Goal: Task Accomplishment & Management: Use online tool/utility

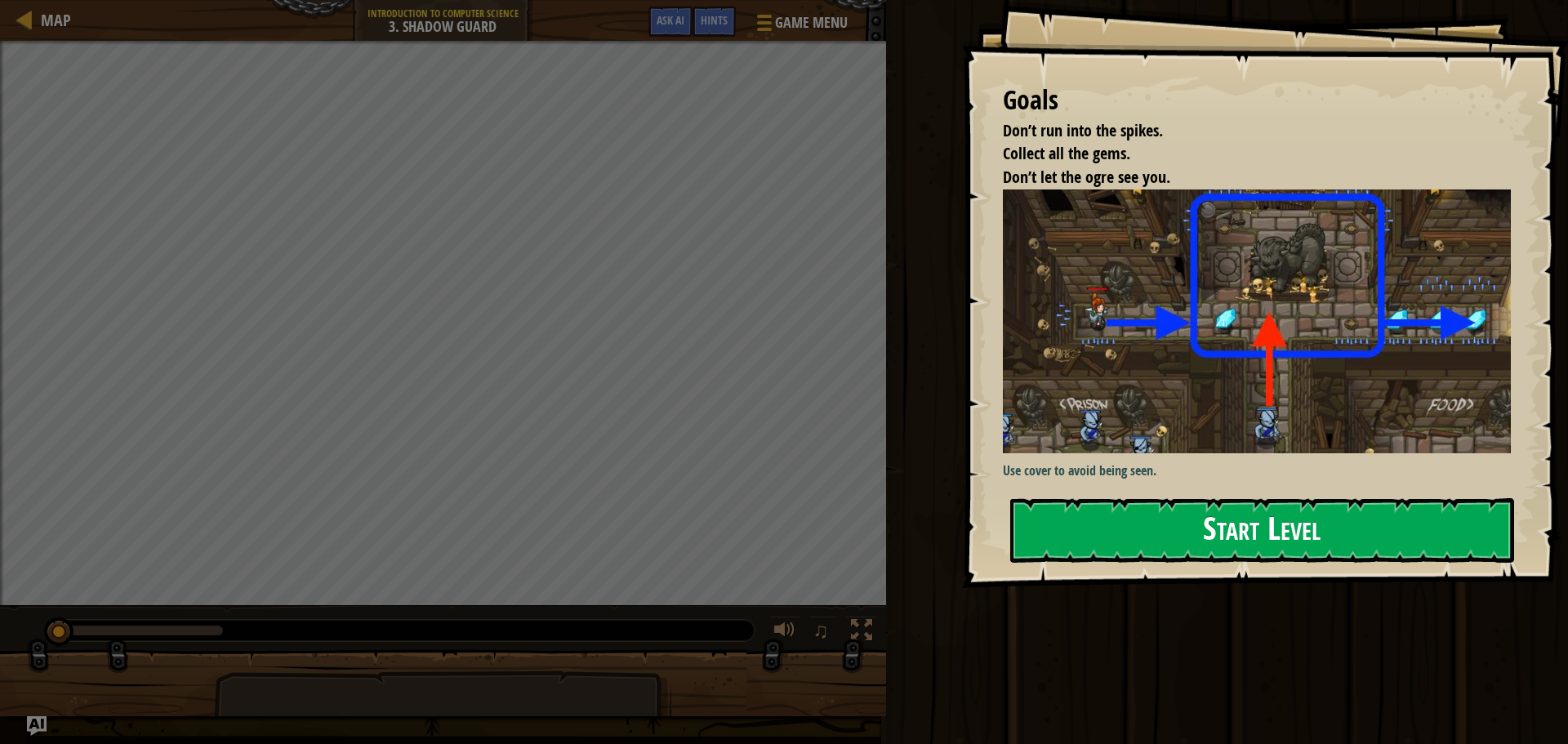
click at [1306, 526] on button "Start Level" at bounding box center [1262, 530] width 503 height 65
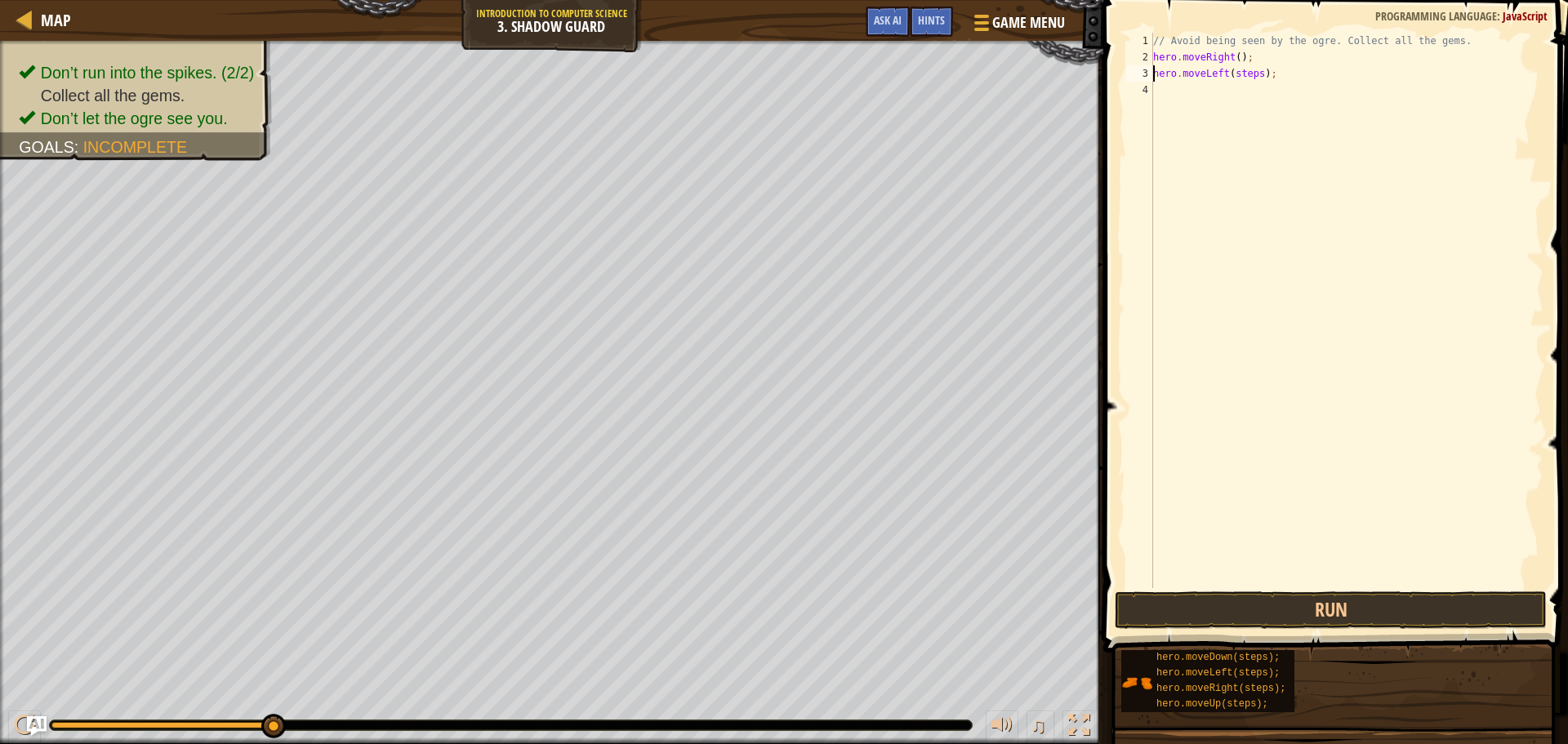
click at [1255, 74] on div "// Avoid being seen by the ogre. Collect all the gems. hero . moveRight ( ) ; h…" at bounding box center [1346, 327] width 393 height 588
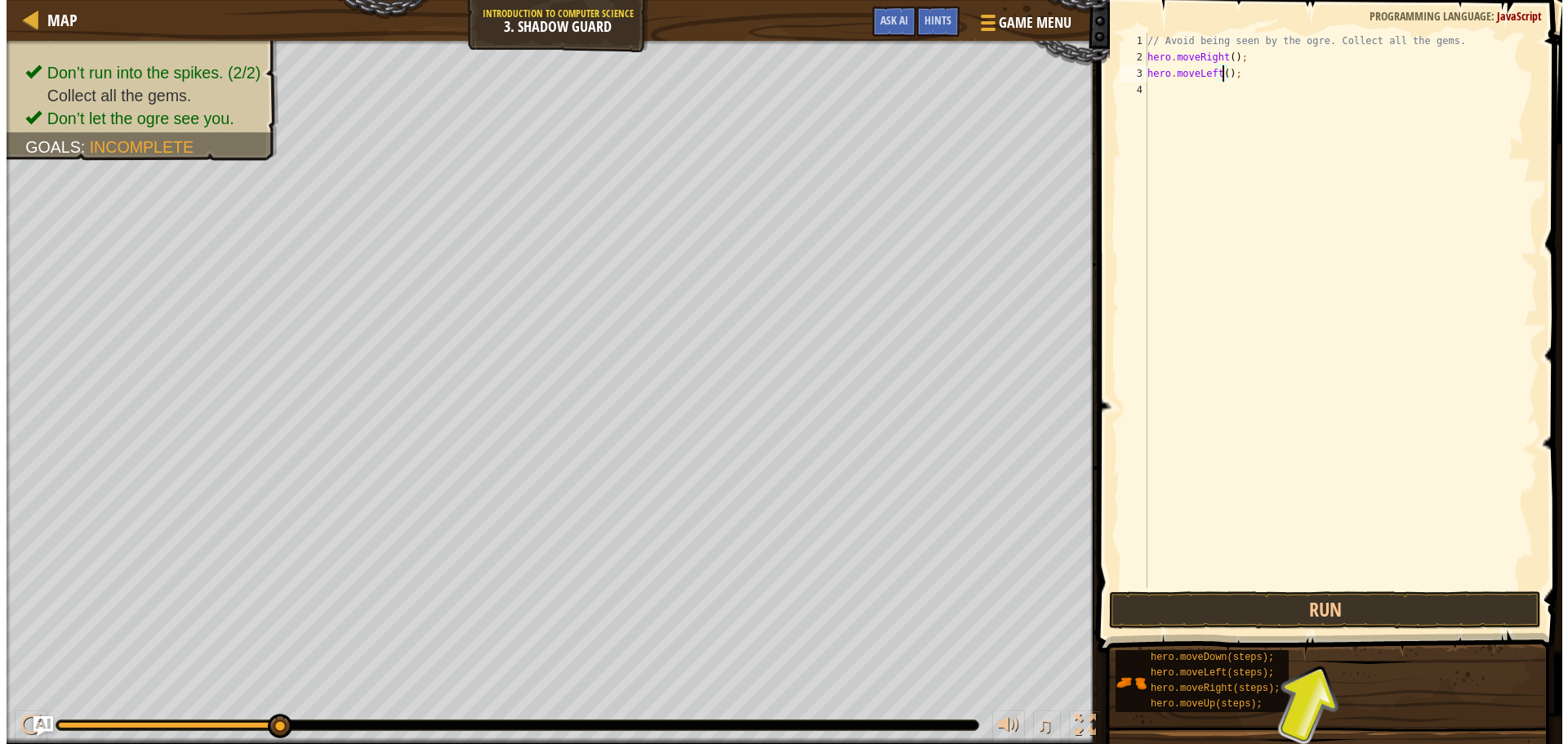
scroll to position [8, 7]
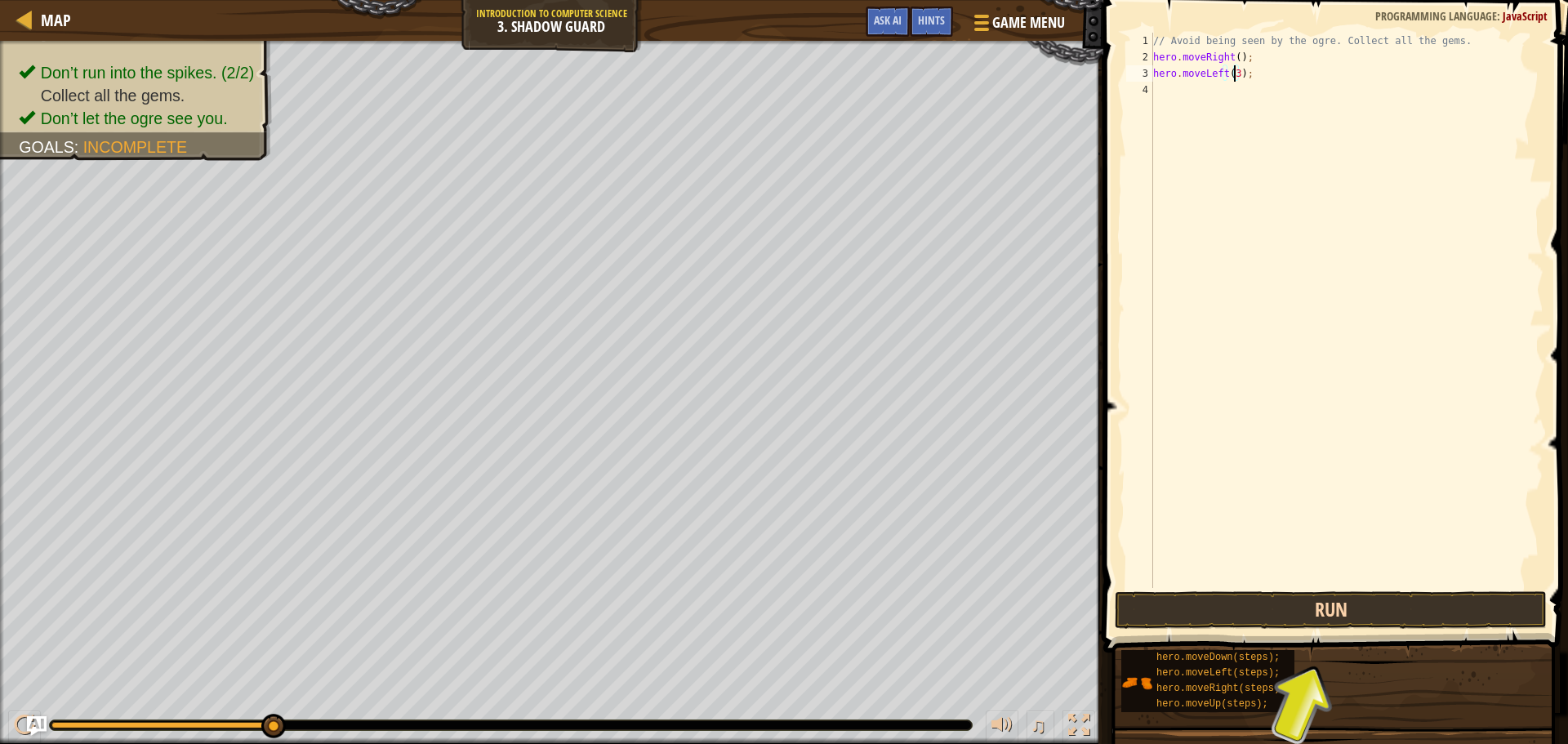
type textarea "hero.moveLeft(3);"
click at [1344, 599] on button "Run" at bounding box center [1330, 610] width 432 height 38
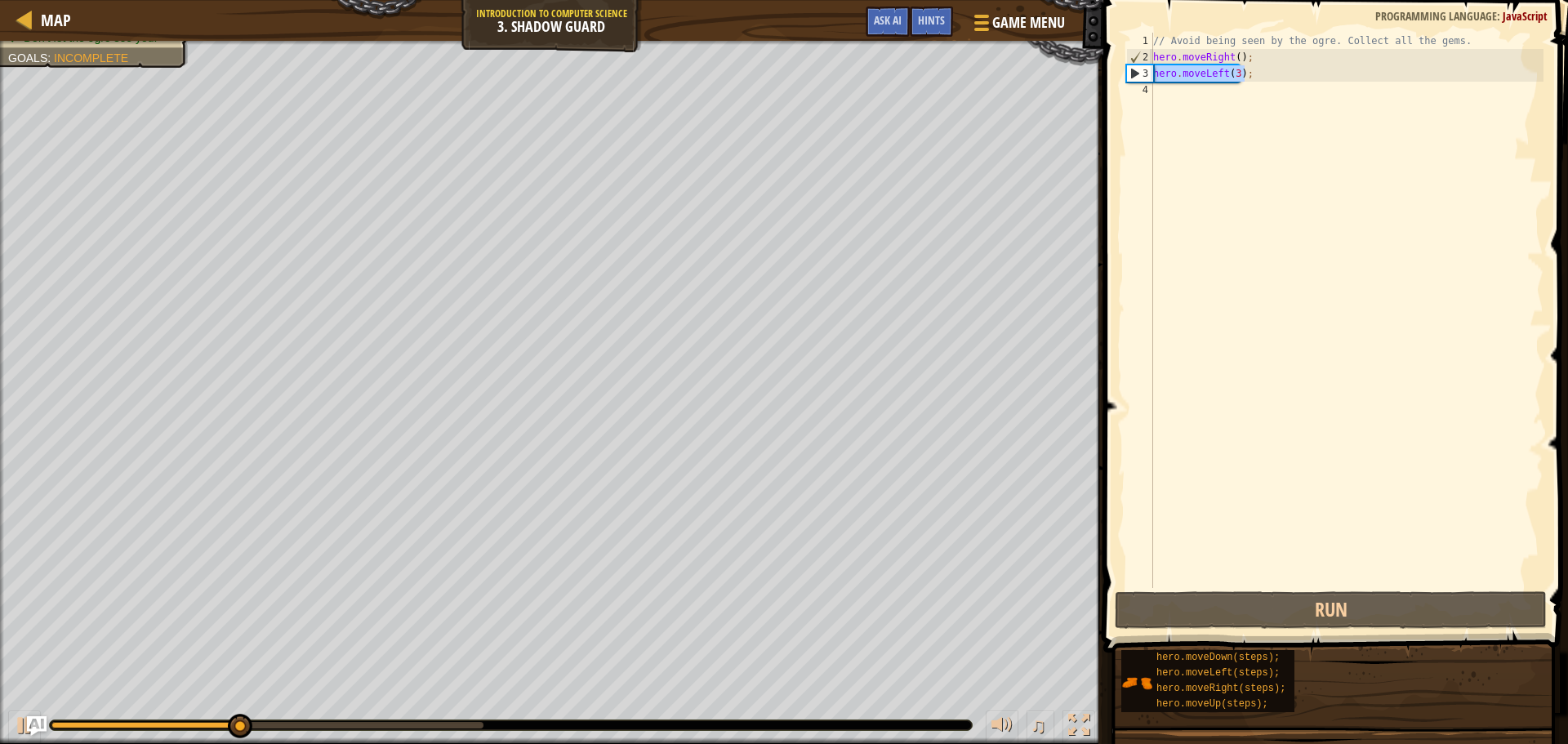
drag, startPoint x: 1241, startPoint y: 76, endPoint x: 1133, endPoint y: 76, distance: 108.0
click at [1133, 76] on div "hero.moveLeft(3); 1 2 3 4 // Avoid being seen by the ogre. Collect all the gems…" at bounding box center [1332, 310] width 420 height 556
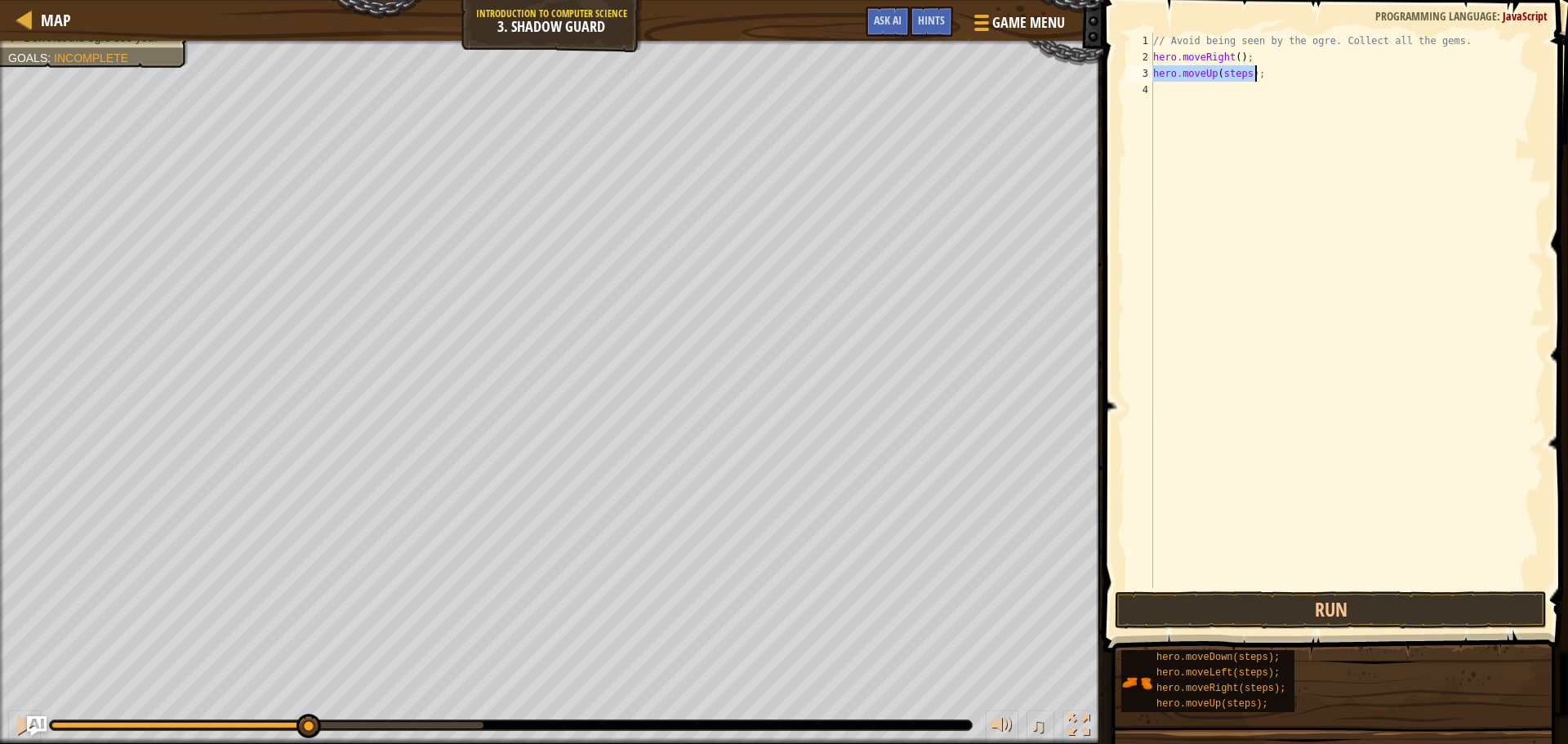
click at [1244, 72] on div "// Avoid being seen by the ogre. Collect all the gems. hero . moveRight ( ) ; h…" at bounding box center [1346, 310] width 393 height 556
click at [1411, 607] on button "Run" at bounding box center [1330, 610] width 432 height 38
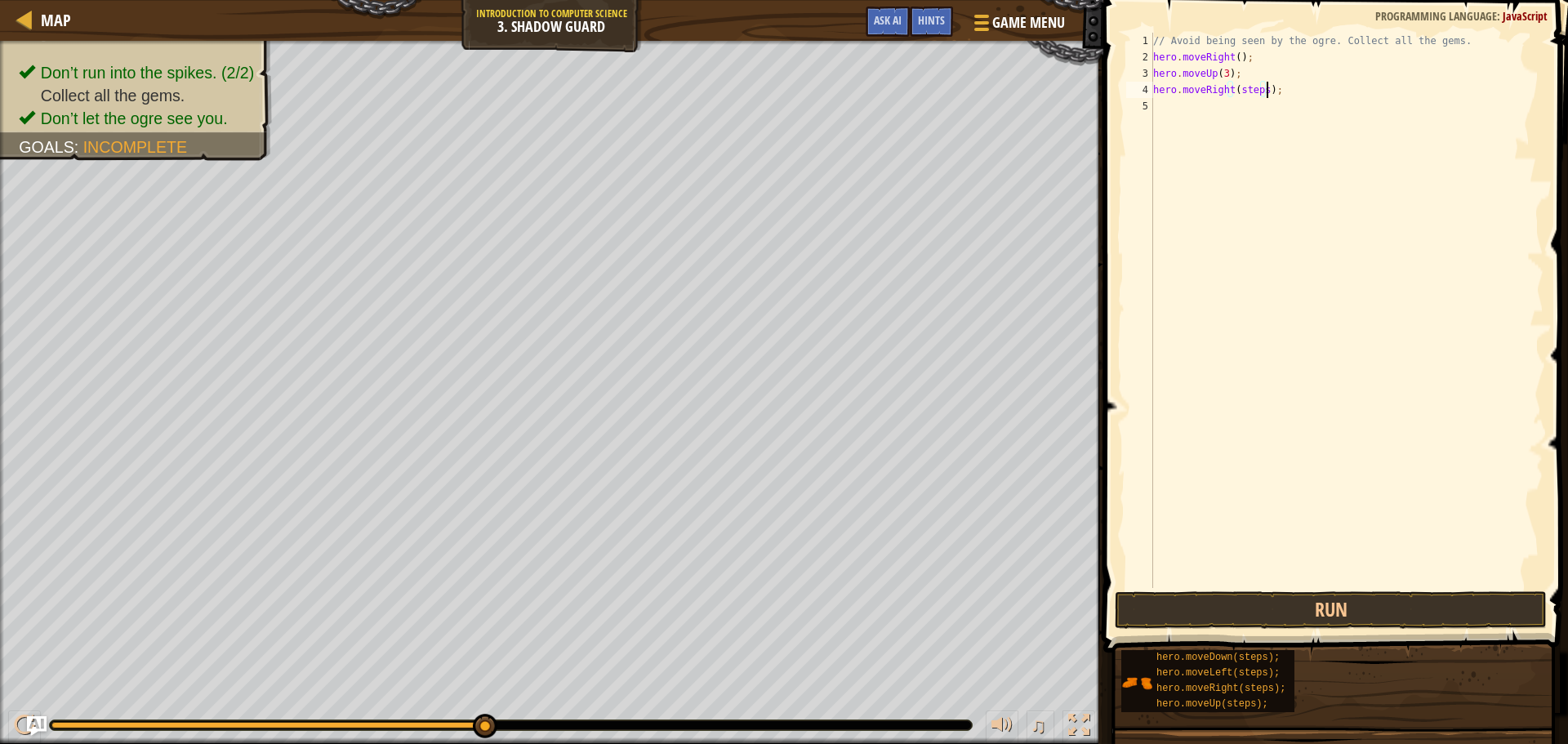
click at [1264, 92] on div "// Avoid being seen by the ogre. Collect all the gems. hero . moveRight ( ) ; h…" at bounding box center [1346, 327] width 393 height 588
click at [1259, 94] on div "// Avoid being seen by the ogre. Collect all the gems. hero . moveRight ( ) ; h…" at bounding box center [1346, 327] width 393 height 588
click at [1354, 610] on button "Run" at bounding box center [1330, 610] width 432 height 38
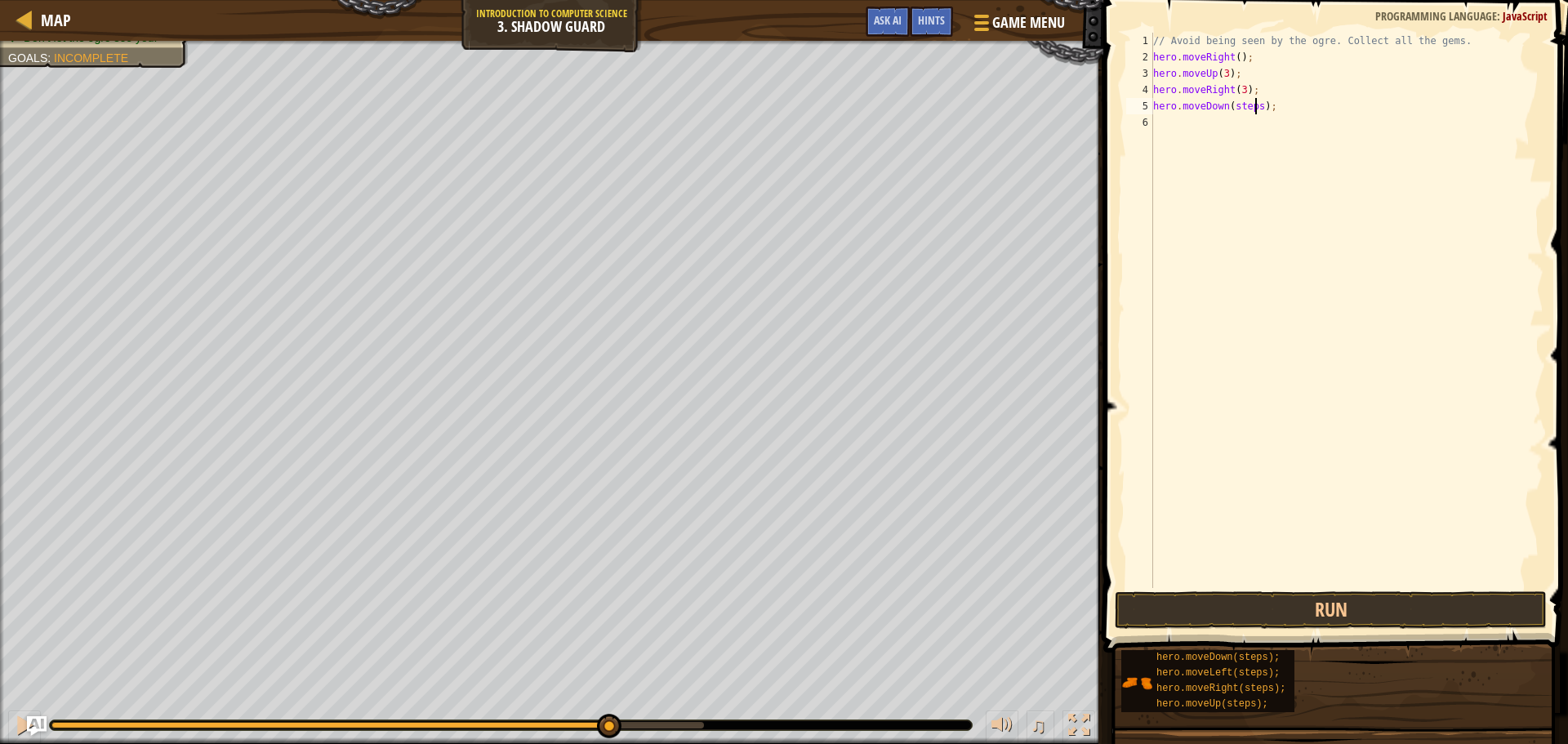
drag, startPoint x: 1253, startPoint y: 105, endPoint x: 1269, endPoint y: 119, distance: 21.3
click at [1269, 119] on div "// Avoid being seen by the ogre. Collect all the gems. hero . moveRight ( ) ; h…" at bounding box center [1346, 327] width 393 height 588
click at [1253, 105] on div "// Avoid being seen by the ogre. Collect all the gems. hero . moveRight ( ) ; h…" at bounding box center [1346, 310] width 393 height 556
click at [1325, 612] on button "Run" at bounding box center [1330, 610] width 432 height 38
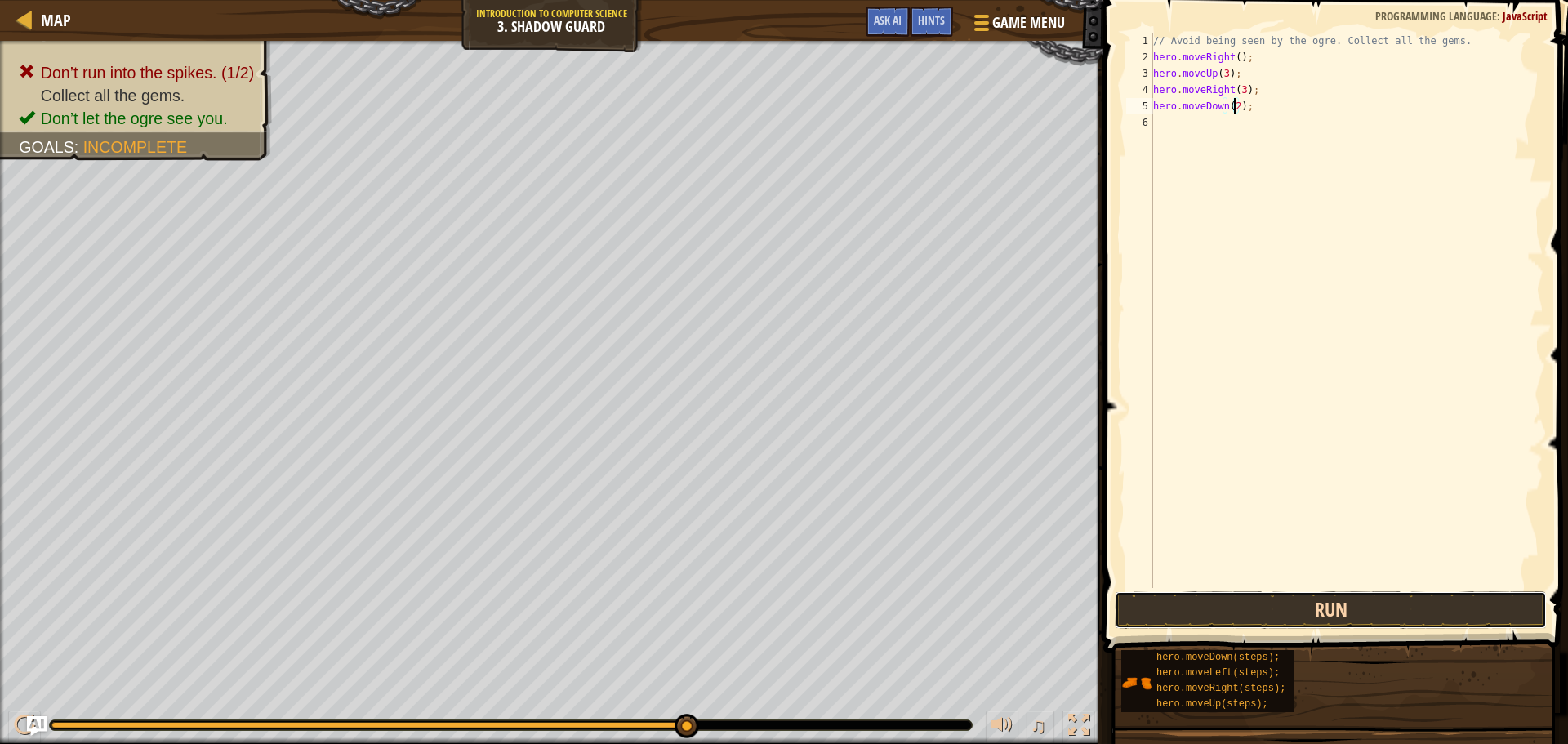
click at [1410, 592] on button "Run" at bounding box center [1330, 610] width 432 height 38
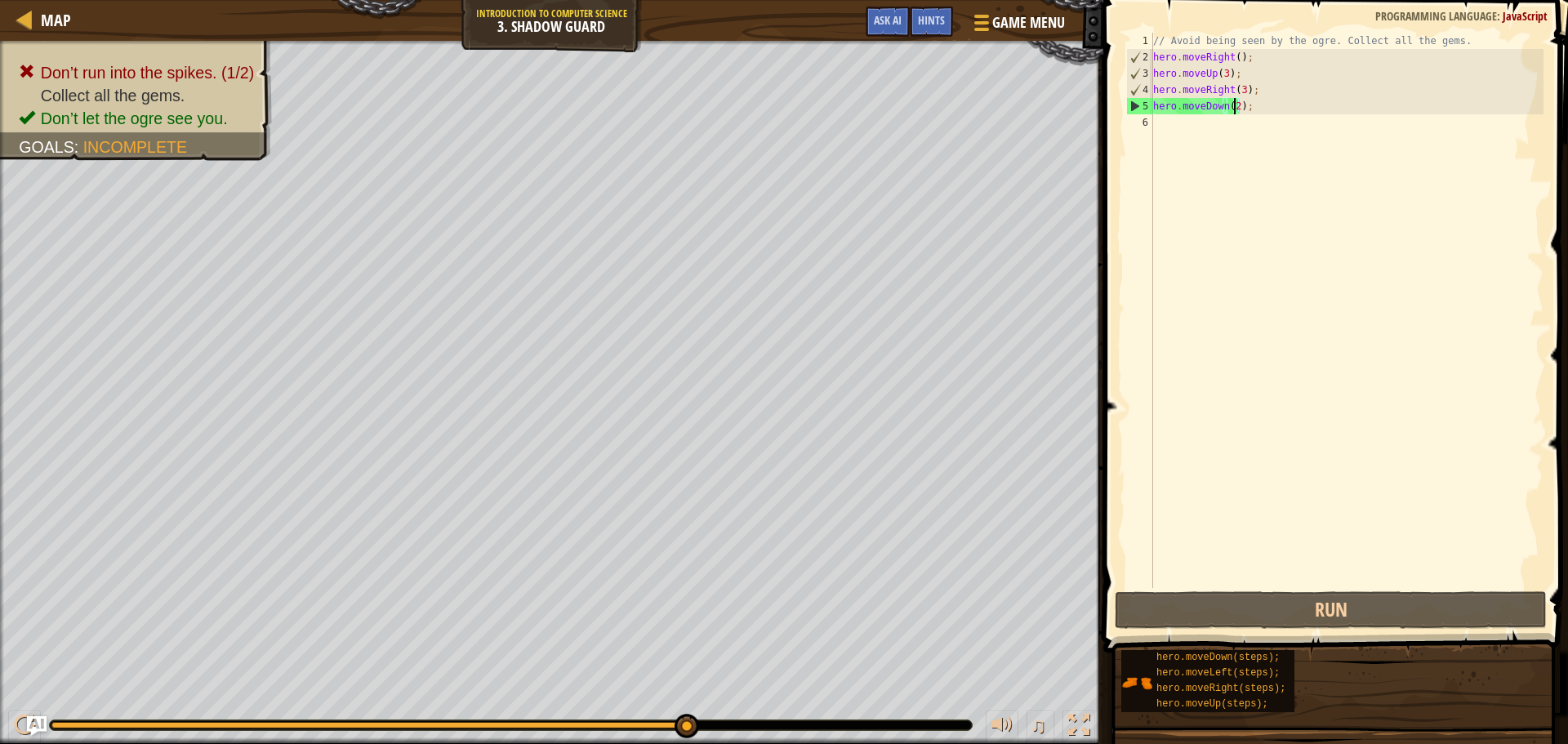
click at [1258, 108] on div "// Avoid being seen by the ogre. Collect all the gems. hero . moveRight ( ) ; h…" at bounding box center [1346, 327] width 393 height 588
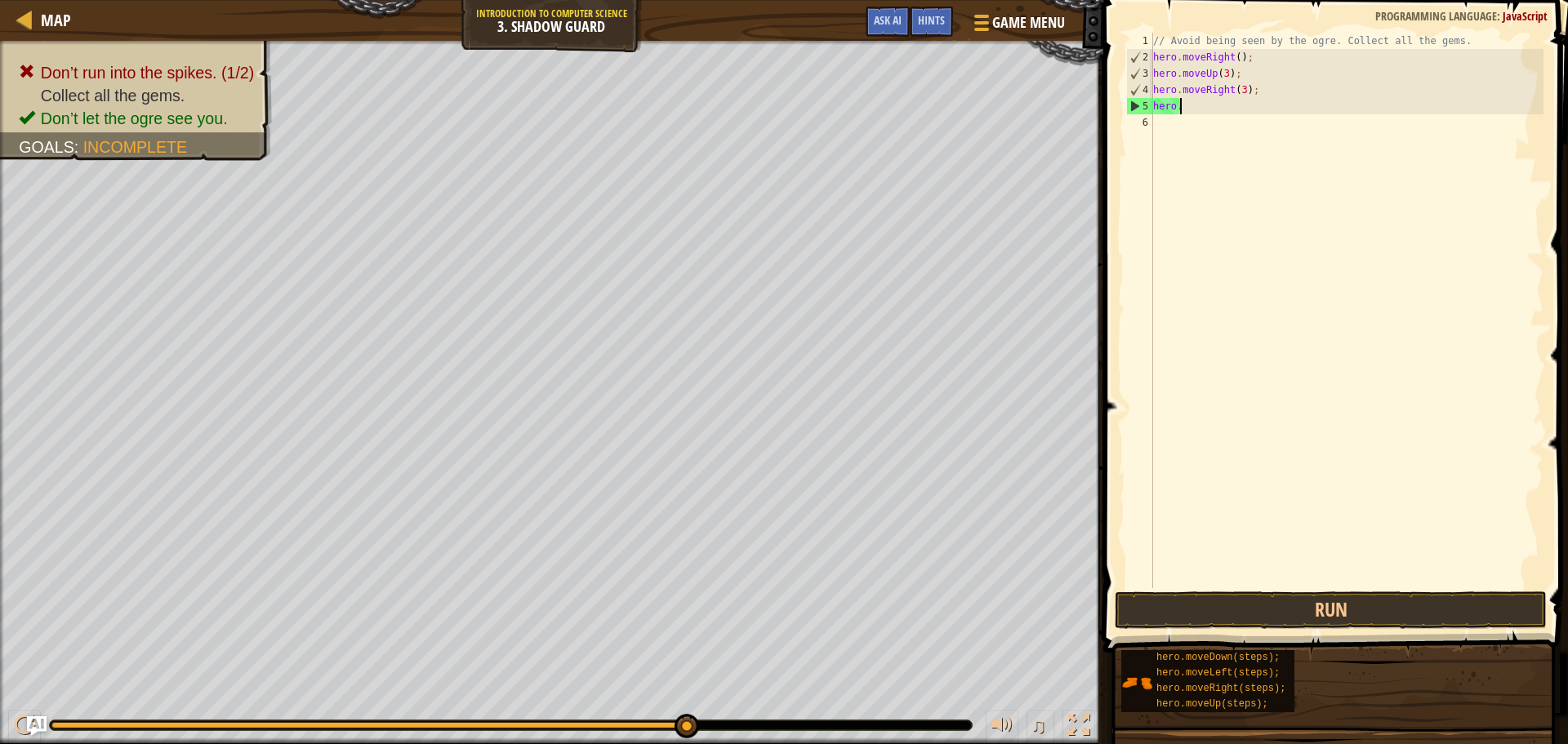
scroll to position [8, 1]
type textarea "h"
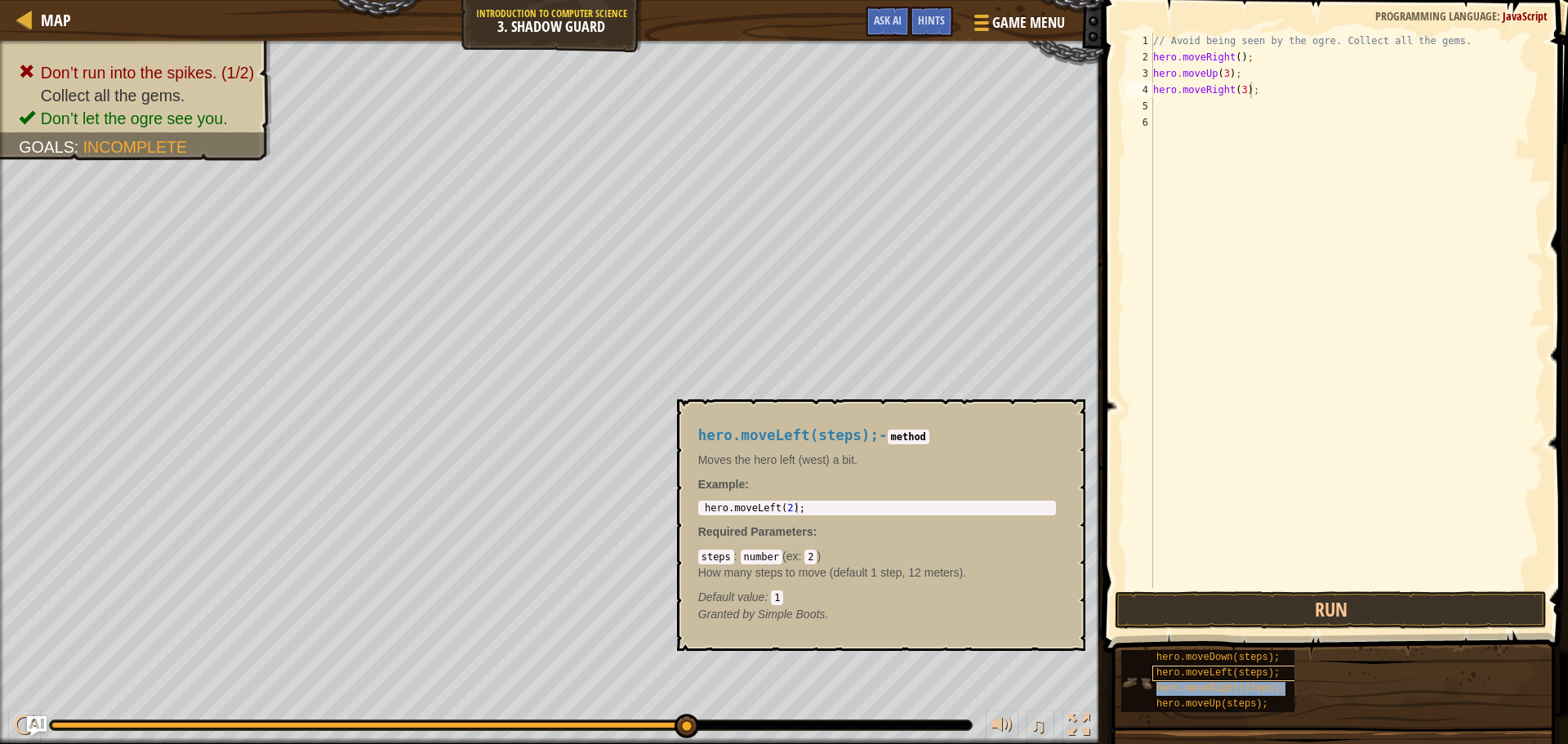
type textarea "hero.moveRight(3);hero.moveRight(steps);"
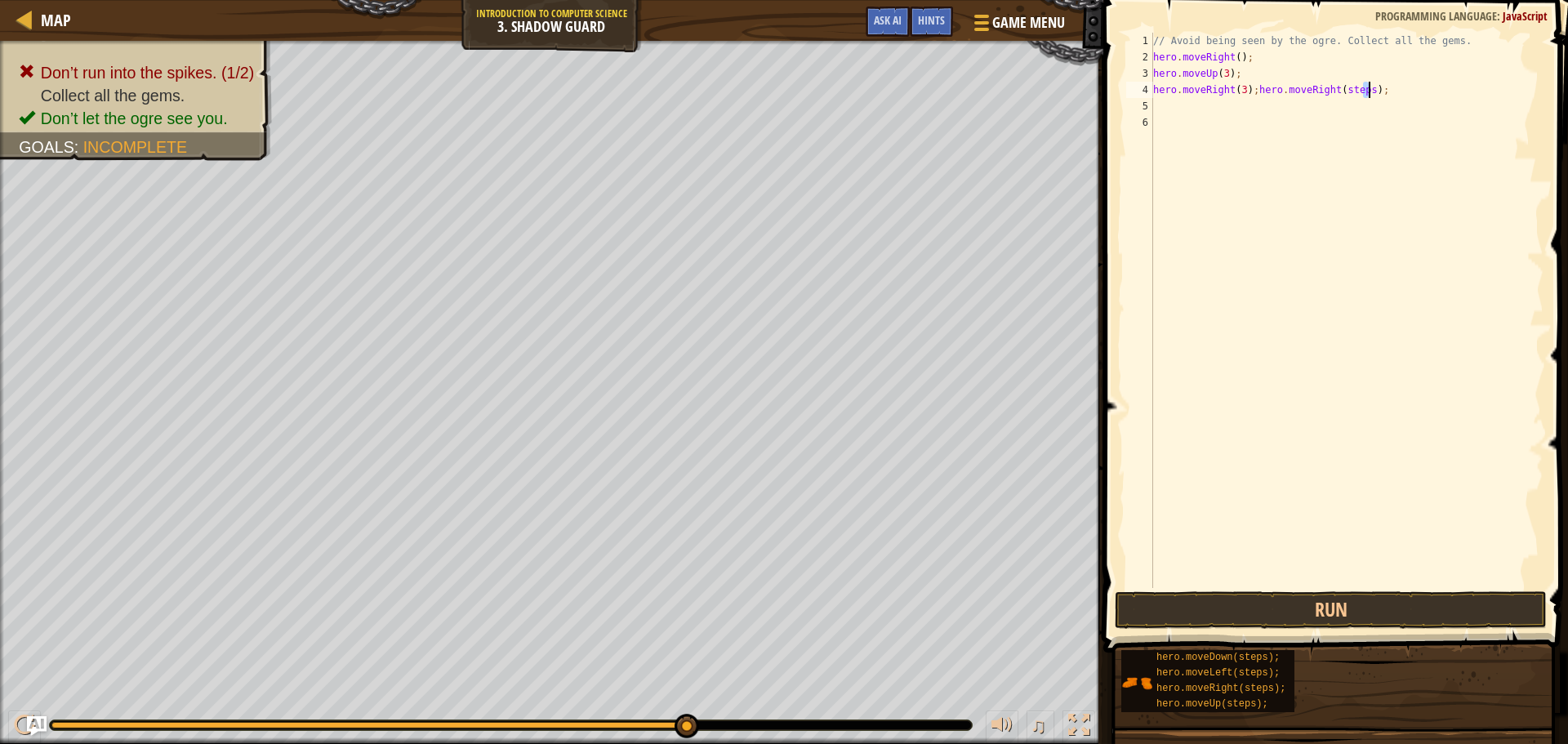
drag, startPoint x: 1364, startPoint y: 88, endPoint x: 1369, endPoint y: 95, distance: 8.6
click at [1369, 95] on div "// Avoid being seen by the ogre. Collect all the gems. hero . moveRight ( ) ; h…" at bounding box center [1346, 327] width 393 height 588
drag, startPoint x: 1362, startPoint y: 90, endPoint x: 1245, endPoint y: 89, distance: 117.0
click at [1245, 89] on div "// Avoid being seen by the ogre. Collect all the gems. hero . moveRight ( ) ; h…" at bounding box center [1346, 327] width 393 height 588
click at [1267, 104] on div "// Avoid being seen by the ogre. Collect all the gems. hero . moveRight ( ) ; h…" at bounding box center [1346, 310] width 393 height 556
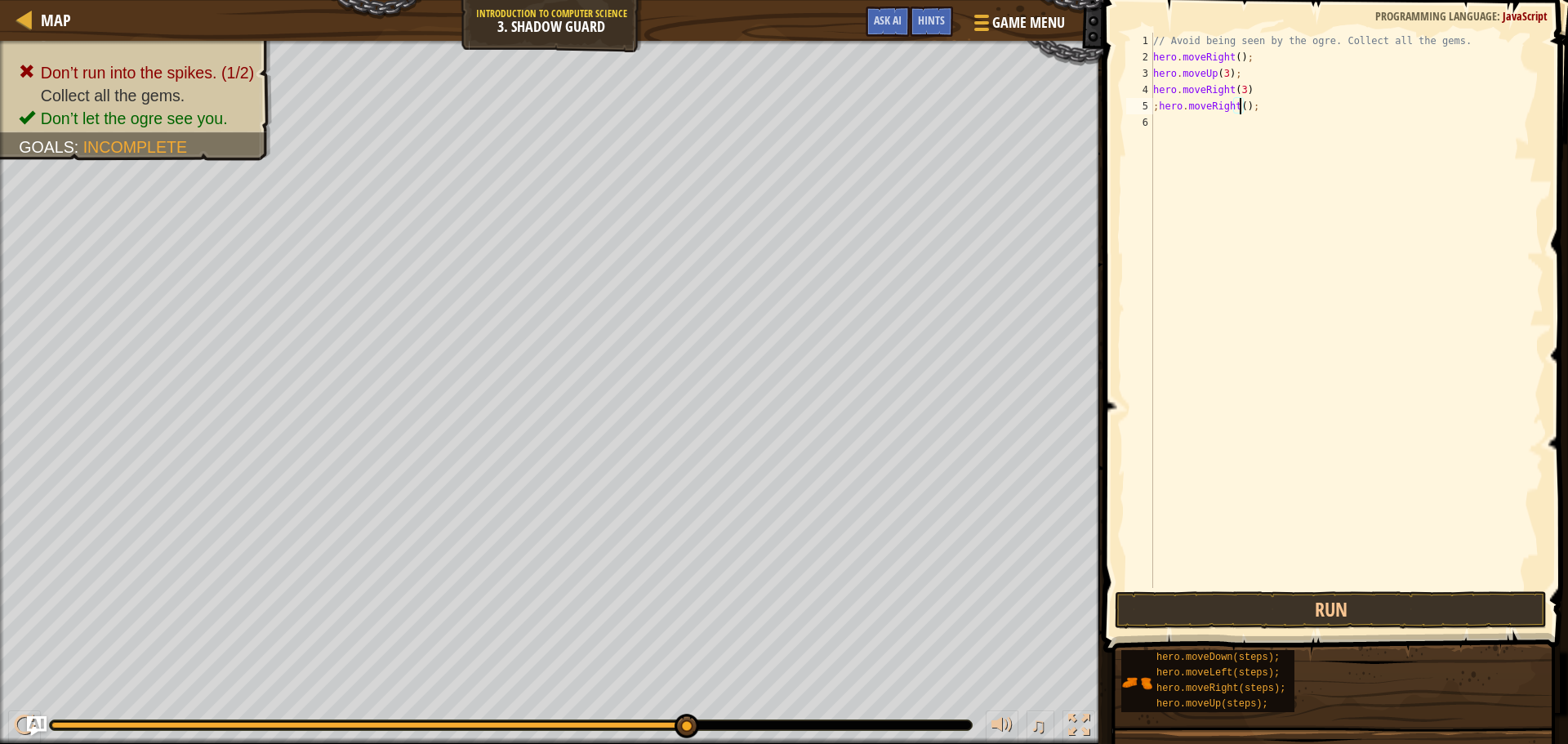
scroll to position [8, 8]
click at [1411, 599] on button "Run" at bounding box center [1330, 610] width 432 height 38
click at [1181, 104] on div "// Avoid being seen by the ogre. Collect all the gems. hero . moveRight ( ) ; h…" at bounding box center [1346, 327] width 393 height 588
type textarea ")"
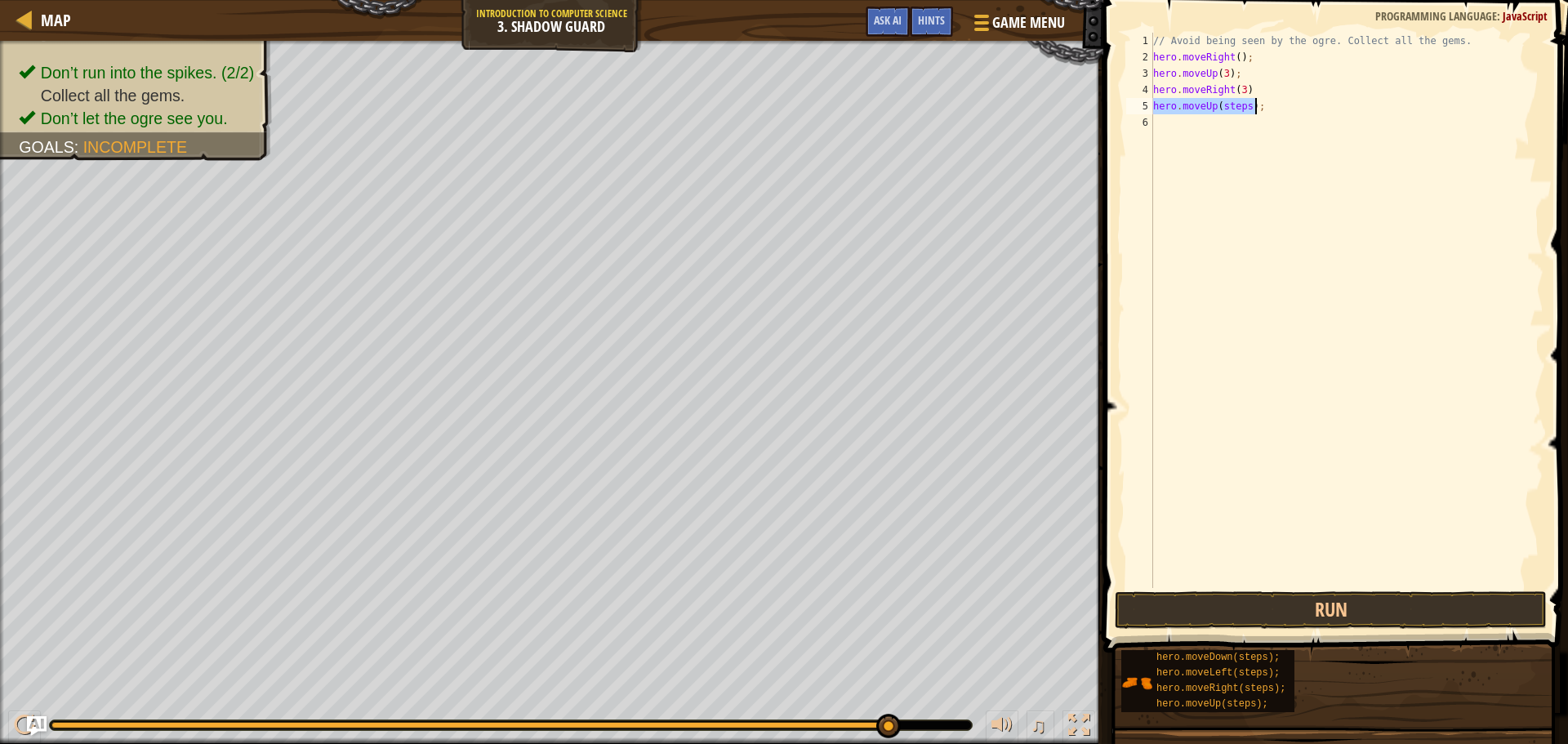
click at [1245, 100] on div "// Avoid being seen by the ogre. Collect all the gems. hero . moveRight ( ) ; h…" at bounding box center [1346, 310] width 393 height 556
type textarea "hero.moveUp(3);"
click at [1335, 601] on button "Run" at bounding box center [1330, 610] width 432 height 38
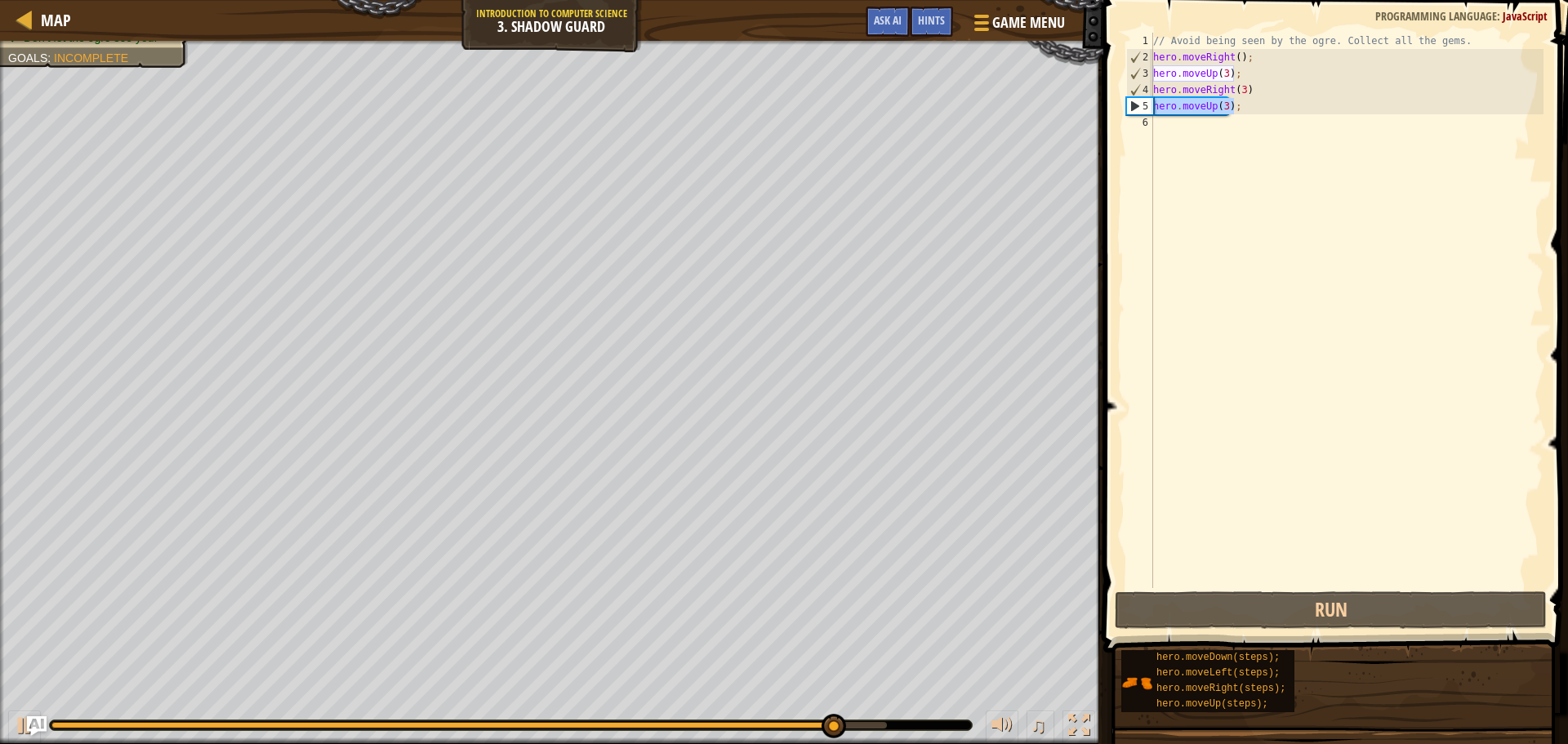
click at [1078, 103] on div "Map Introduction to Computer Science 3. Shadow Guard Game Menu Done Hints Ask A…" at bounding box center [784, 372] width 1568 height 744
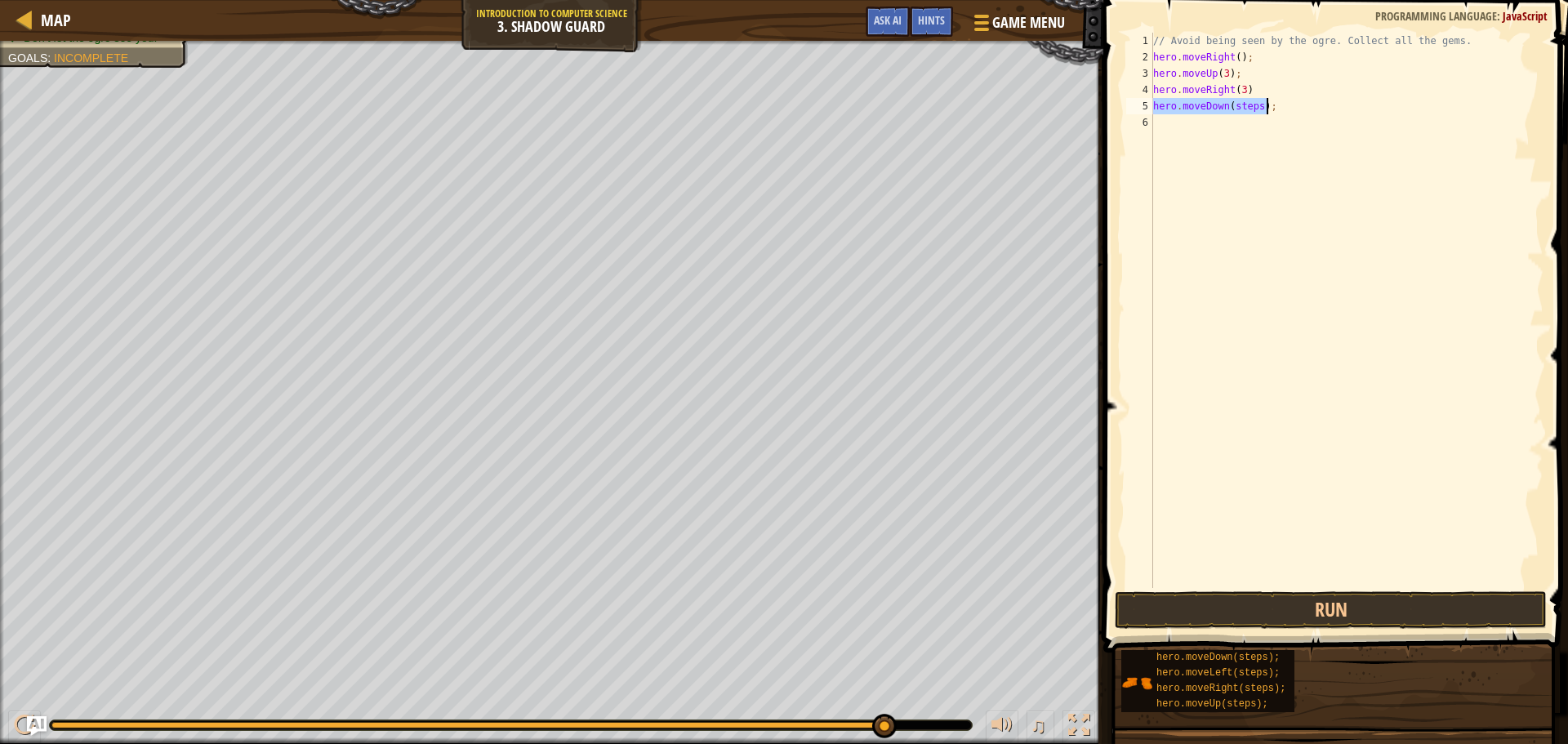
click at [1253, 106] on div "// Avoid being seen by the ogre. Collect all the gems. hero . moveRight ( ) ; h…" at bounding box center [1346, 310] width 393 height 556
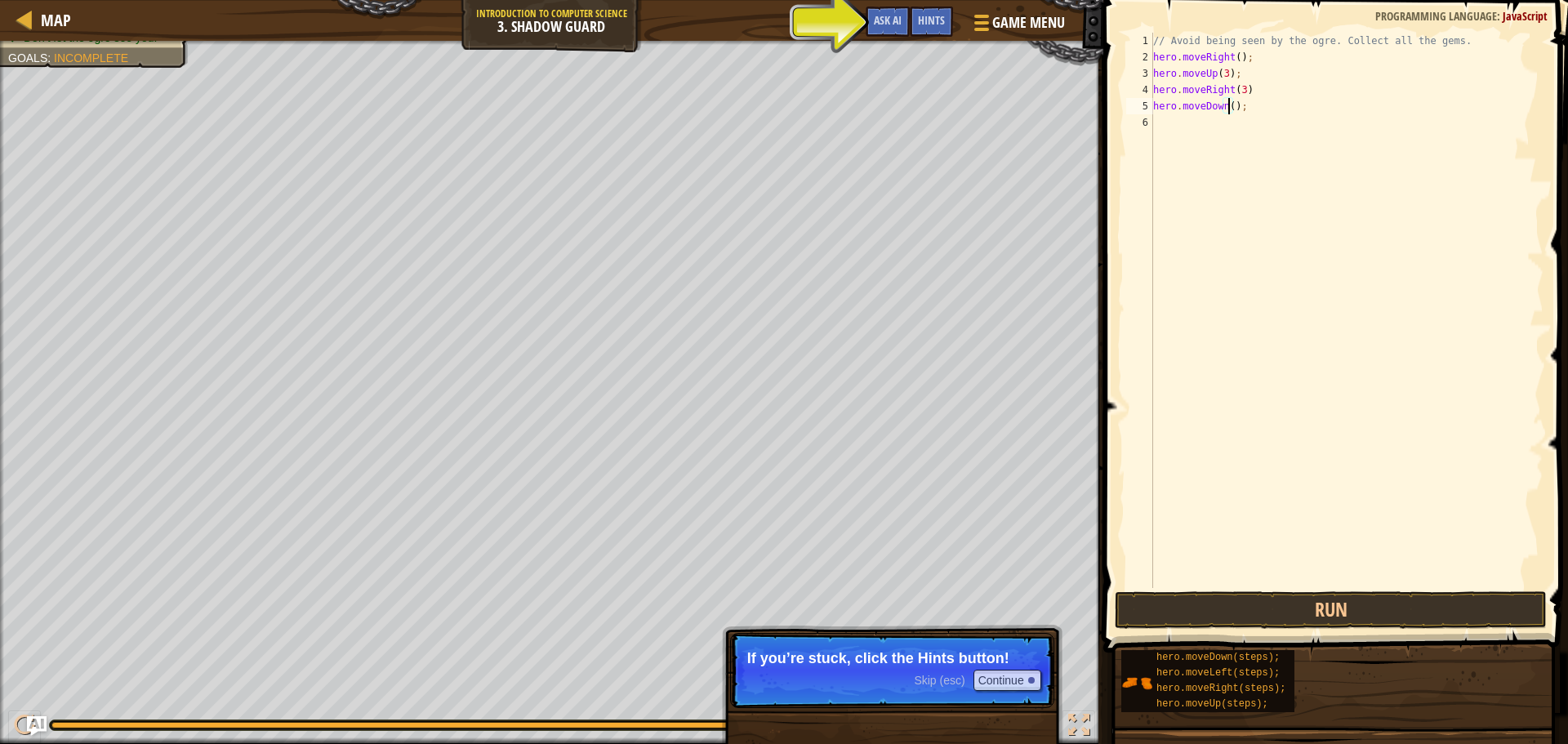
scroll to position [8, 7]
click at [1230, 616] on button "Run" at bounding box center [1330, 610] width 432 height 38
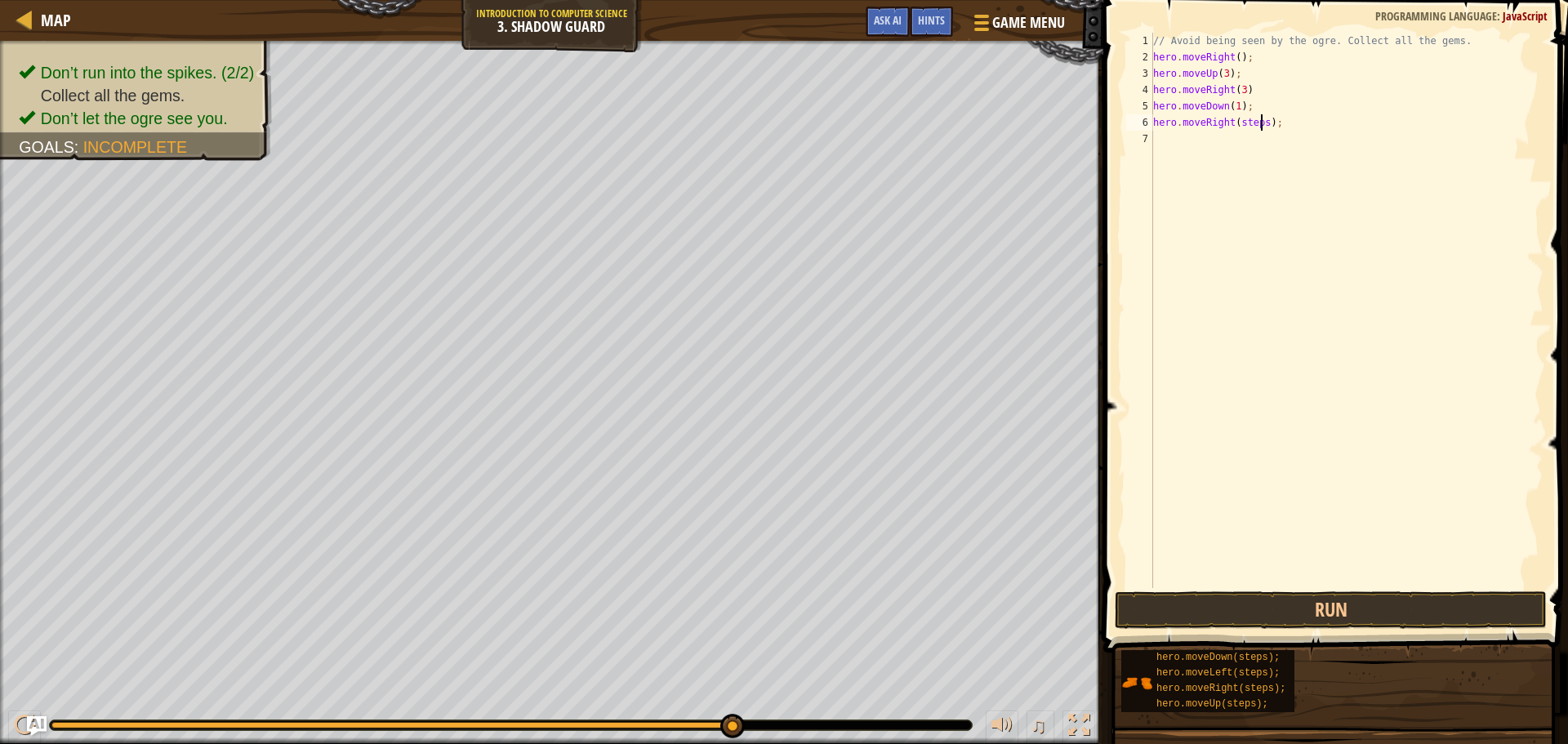
click at [1259, 127] on div "// Avoid being seen by the ogre. Collect all the gems. hero . moveRight ( ) ; h…" at bounding box center [1346, 327] width 393 height 588
type textarea "hero.moveRight(4);"
click at [1416, 605] on button "Run" at bounding box center [1330, 610] width 432 height 38
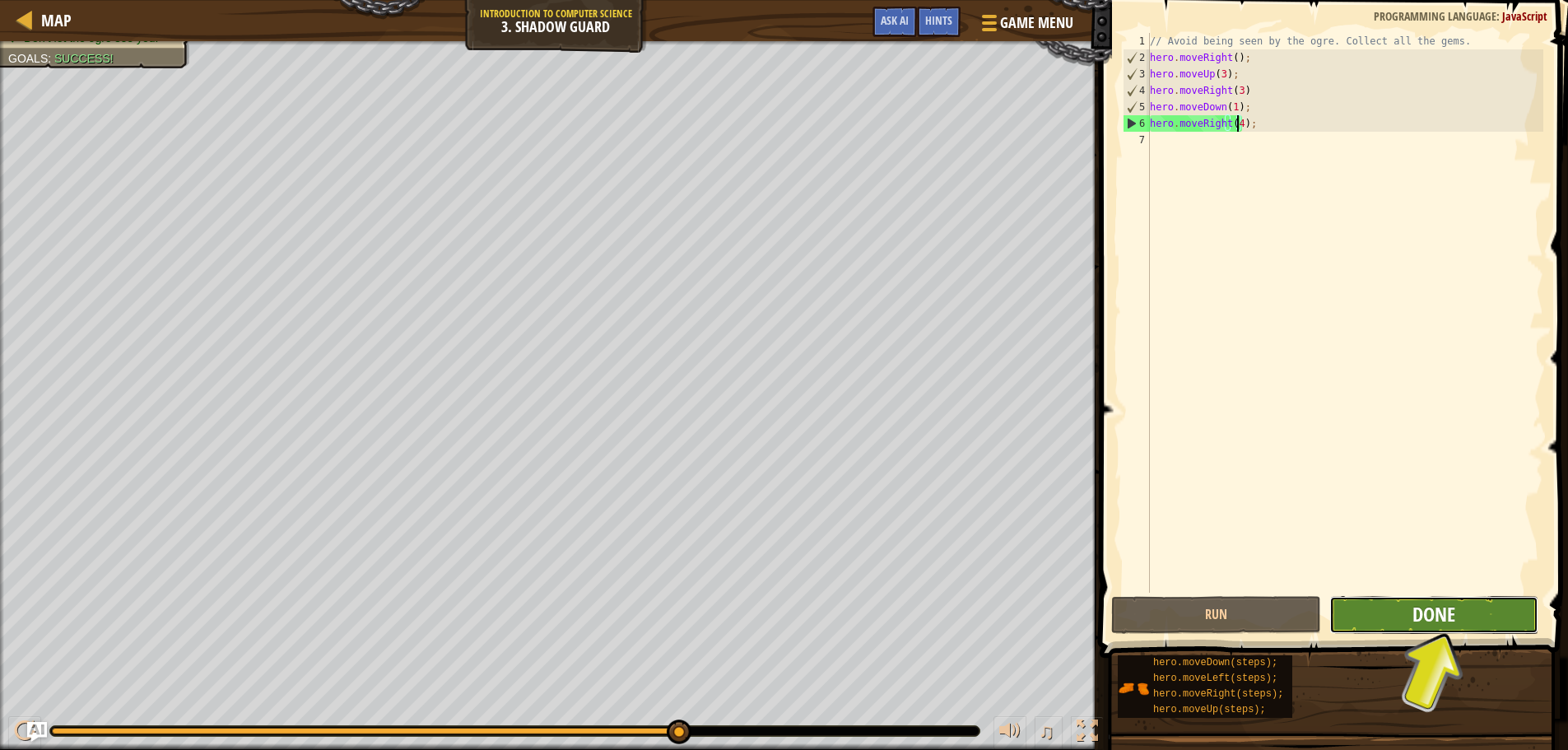
click at [1437, 622] on span "Done" at bounding box center [1434, 614] width 43 height 26
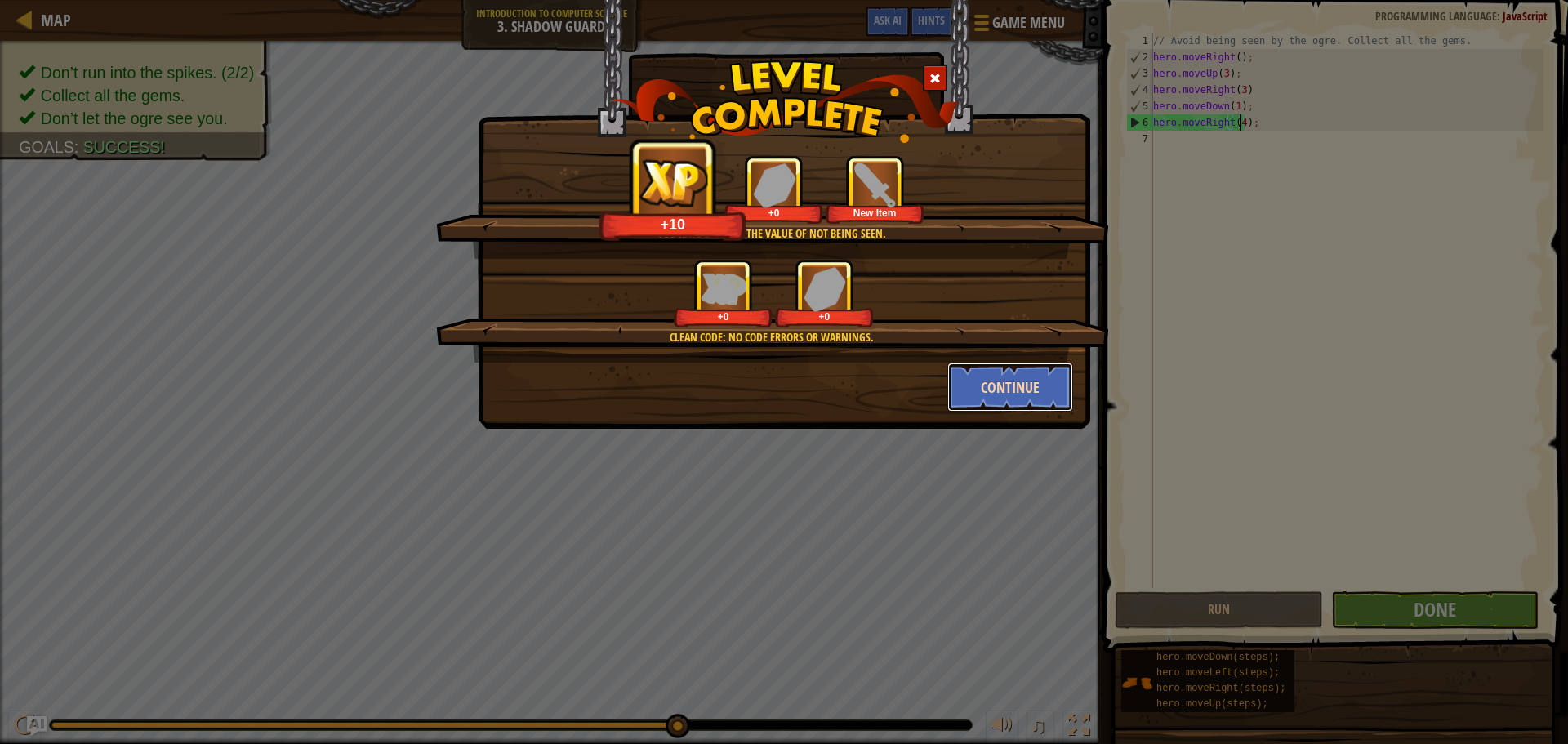
click at [994, 377] on button "Continue" at bounding box center [1010, 386] width 127 height 49
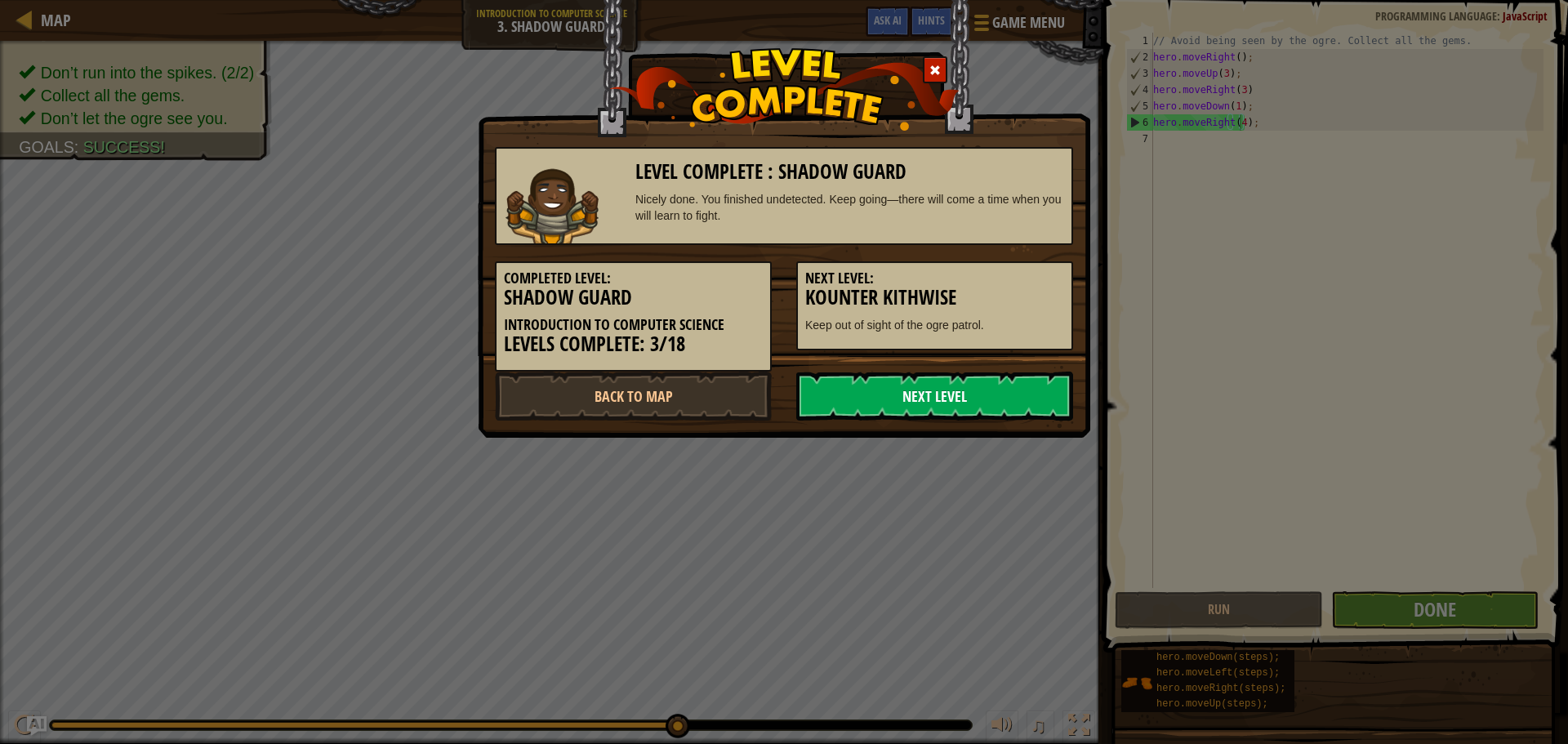
click at [983, 398] on link "Next Level" at bounding box center [934, 396] width 277 height 49
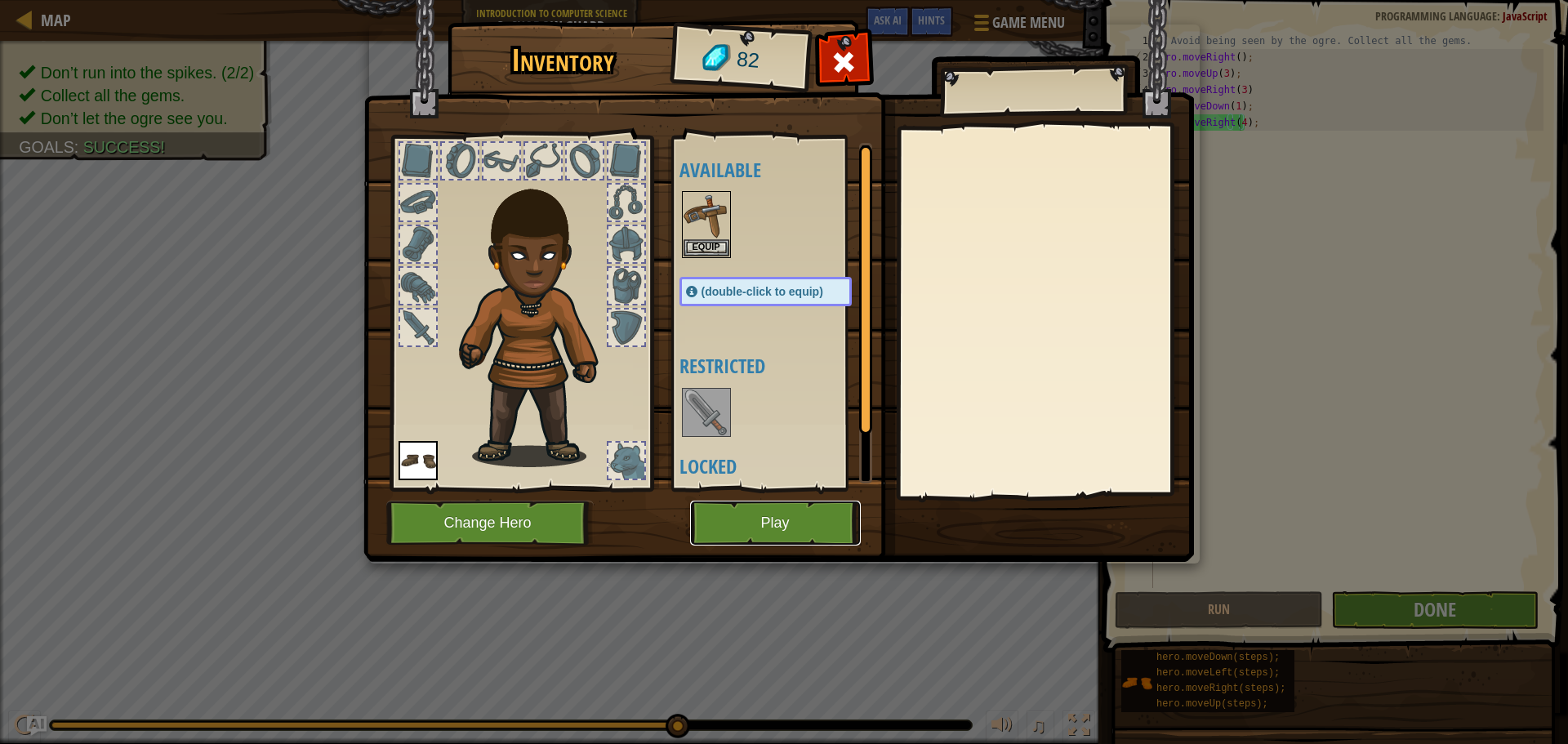
click at [805, 519] on button "Play" at bounding box center [775, 523] width 171 height 44
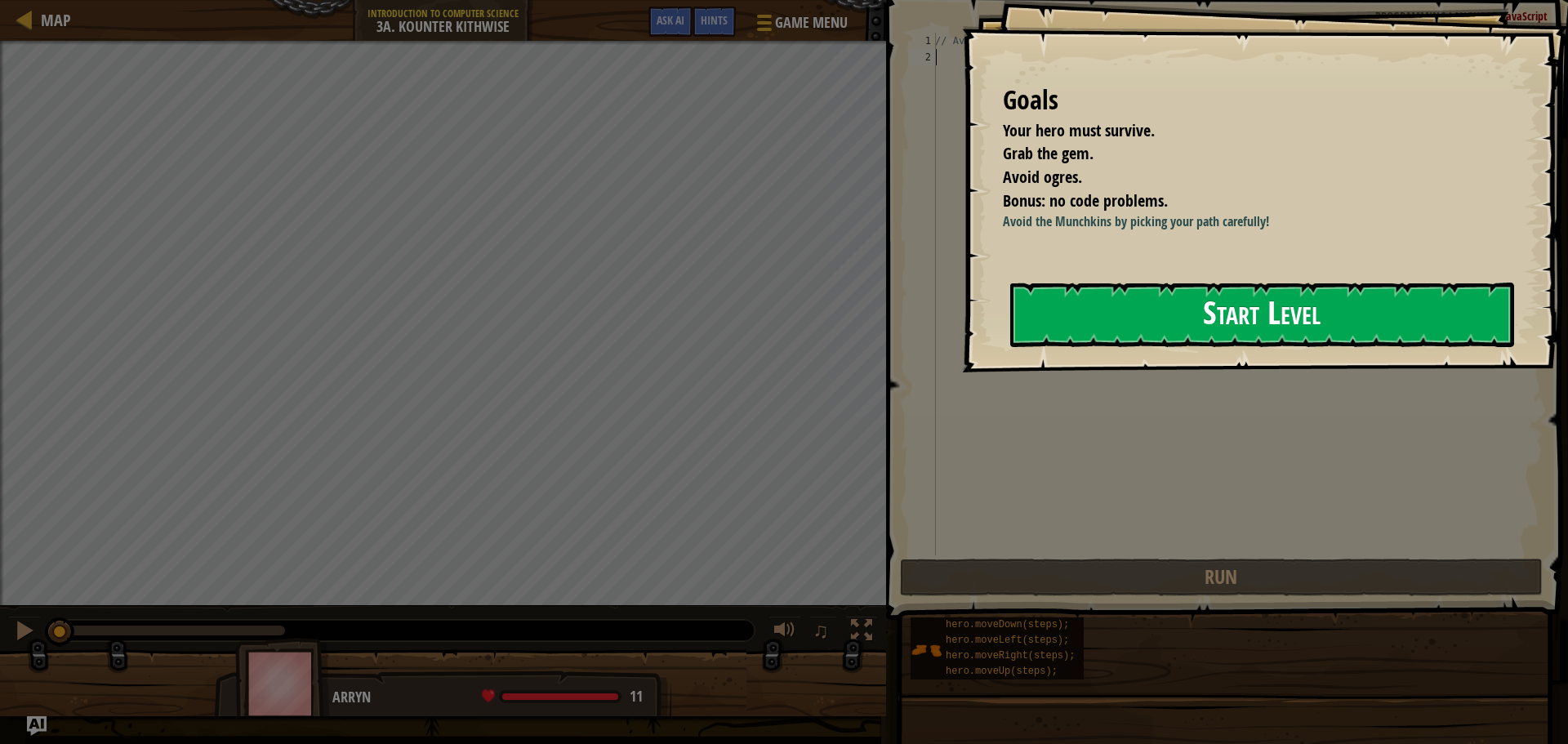
click at [1207, 302] on button "Start Level" at bounding box center [1262, 314] width 503 height 65
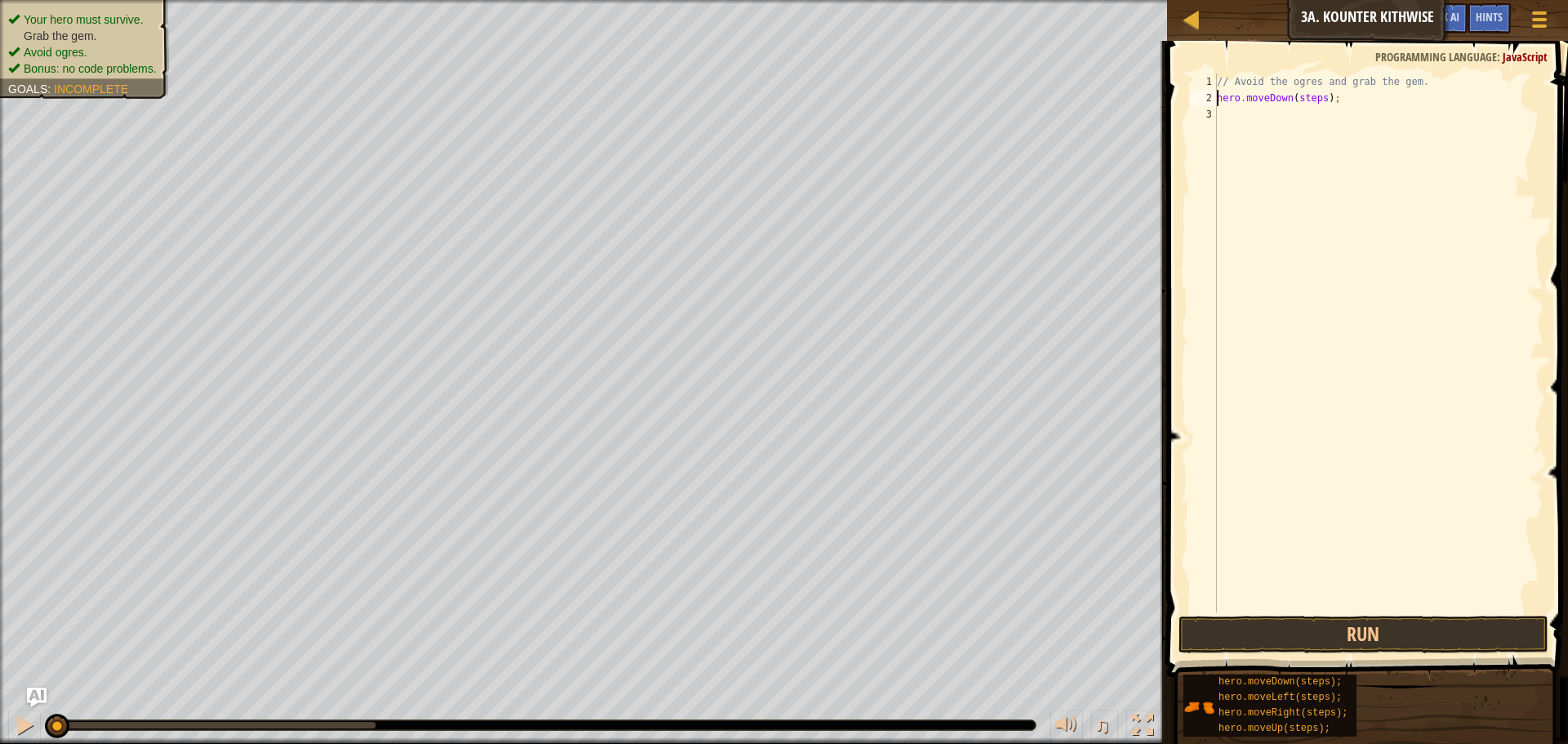
click at [1318, 100] on div "// Avoid the ogres and grab the gem. hero . moveDown ( steps ) ;" at bounding box center [1378, 359] width 329 height 572
click at [1316, 620] on button "Run" at bounding box center [1363, 634] width 370 height 38
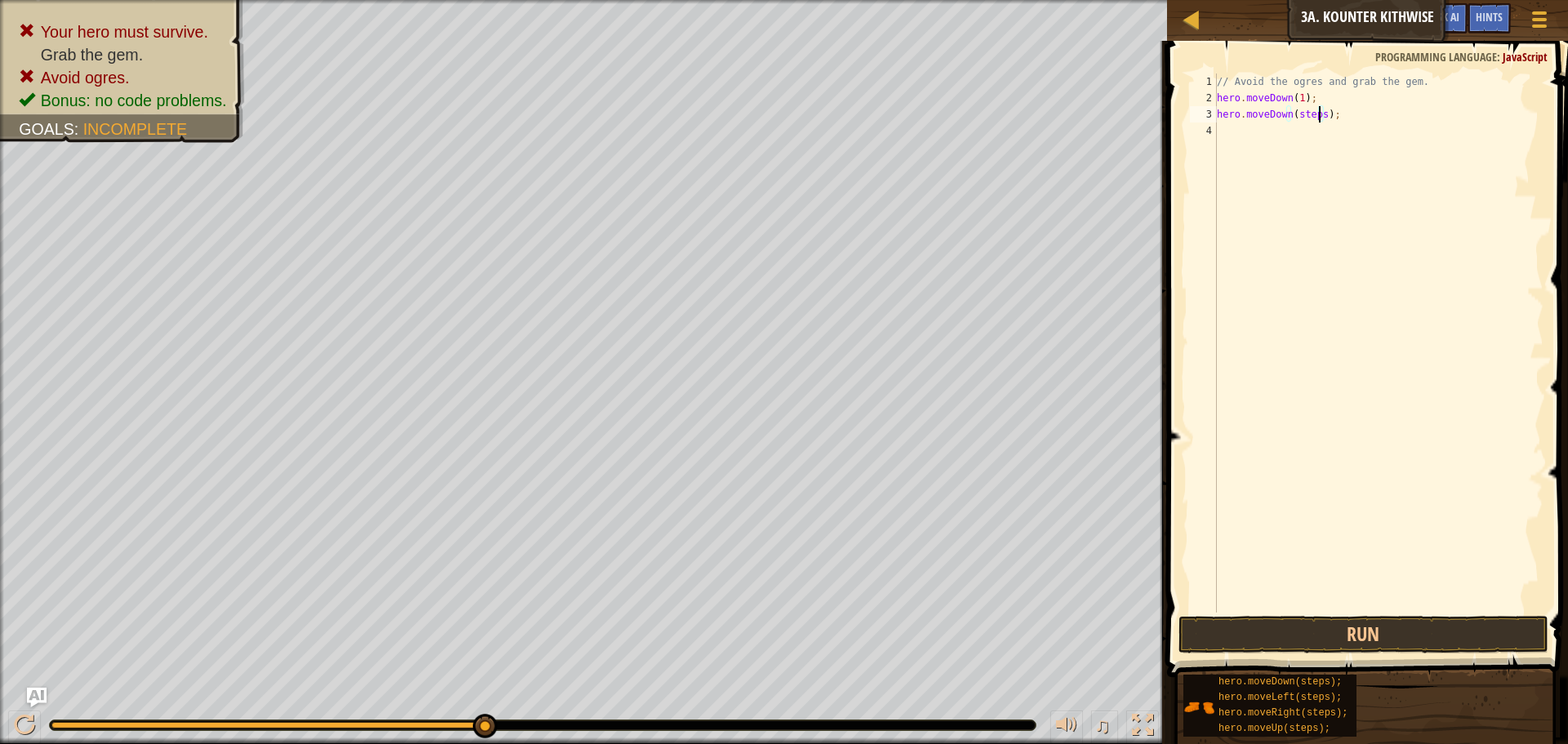
click at [1318, 119] on div "// Avoid the ogres and grab the gem. hero . moveDown ( 1 ) ; hero . moveDown ( …" at bounding box center [1378, 359] width 329 height 572
click at [1319, 134] on div "// Avoid the ogres and grab the gem. hero . moveDown ( 1 ) ; hero . moveDown ( …" at bounding box center [1378, 359] width 329 height 572
click at [1307, 151] on div "// Avoid the ogres and grab the gem. hero . moveDown ( 1 ) ; hero . moveDown ( …" at bounding box center [1378, 359] width 329 height 572
type textarea "hero.moveUp);"
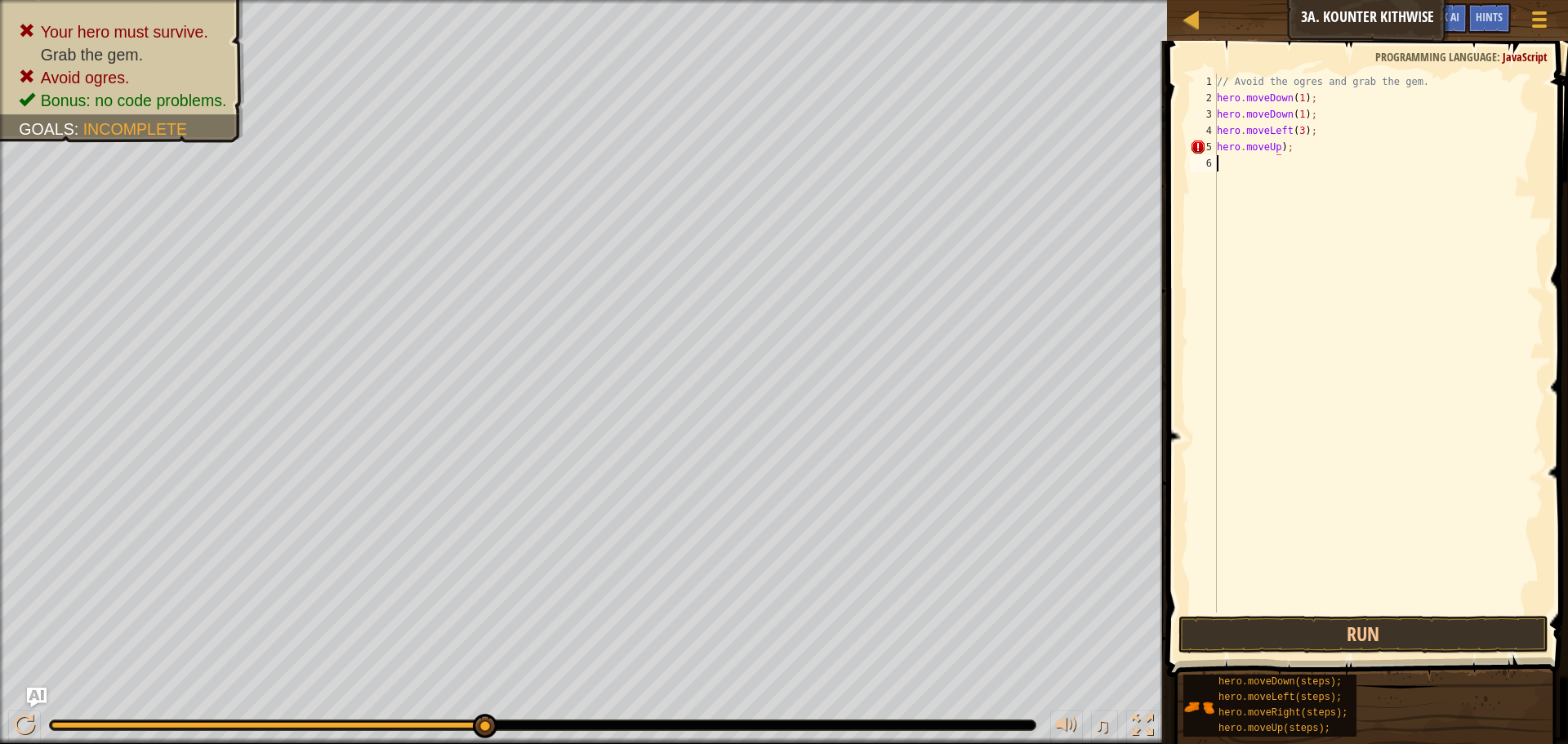
click at [1374, 271] on div "// Avoid the ogres and grab the gem. hero . moveDown ( 1 ) ; hero . moveDown ( …" at bounding box center [1378, 359] width 329 height 572
type textarea "("
type textarea "hero.moveUp(1);"
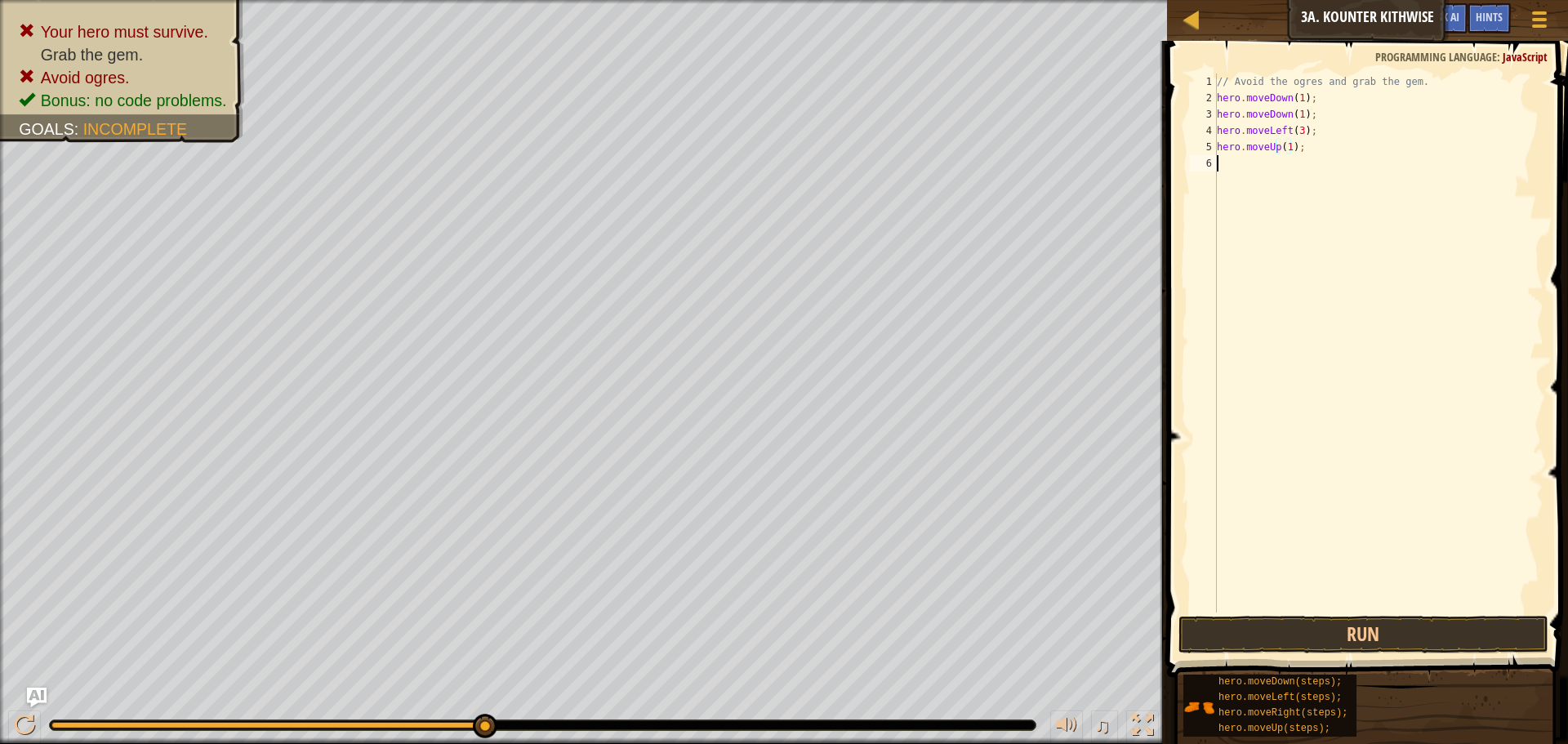
click at [1227, 168] on div "// Avoid the ogres and grab the gem. hero . moveDown ( 1 ) ; hero . moveDown ( …" at bounding box center [1378, 359] width 329 height 572
drag, startPoint x: 1410, startPoint y: 145, endPoint x: 1299, endPoint y: 147, distance: 111.0
click at [1299, 147] on div "// Avoid the ogres and grab the gem. hero . moveDown ( 1 ) ; hero . moveDown ( …" at bounding box center [1378, 359] width 329 height 572
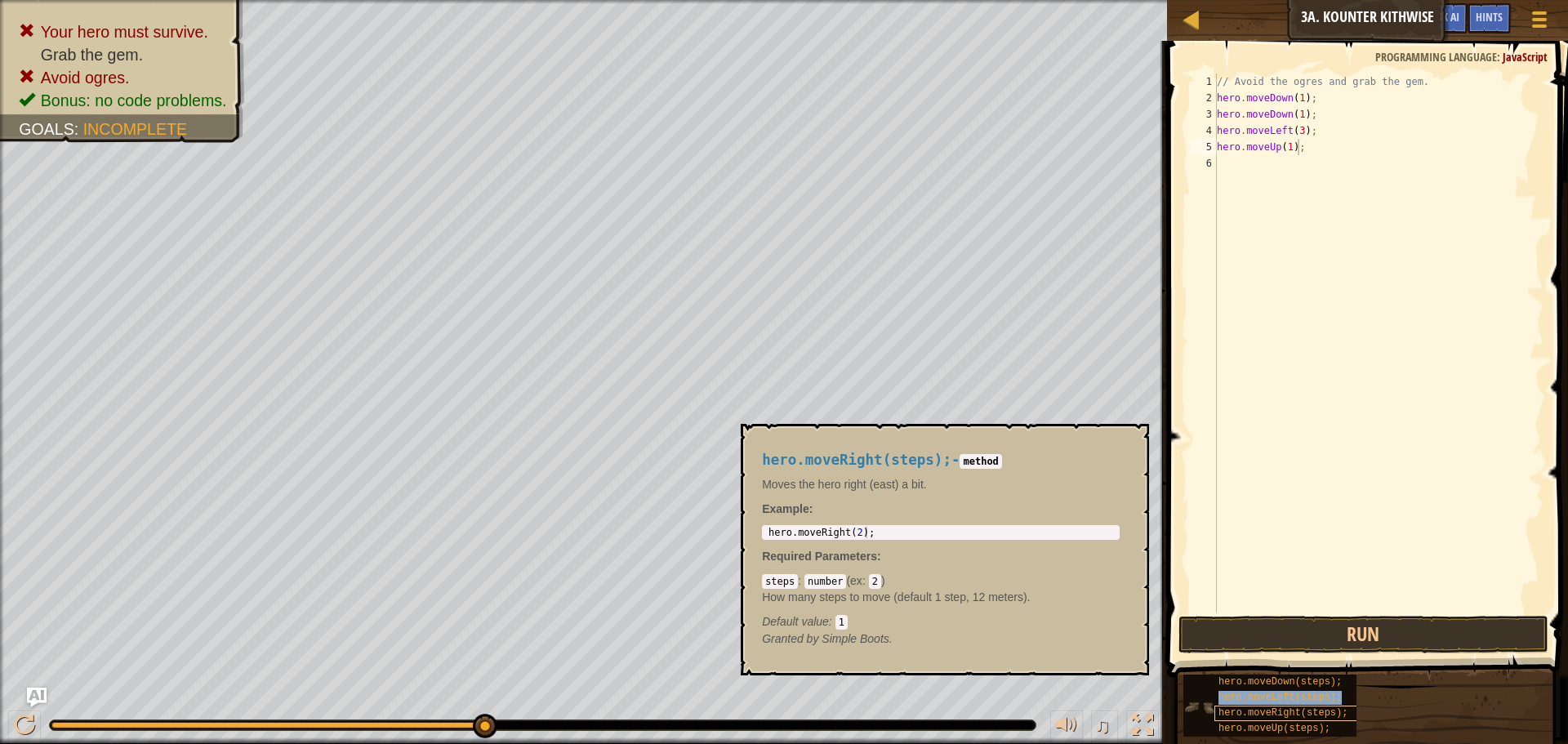
click at [1285, 705] on div "hero.moveDown(steps); hero.moveLeft(steps); hero.moveRight(steps); hero.moveUp(…" at bounding box center [1269, 705] width 173 height 62
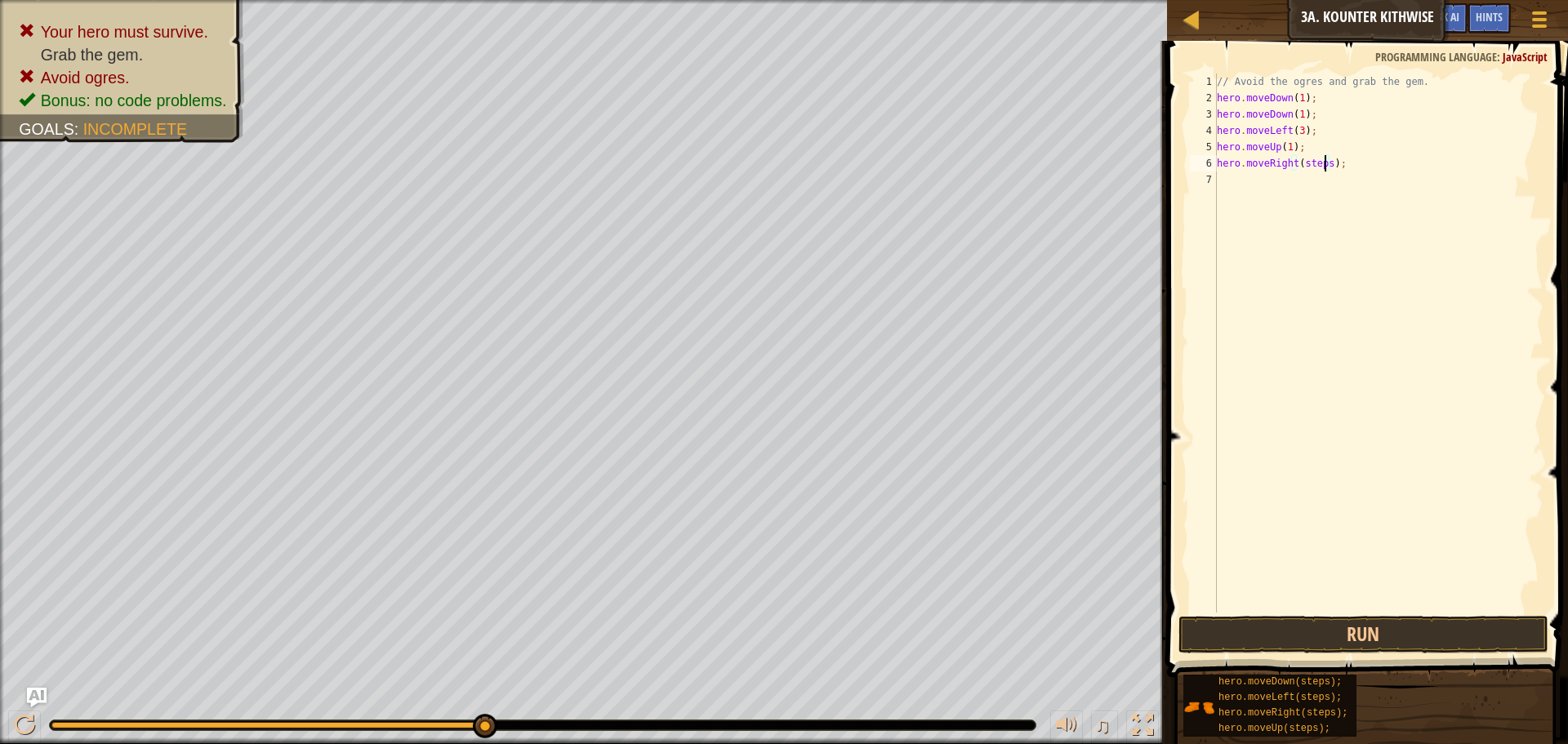
click at [1326, 165] on div "// Avoid the ogres and grab the gem. hero . moveDown ( 1 ) ; hero . moveDown ( …" at bounding box center [1378, 359] width 329 height 572
click at [1378, 633] on button "Run" at bounding box center [1363, 634] width 370 height 38
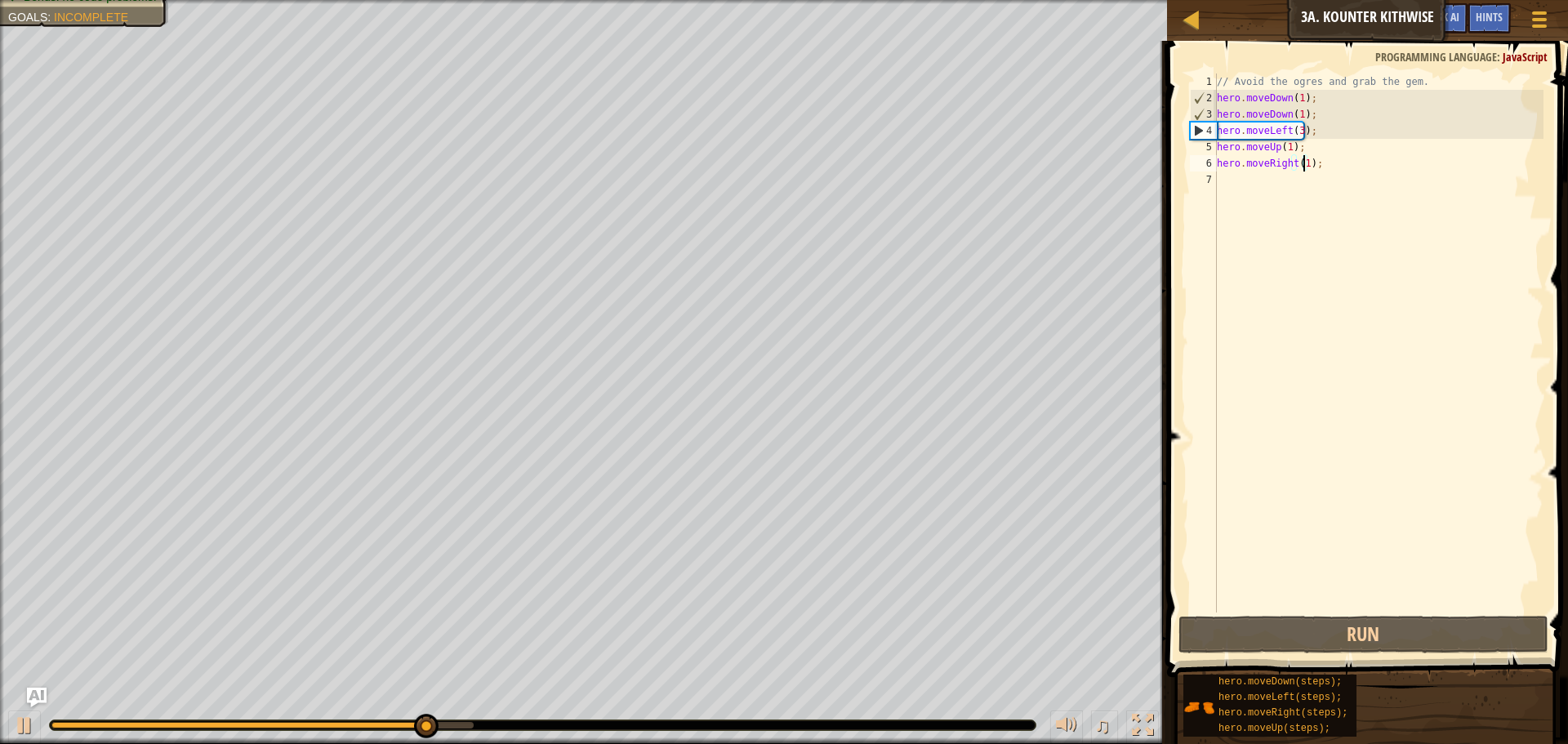
click at [1297, 129] on div "// Avoid the ogres and grab the gem. hero . moveDown ( 1 ) ; hero . moveDown ( …" at bounding box center [1378, 359] width 329 height 572
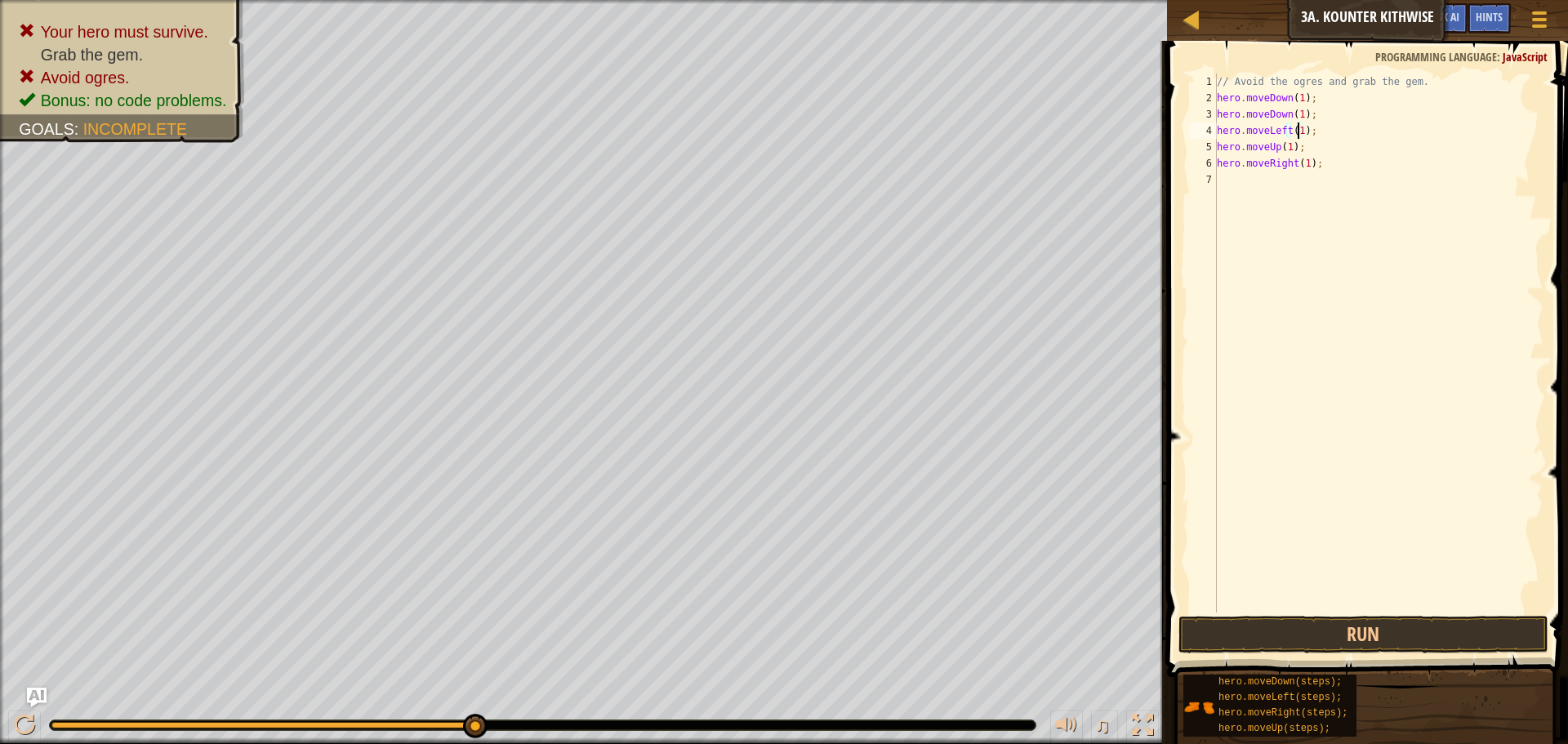
click at [1374, 613] on span at bounding box center [1369, 335] width 414 height 684
click at [1381, 637] on button "Run" at bounding box center [1363, 634] width 370 height 38
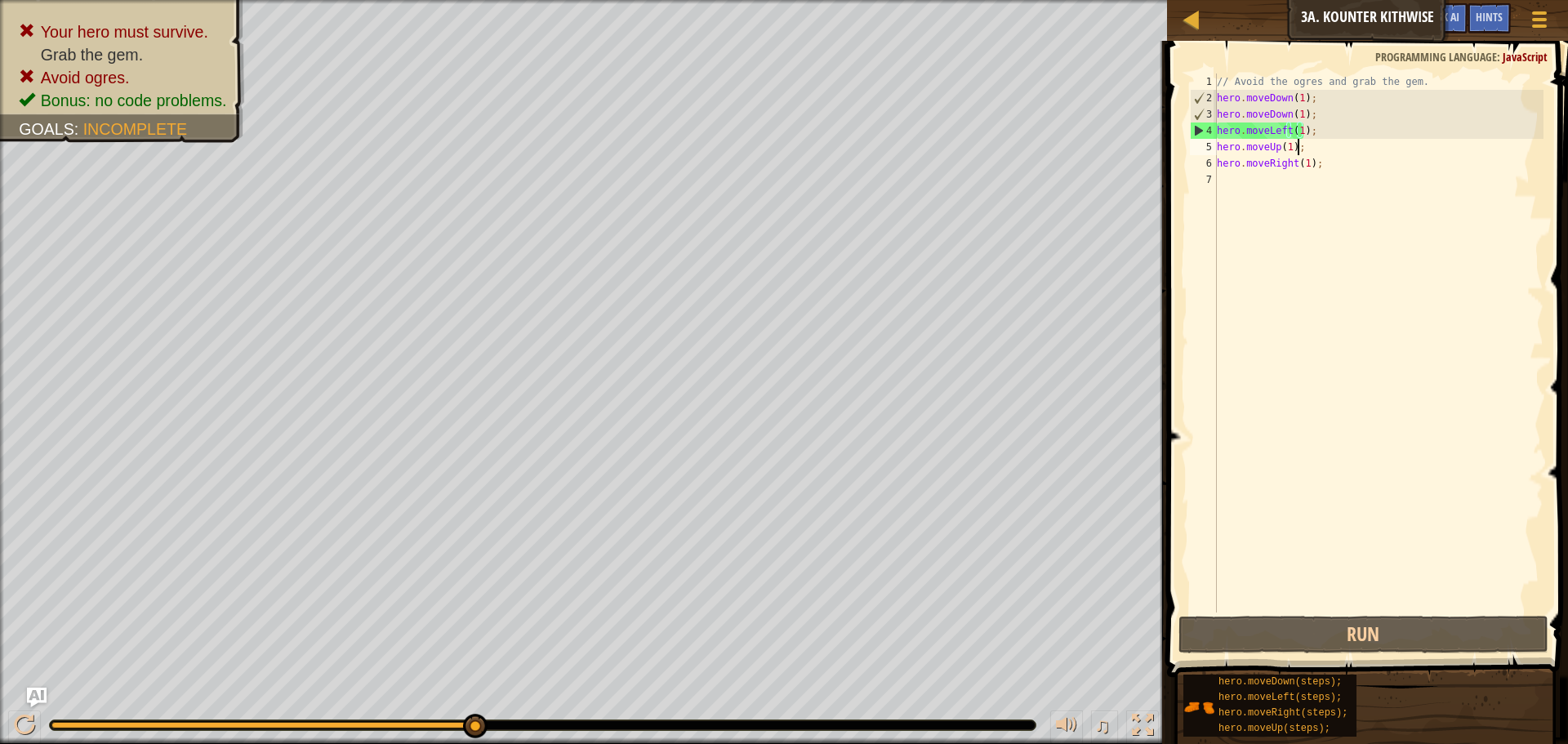
click at [1303, 151] on div "// Avoid the ogres and grab the gem. hero . moveDown ( 1 ) ; hero . moveDown ( …" at bounding box center [1378, 359] width 329 height 572
type textarea "hero.moveUp(1);"
drag, startPoint x: 1299, startPoint y: 148, endPoint x: 1218, endPoint y: 148, distance: 81.0
click at [1218, 148] on div "// Avoid the ogres and grab the gem. hero . moveDown ( 1 ) ; hero . moveDown ( …" at bounding box center [1378, 359] width 329 height 572
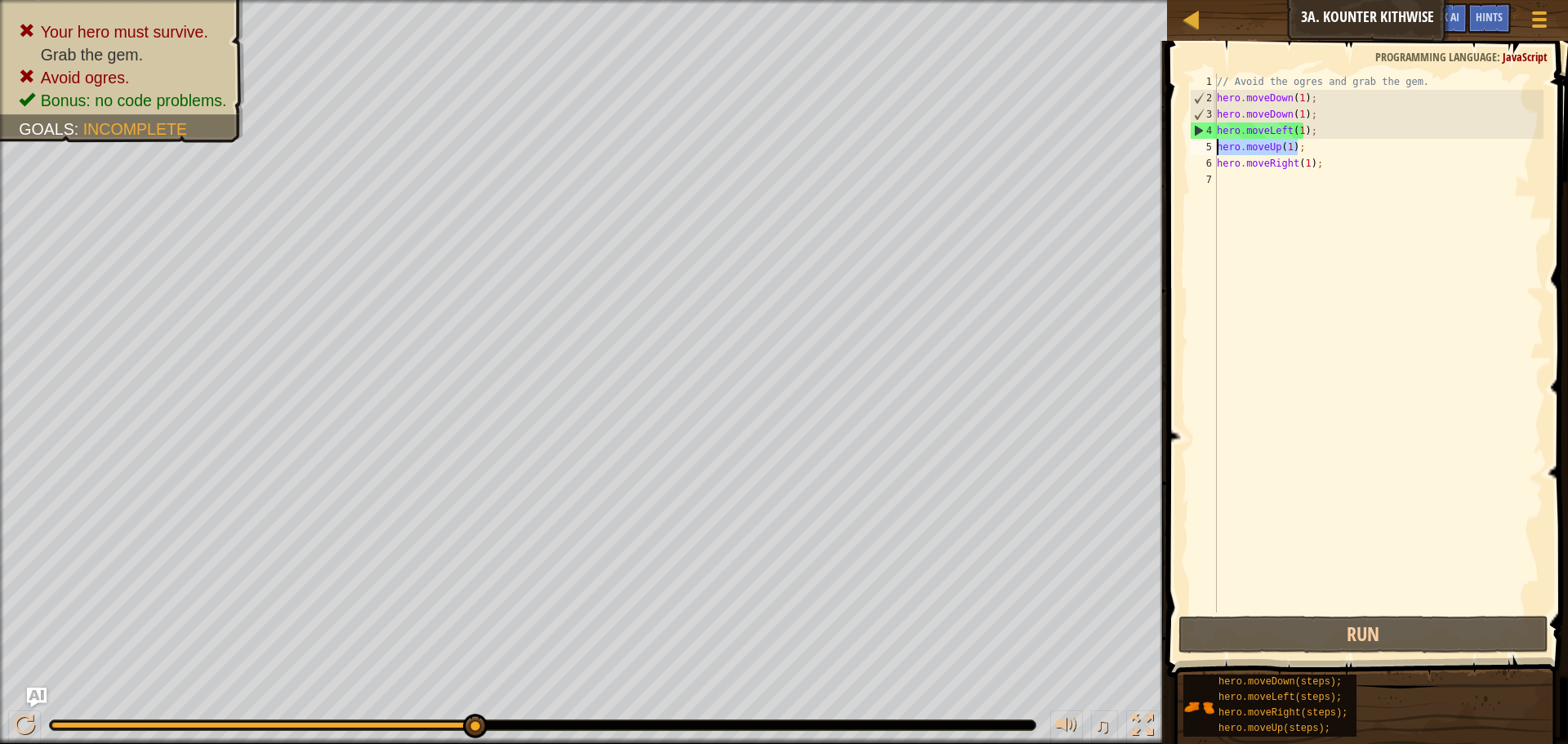
scroll to position [8, 0]
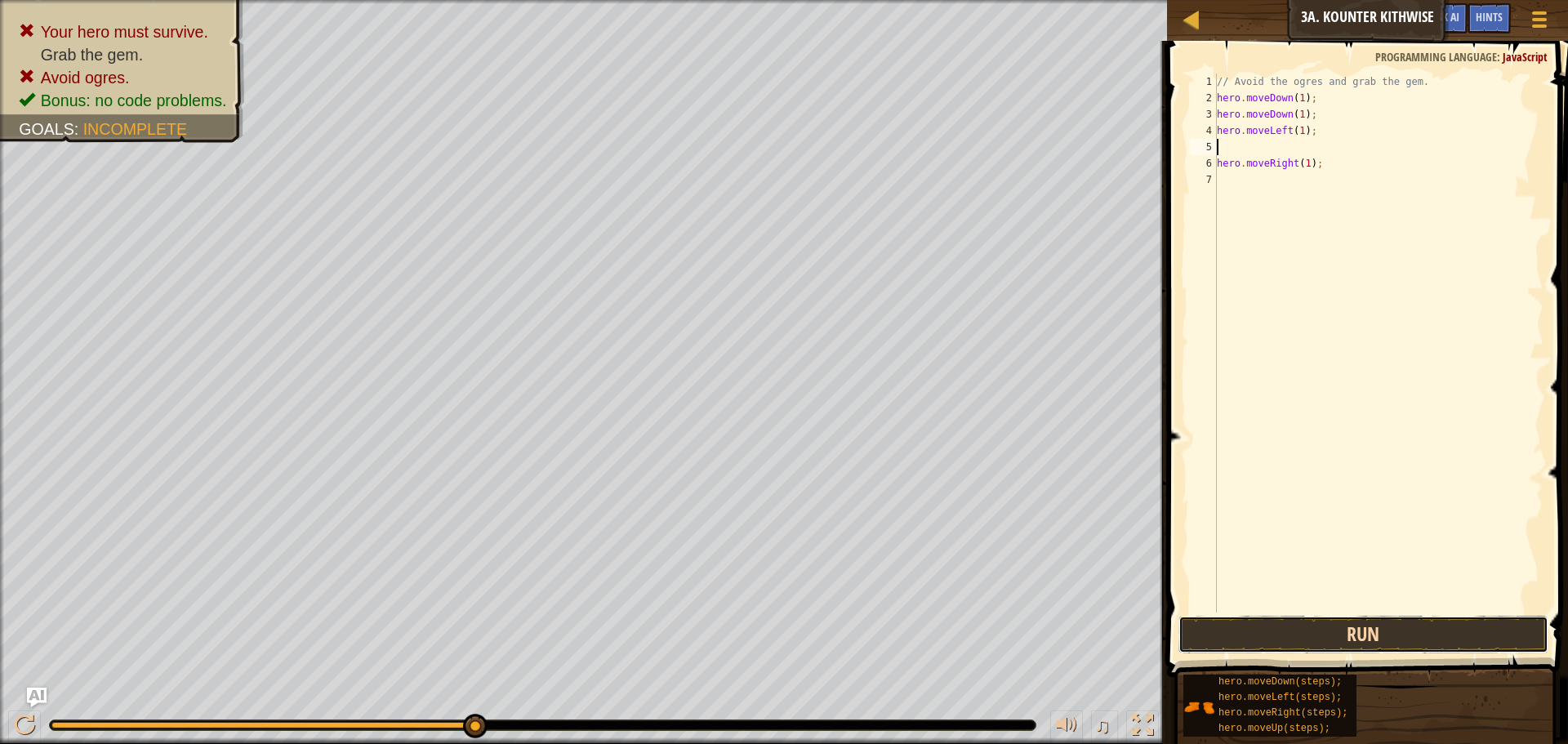
click at [1364, 625] on button "Run" at bounding box center [1363, 634] width 370 height 38
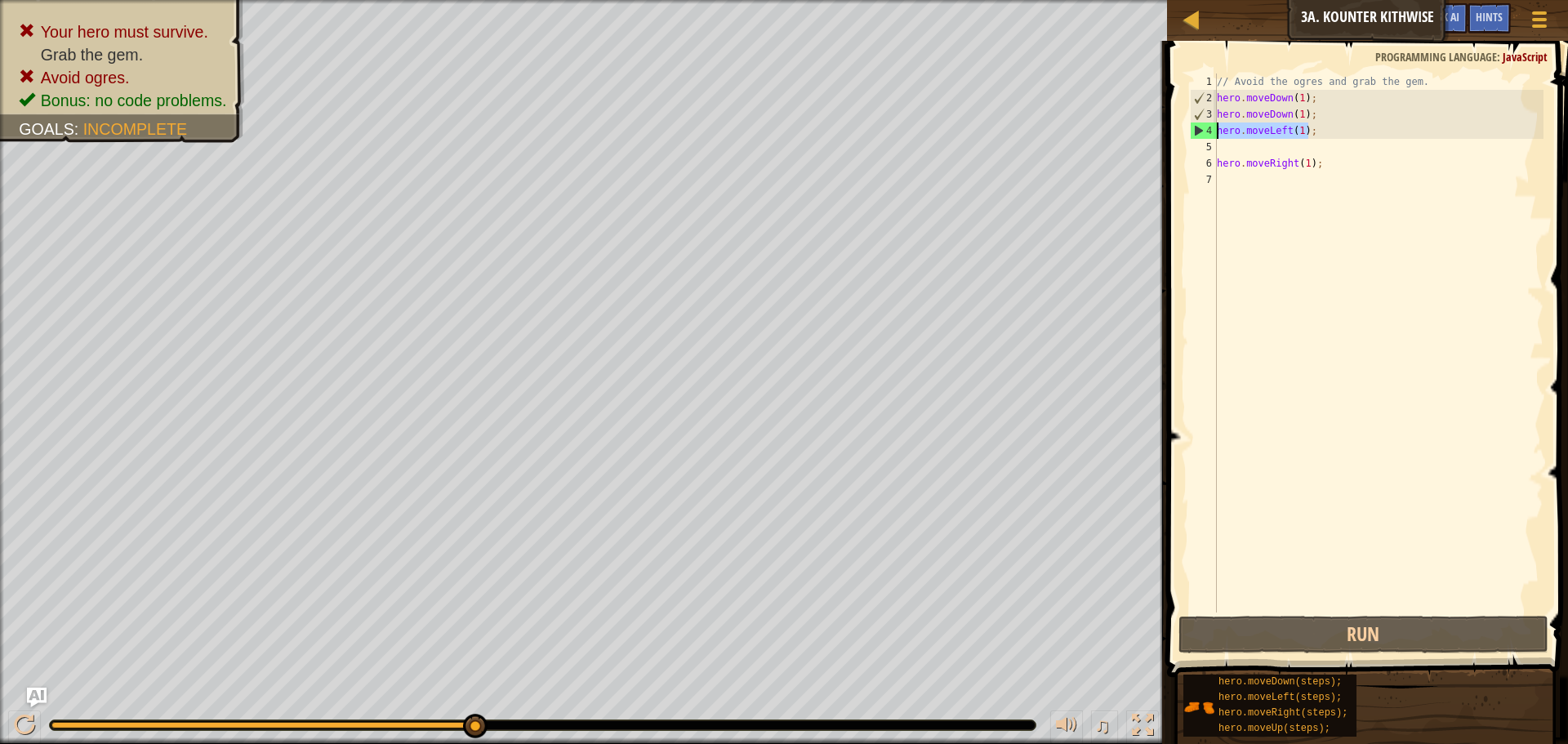
drag, startPoint x: 1309, startPoint y: 130, endPoint x: 1195, endPoint y: 132, distance: 114.0
click at [1195, 132] on div "1 2 3 4 5 6 7 // Avoid the ogres and grab the gem. hero . moveDown ( 1 ) ; hero…" at bounding box center [1364, 343] width 356 height 539
type textarea "hero.moveLeft(1);"
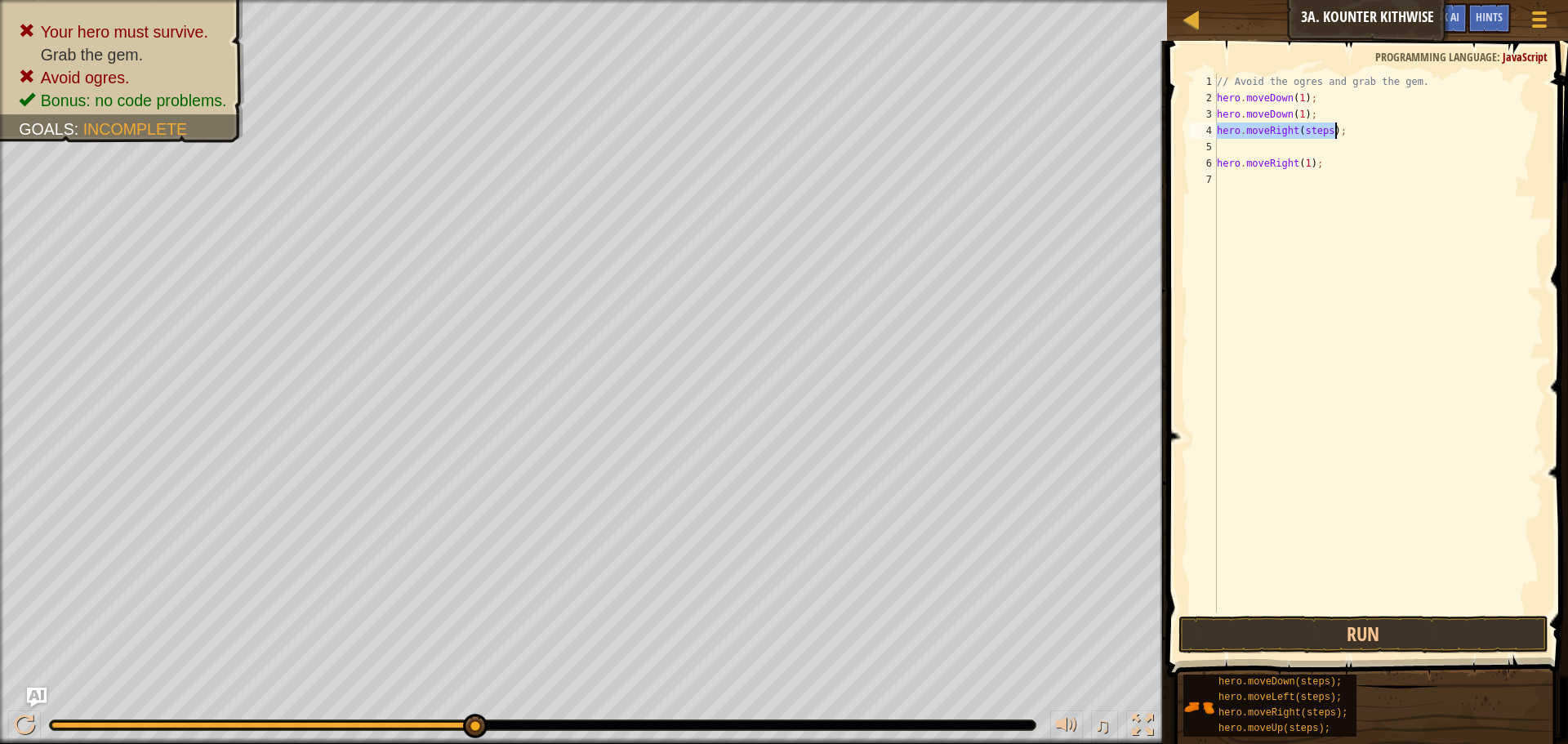
click at [1322, 129] on div "// Avoid the ogres and grab the gem. hero . moveDown ( 1 ) ; hero . moveDown ( …" at bounding box center [1378, 343] width 329 height 539
drag, startPoint x: 1316, startPoint y: 161, endPoint x: 1182, endPoint y: 168, distance: 134.2
click at [1184, 168] on div "hero.moveRight(3); 1 2 3 4 5 6 7 // Avoid the ogres and grab the gem. hero . mo…" at bounding box center [1365, 391] width 406 height 684
type textarea "hero.moveRight(1);"
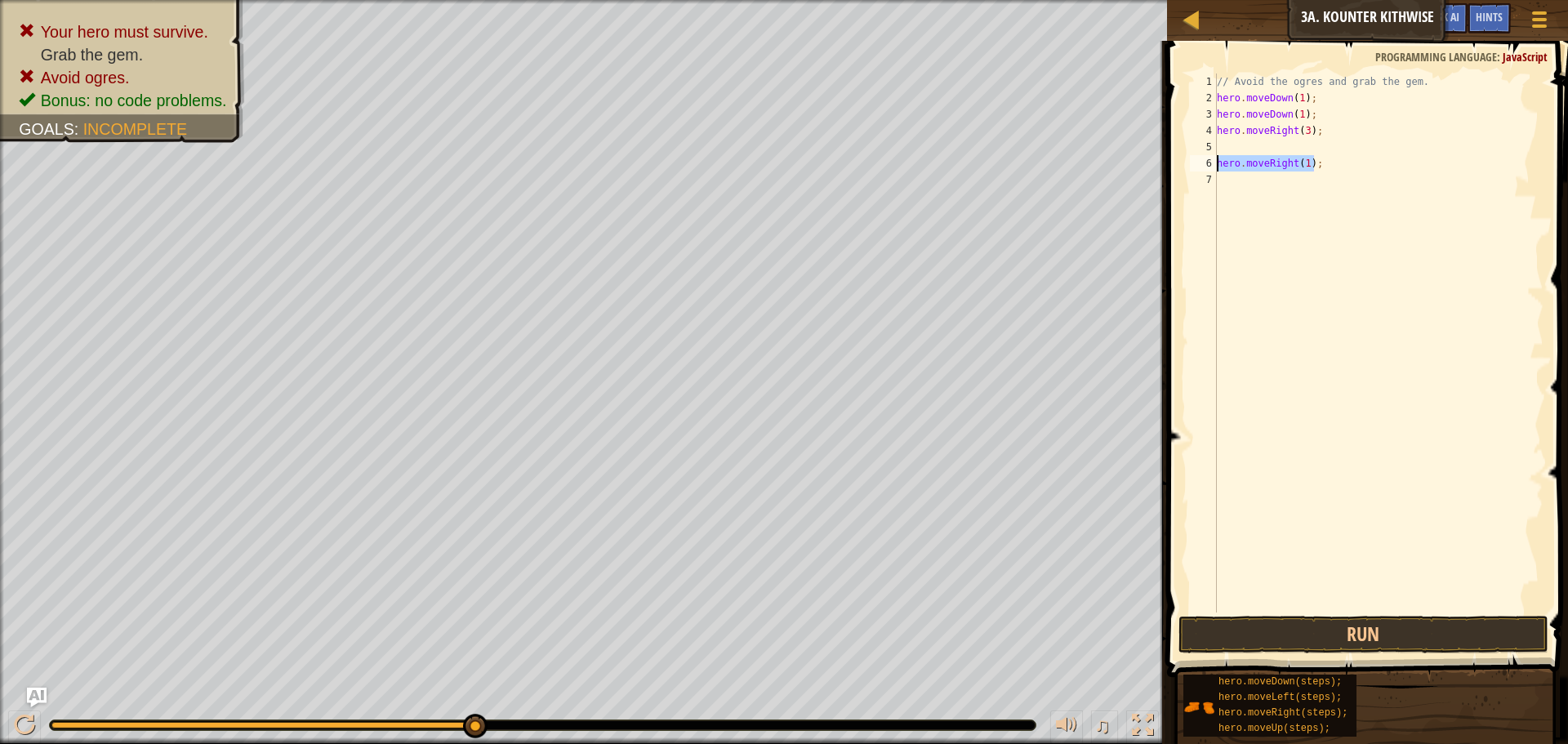
scroll to position [8, 0]
click at [1222, 149] on div "// Avoid the ogres and grab the gem. hero . moveDown ( 1 ) ; hero . moveDown ( …" at bounding box center [1378, 359] width 329 height 572
click at [1319, 145] on div "// Avoid the ogres and grab the gem. hero . moveDown ( 1 ) ; hero . moveDown ( …" at bounding box center [1378, 343] width 329 height 539
click at [1348, 623] on button "Run" at bounding box center [1363, 634] width 370 height 38
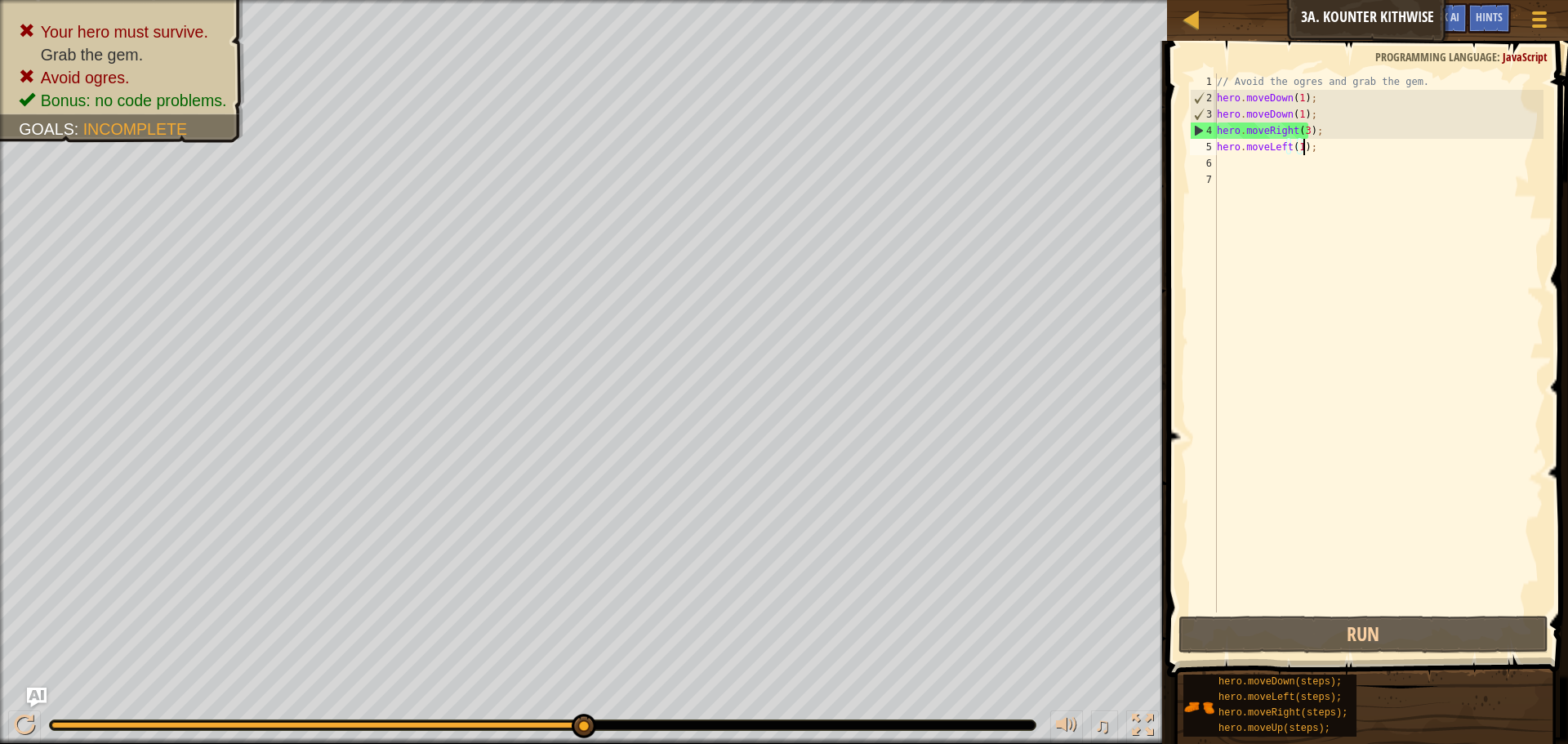
click at [1303, 152] on div "// Avoid the ogres and grab the gem. hero . moveDown ( 1 ) ; hero . moveDown ( …" at bounding box center [1378, 359] width 329 height 572
click at [1309, 149] on div "// Avoid the ogres and grab the gem. hero . moveDown ( 1 ) ; hero . moveDown ( …" at bounding box center [1378, 359] width 329 height 572
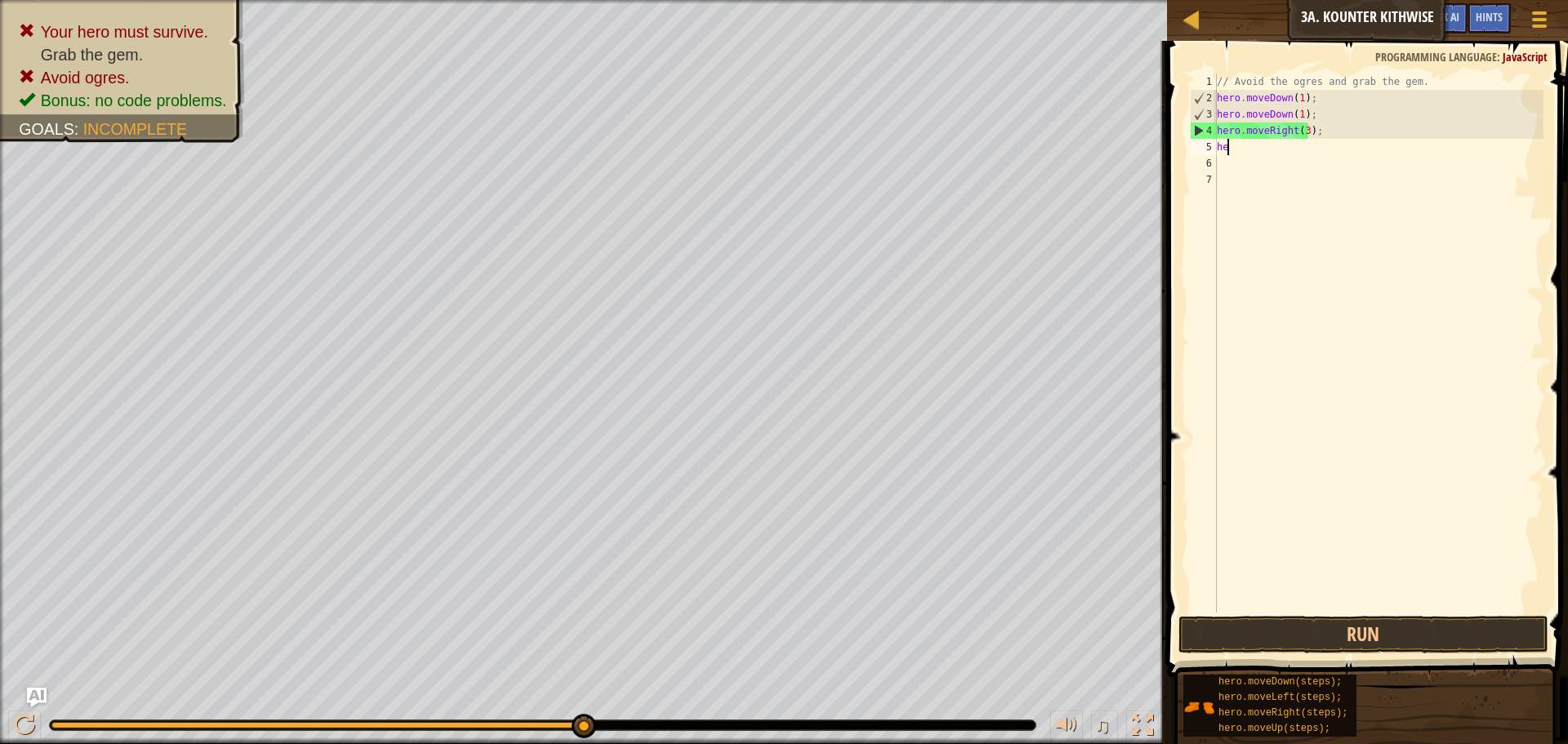
scroll to position [8, 0]
type textarea "h"
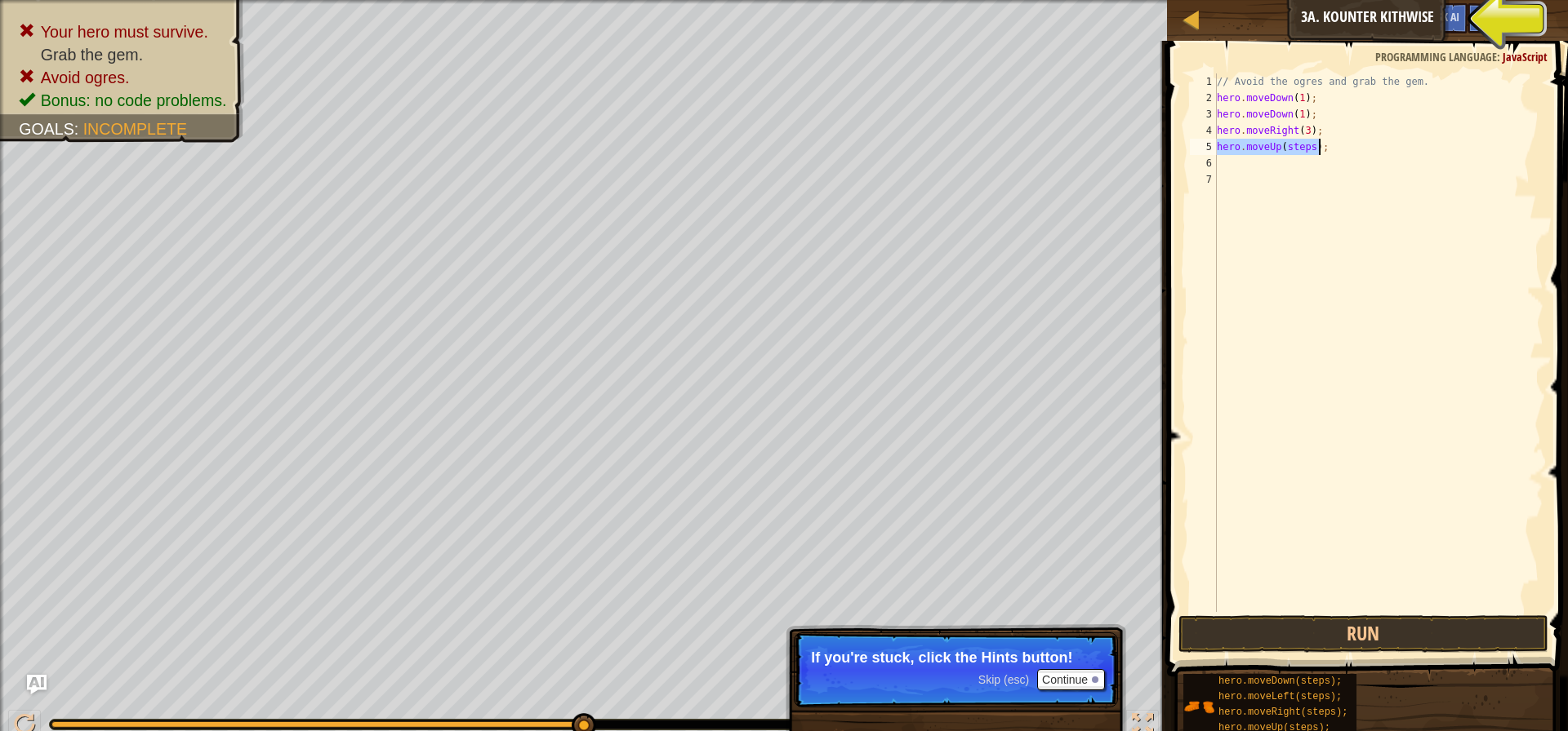
click at [1308, 148] on div "// Avoid the ogres and grab the gem. hero . moveDown ( 1 ) ; hero . moveDown ( …" at bounding box center [1378, 343] width 329 height 539
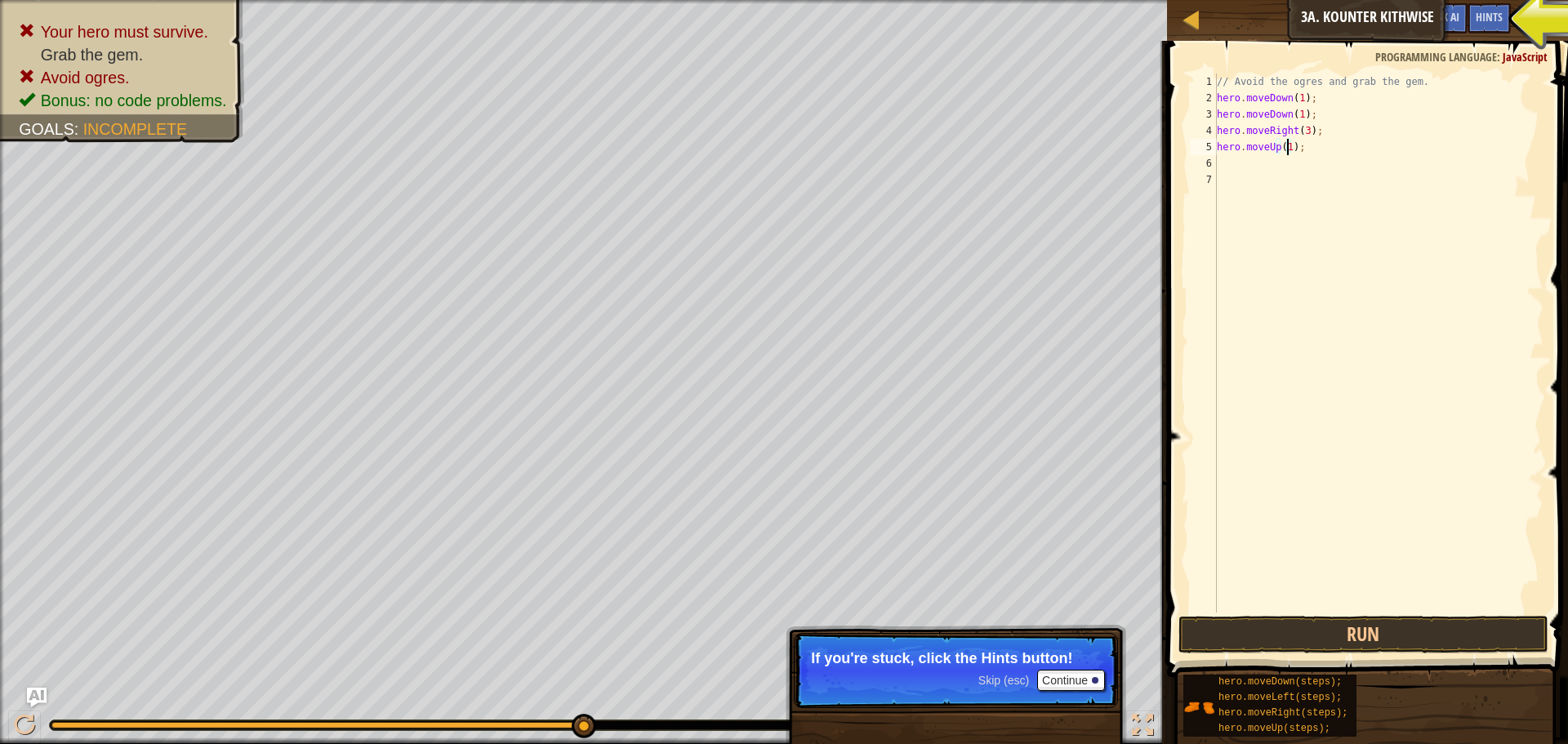
scroll to position [8, 6]
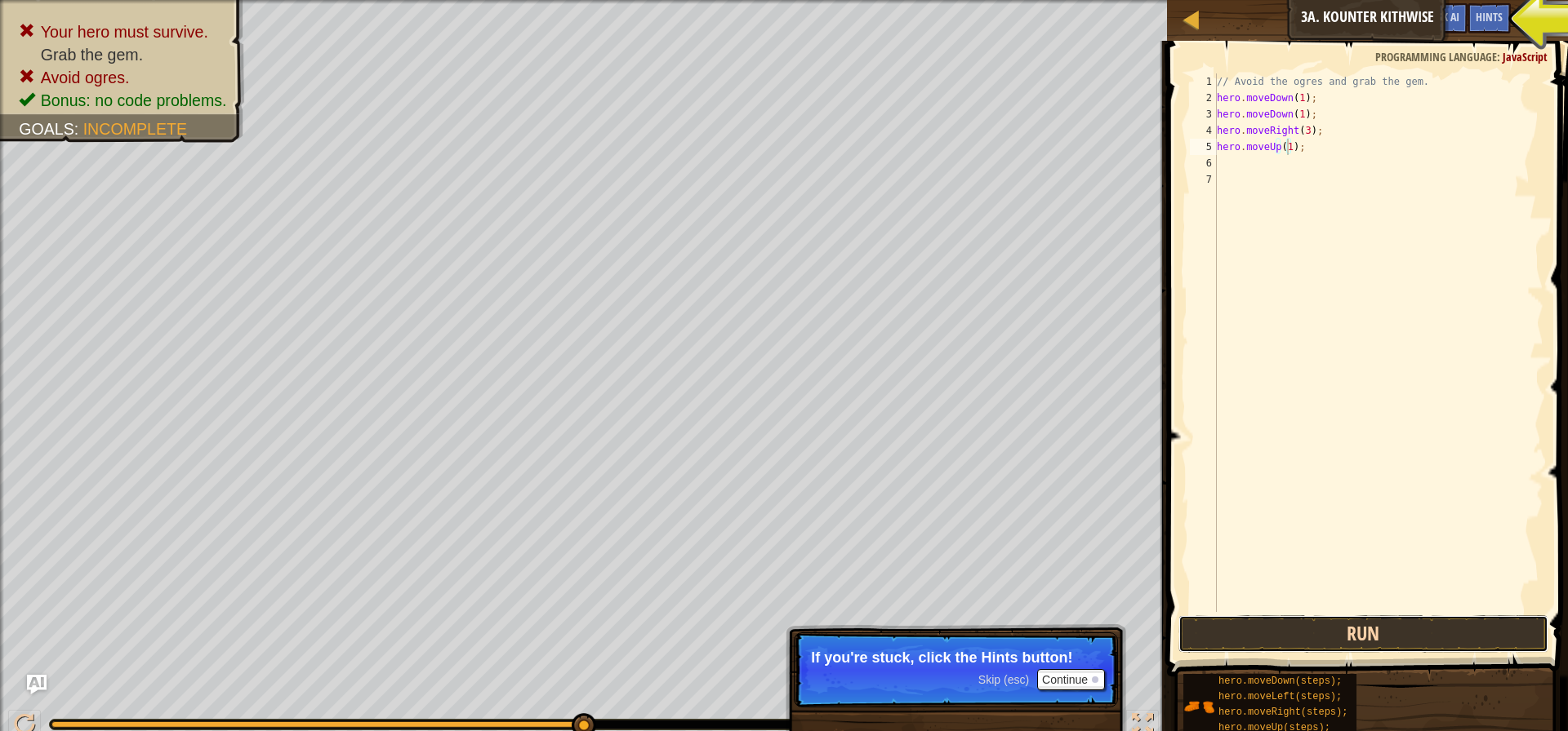
click at [1354, 626] on button "Run" at bounding box center [1363, 633] width 370 height 38
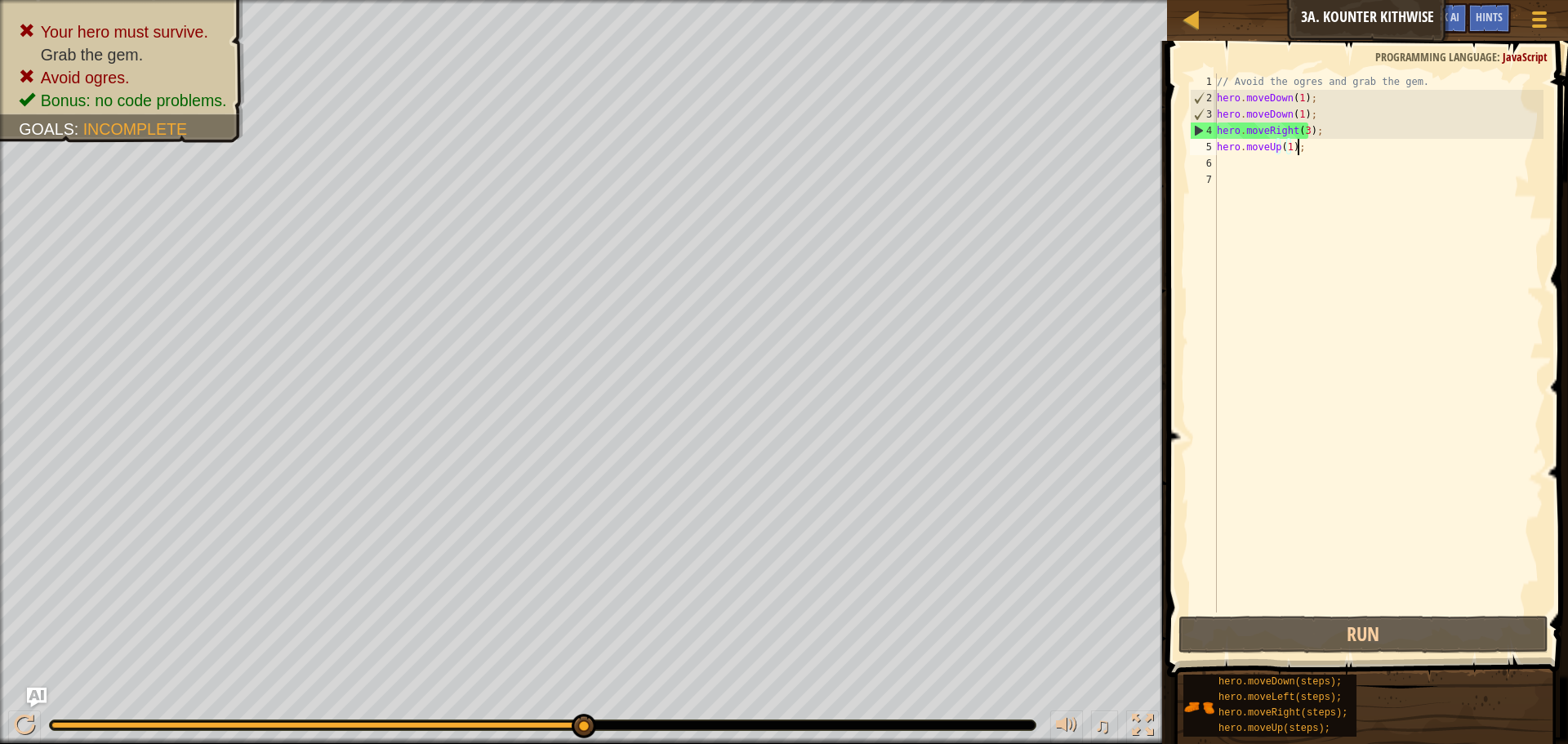
click at [1297, 148] on div "// Avoid the ogres and grab the gem. hero . moveDown ( 1 ) ; hero . moveDown ( …" at bounding box center [1378, 359] width 329 height 572
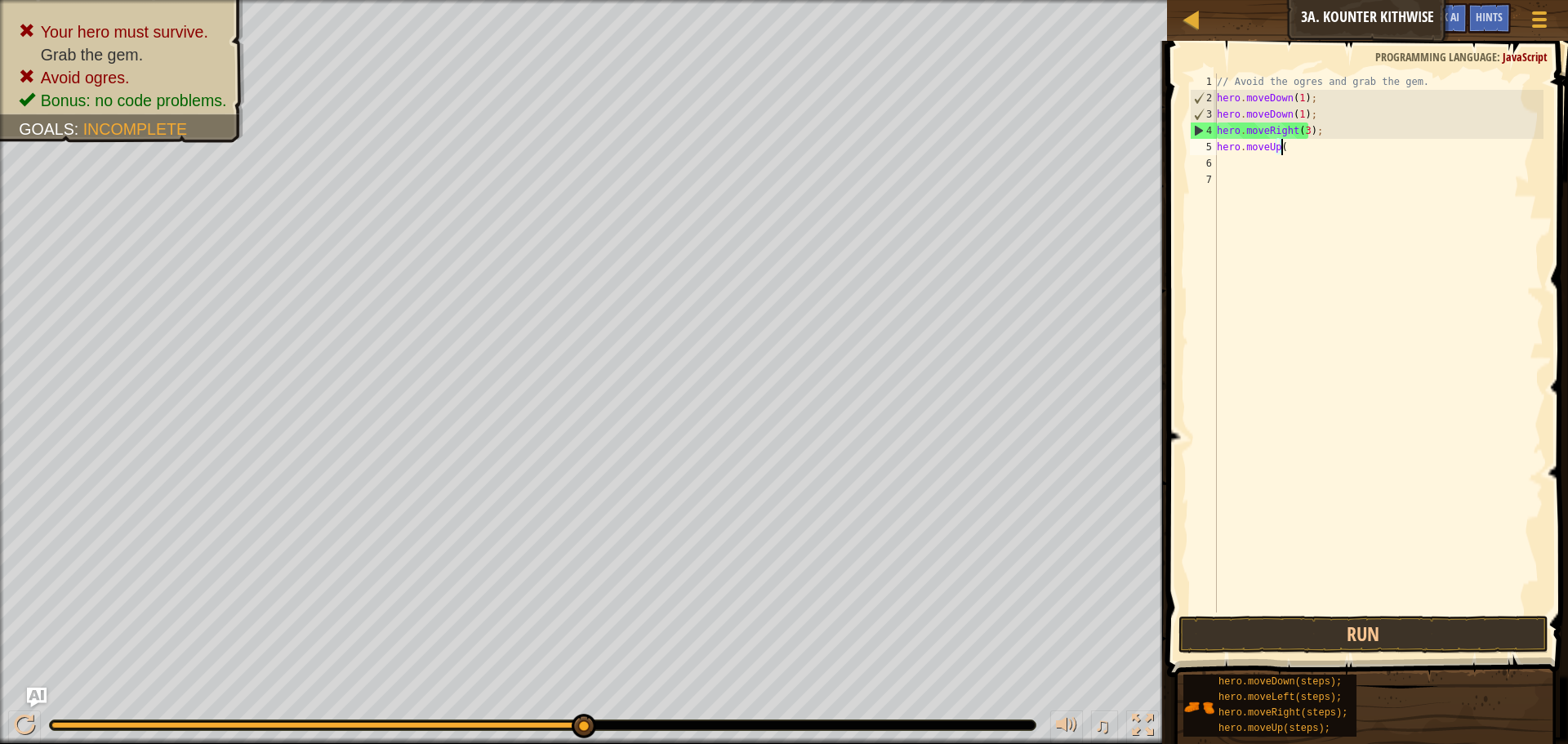
scroll to position [8, 2]
type textarea "h"
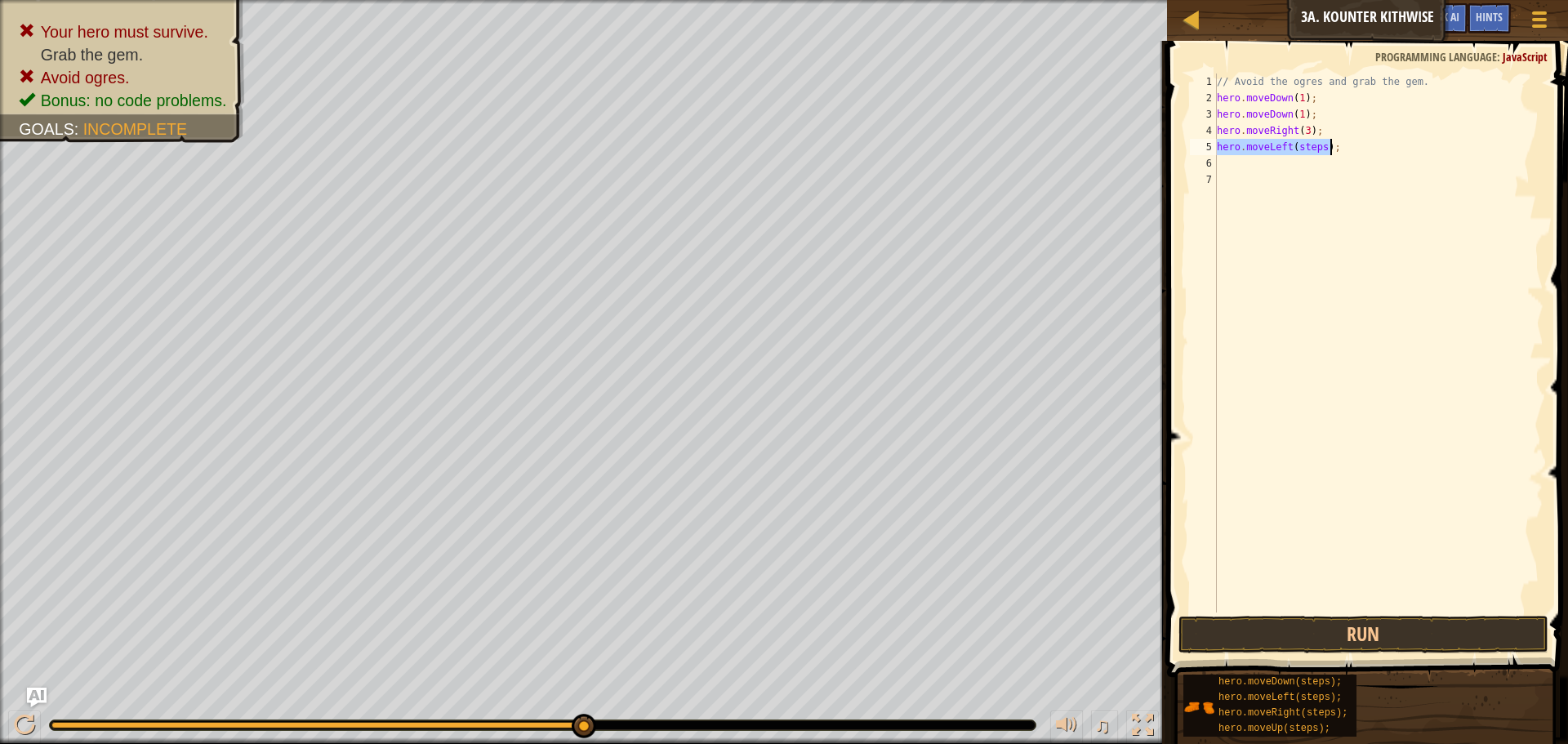
click at [1319, 145] on div "// Avoid the ogres and grab the gem. hero . moveDown ( 1 ) ; hero . moveDown ( …" at bounding box center [1378, 343] width 329 height 539
click at [1334, 620] on button "Run" at bounding box center [1363, 634] width 370 height 38
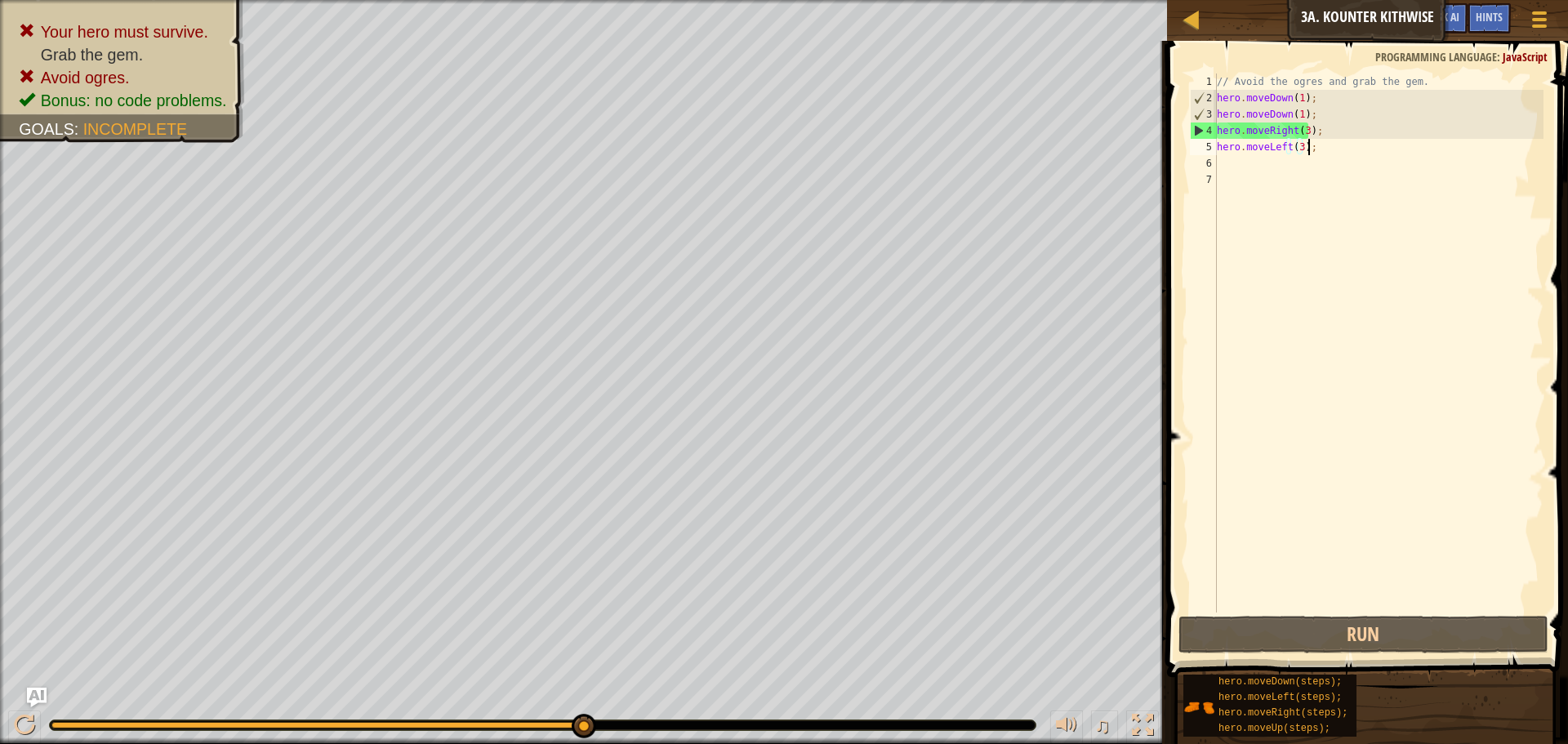
drag, startPoint x: 1313, startPoint y: 145, endPoint x: 1317, endPoint y: 161, distance: 16.5
click at [1313, 146] on div "// Avoid the ogres and grab the gem. hero . moveDown ( 1 ) ; hero . moveDown ( …" at bounding box center [1378, 359] width 329 height 572
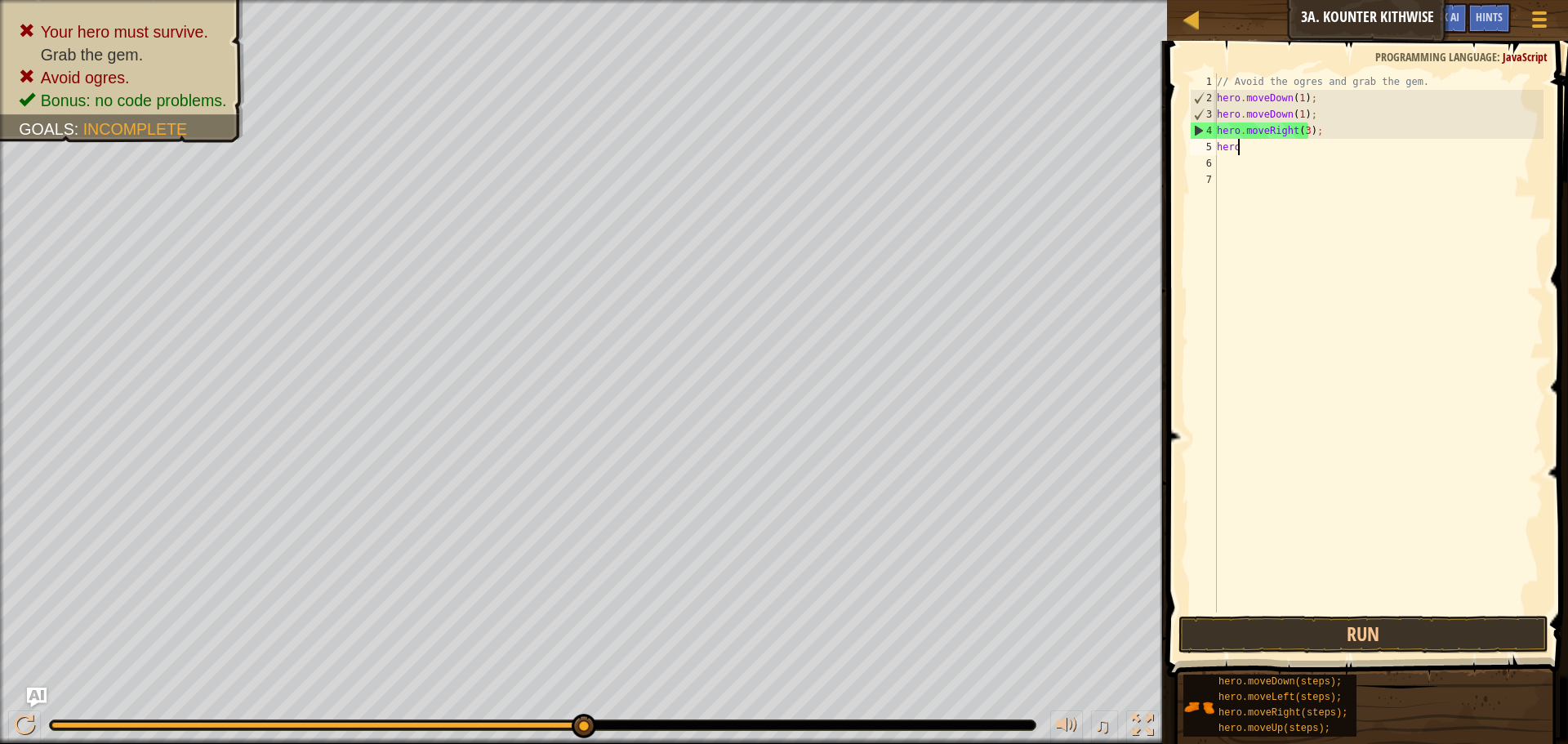
scroll to position [8, 0]
type textarea "h"
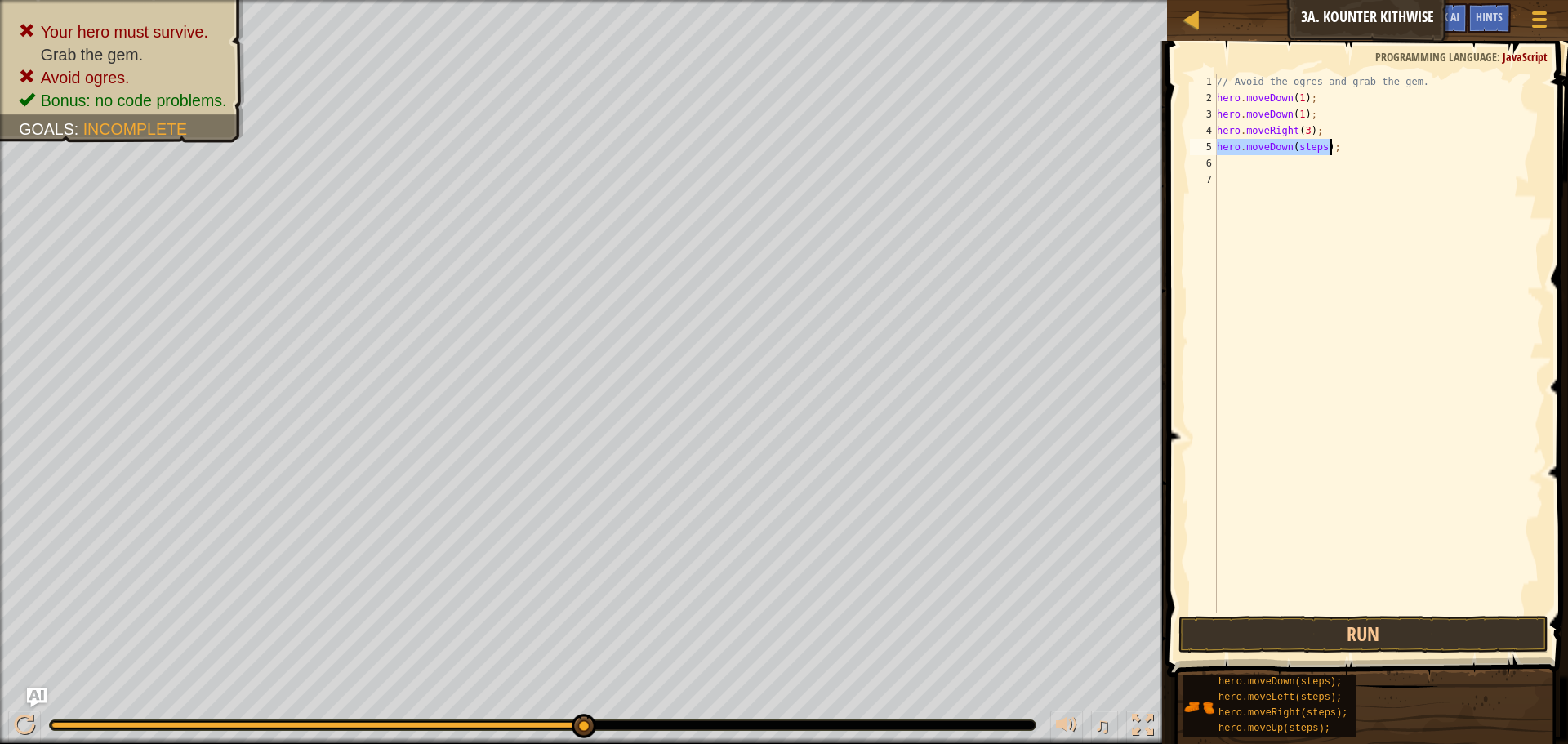
click at [1321, 149] on div "// Avoid the ogres and grab the gem. hero . moveDown ( 1 ) ; hero . moveDown ( …" at bounding box center [1378, 343] width 329 height 539
type textarea "hero.moveDown(3);"
click at [1403, 640] on button "Run" at bounding box center [1363, 634] width 370 height 38
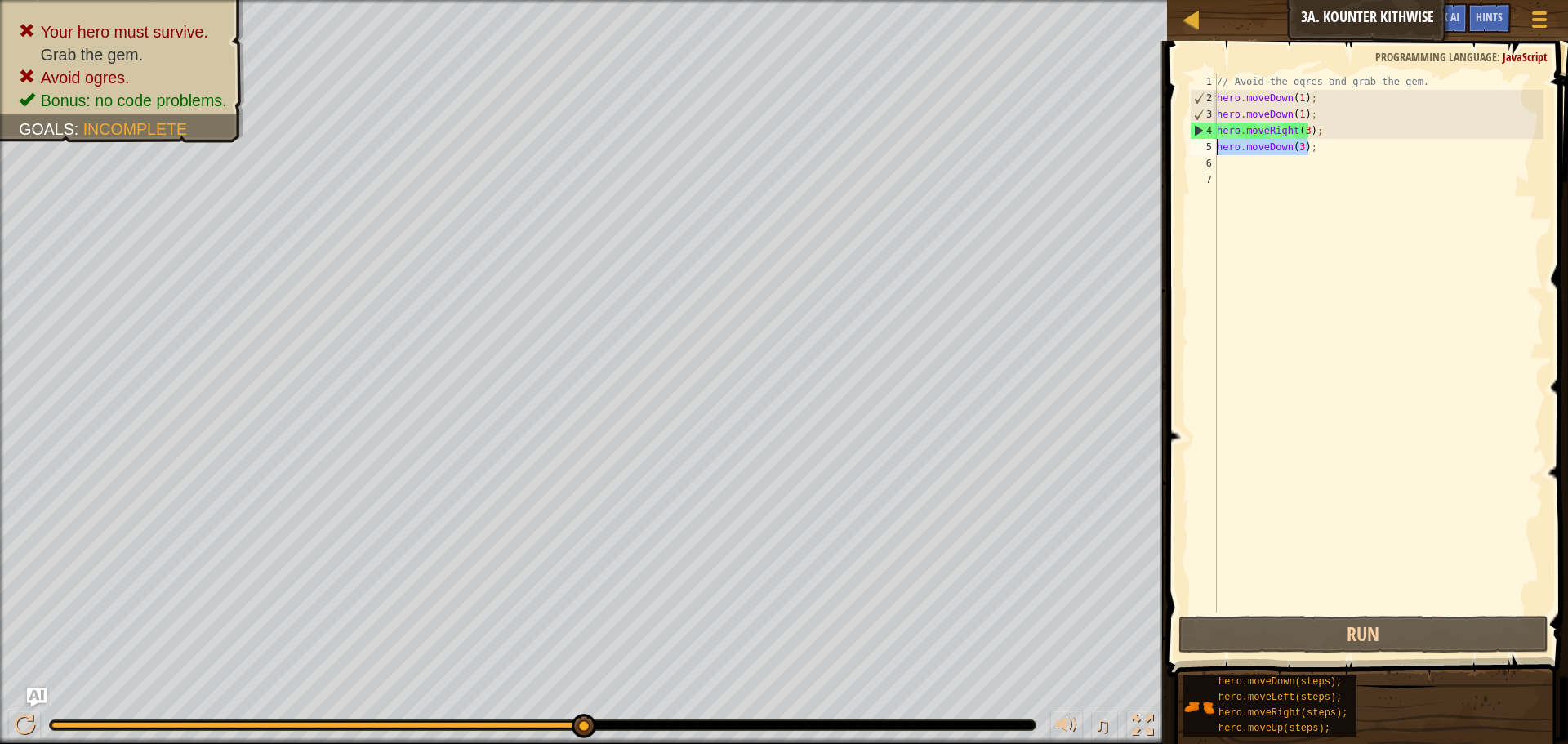
drag, startPoint x: 1310, startPoint y: 148, endPoint x: 1193, endPoint y: 146, distance: 117.0
click at [1194, 147] on div "hero.moveDown(3); 1 2 3 4 5 6 7 // Avoid the ogres and grab the gem. hero . mov…" at bounding box center [1364, 343] width 356 height 539
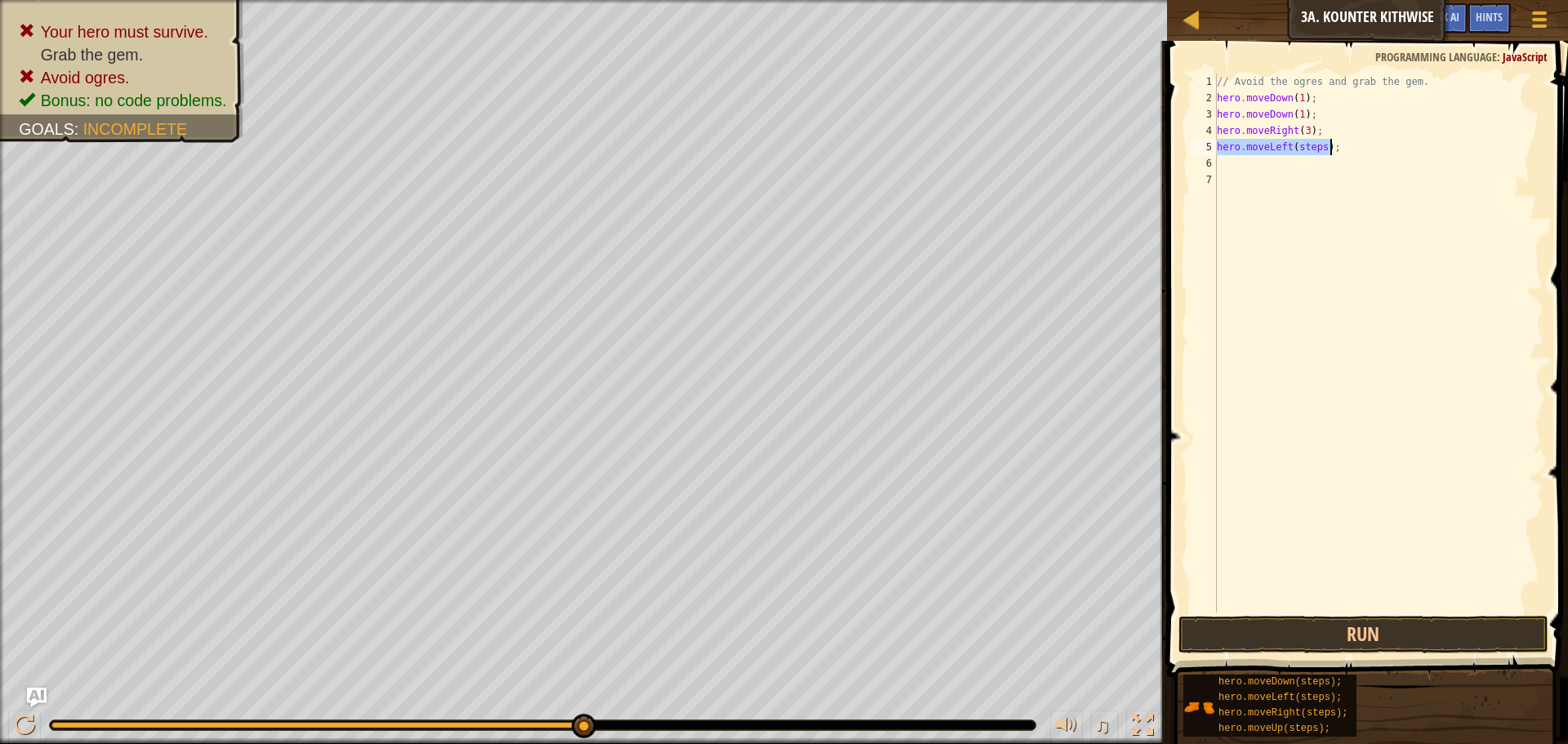
click at [1315, 147] on div "// Avoid the ogres and grab the gem. hero . moveDown ( 1 ) ; hero . moveDown ( …" at bounding box center [1378, 343] width 329 height 539
drag, startPoint x: 1320, startPoint y: 150, endPoint x: 1295, endPoint y: 153, distance: 25.2
click at [1295, 153] on div "// Avoid the ogres and grab the gem. hero . moveDown ( 1 ) ; hero . moveDown ( …" at bounding box center [1378, 359] width 329 height 572
type textarea "hero.moveLeft(2);"
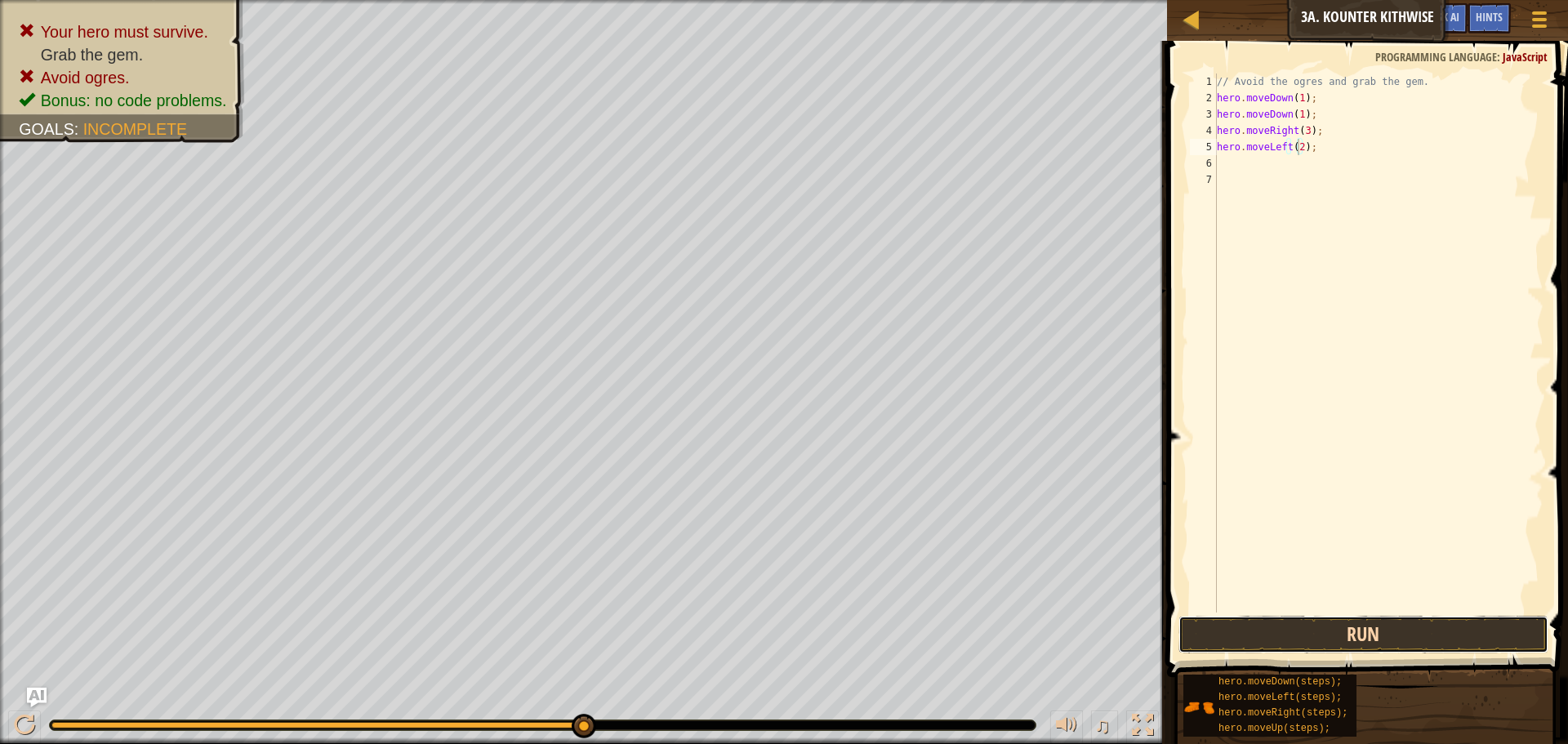
click at [1350, 631] on button "Run" at bounding box center [1363, 634] width 370 height 38
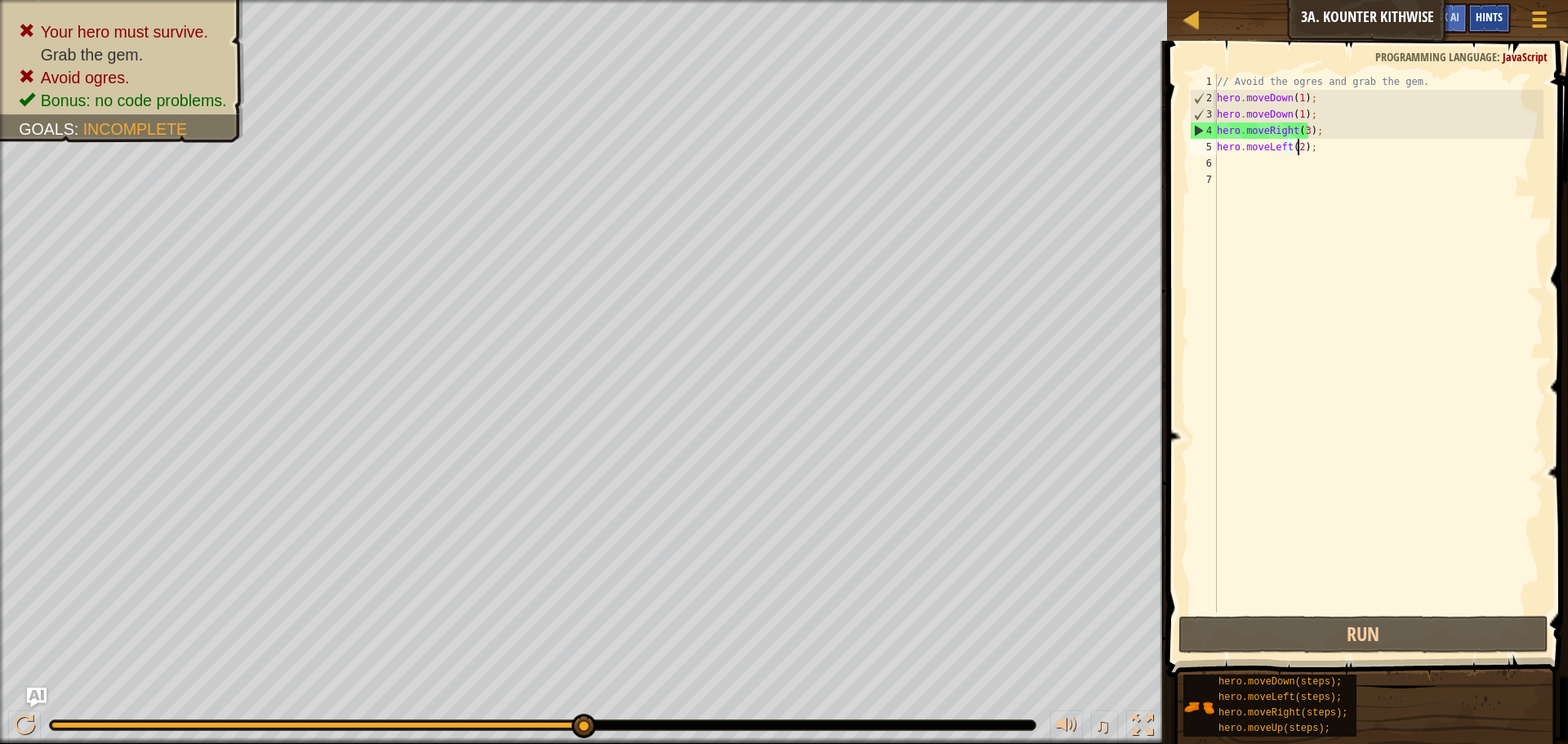
click at [1489, 14] on span "Hints" at bounding box center [1489, 16] width 27 height 15
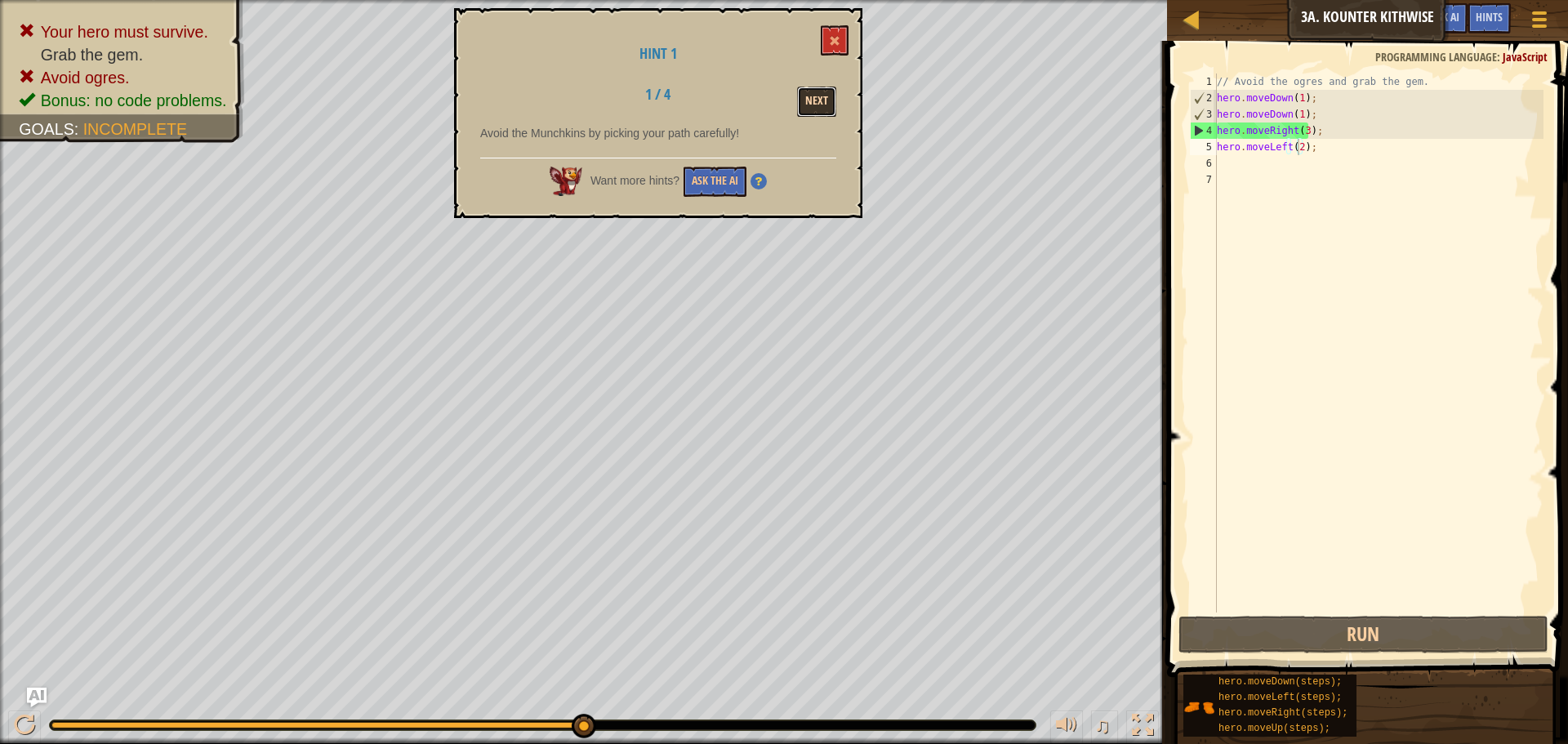
click at [813, 100] on button "Next" at bounding box center [816, 101] width 40 height 30
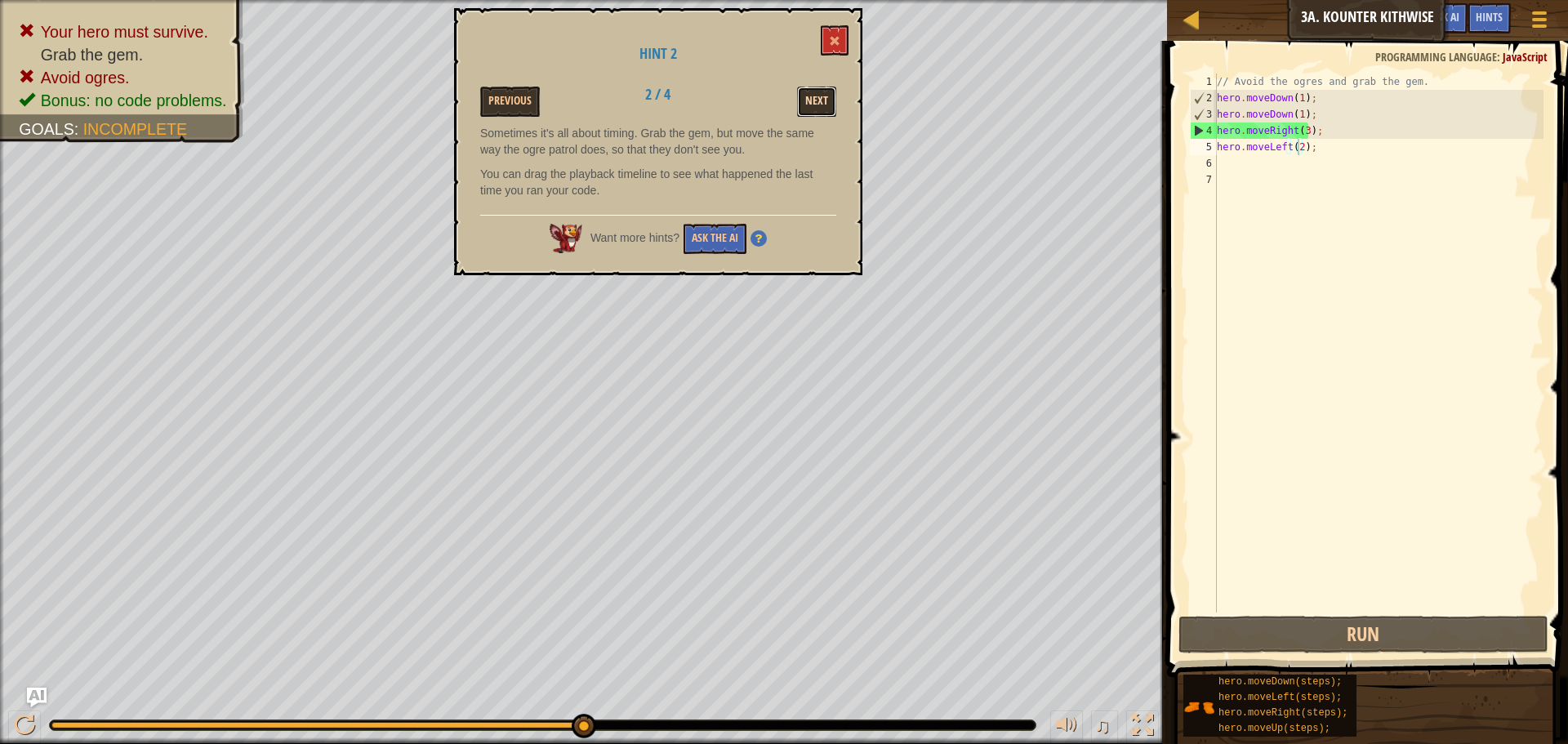
click at [820, 100] on button "Next" at bounding box center [816, 101] width 40 height 30
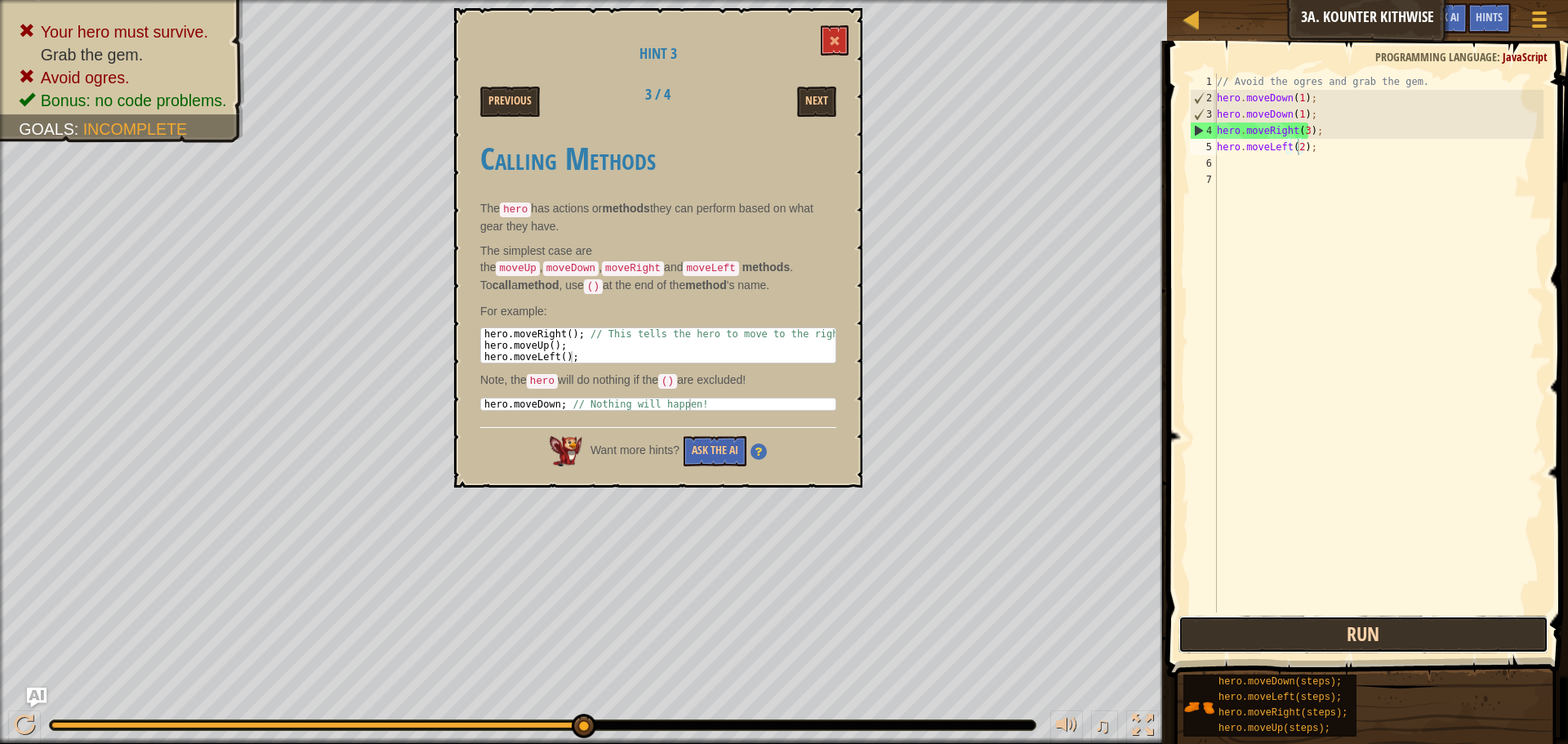
click at [1400, 625] on button "Run" at bounding box center [1363, 634] width 370 height 38
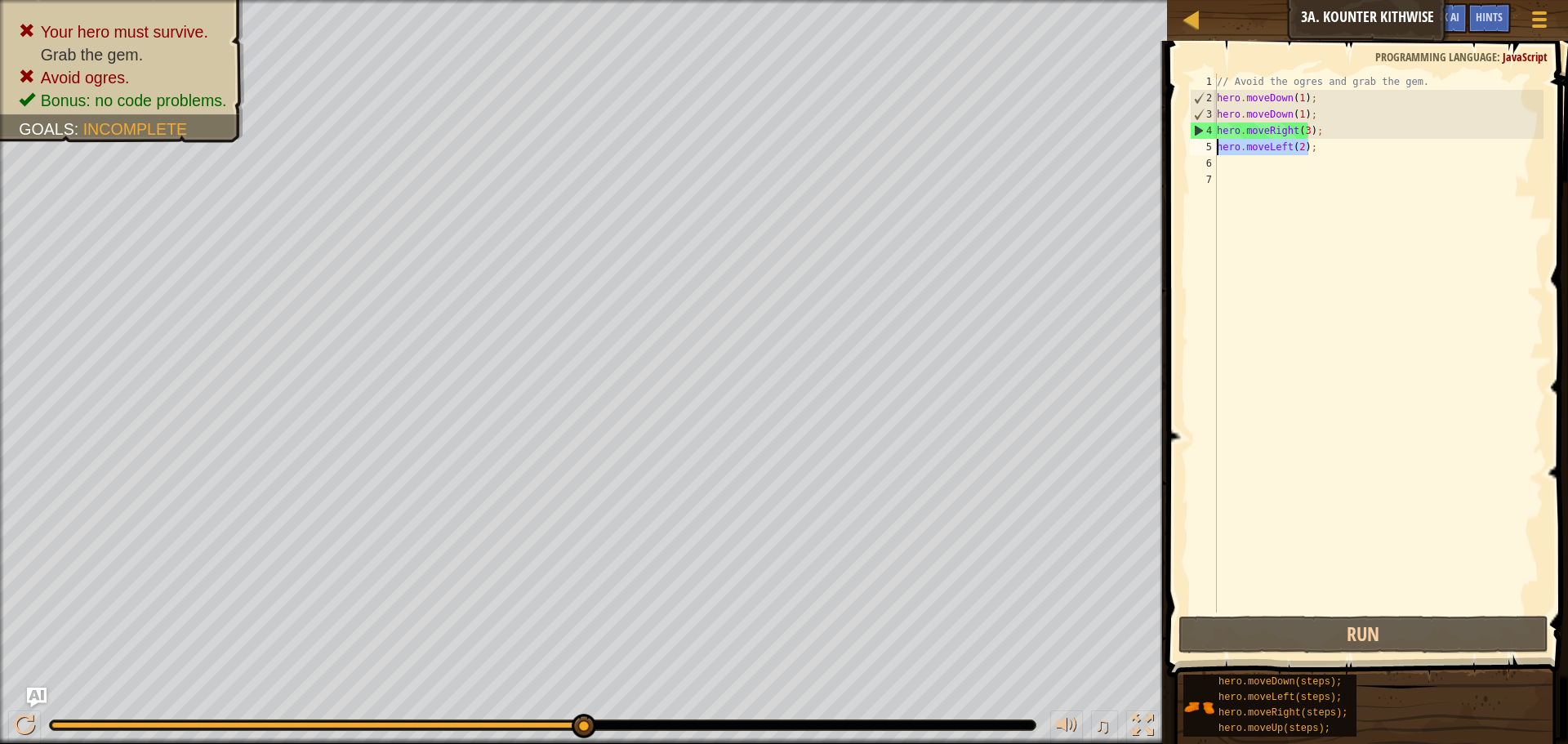
drag, startPoint x: 1311, startPoint y: 145, endPoint x: 1176, endPoint y: 141, distance: 135.1
click at [1176, 141] on div "hero.moveLeft(2); 1 2 3 4 5 6 7 // Avoid the ogres and grab the gem. hero . mov…" at bounding box center [1365, 391] width 406 height 684
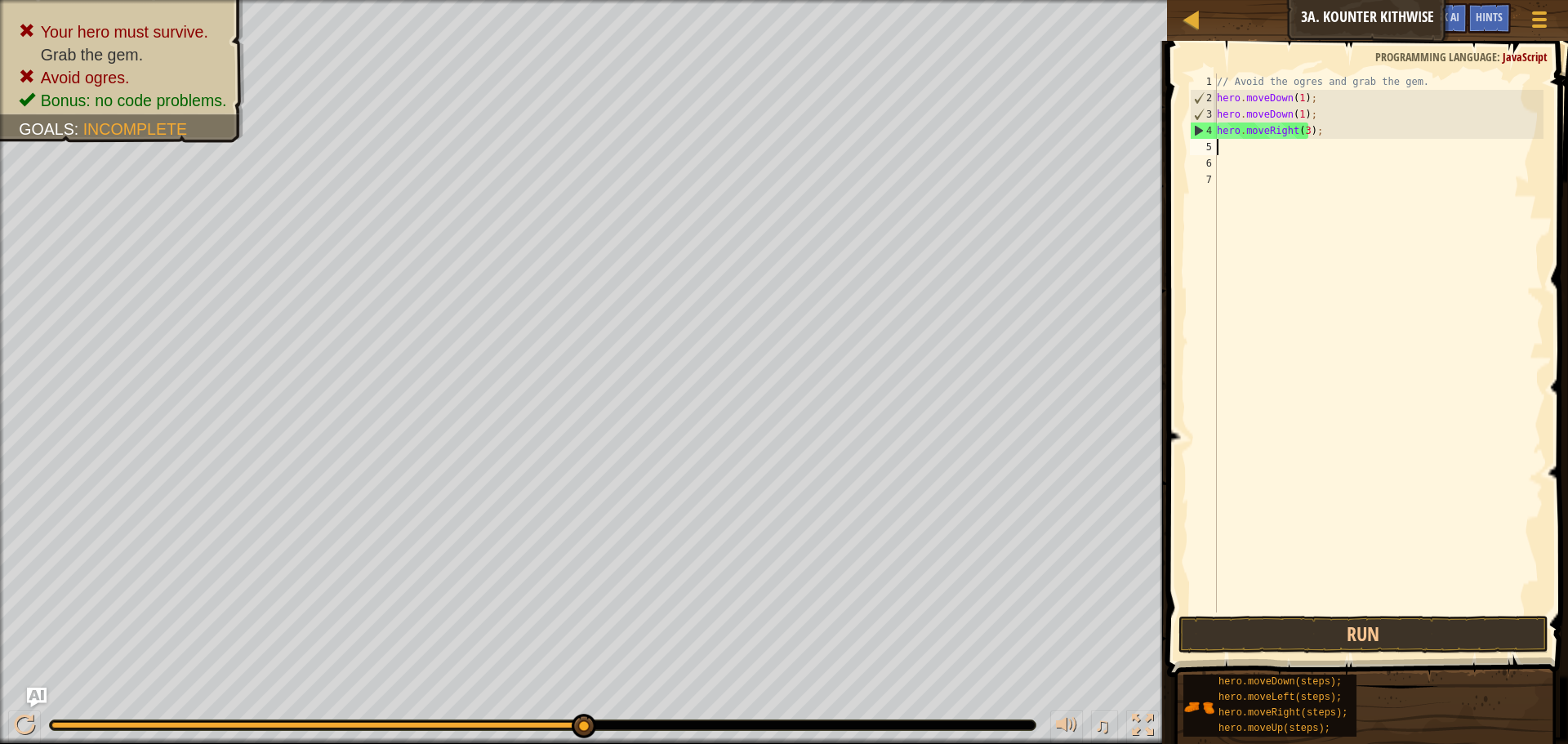
scroll to position [8, 0]
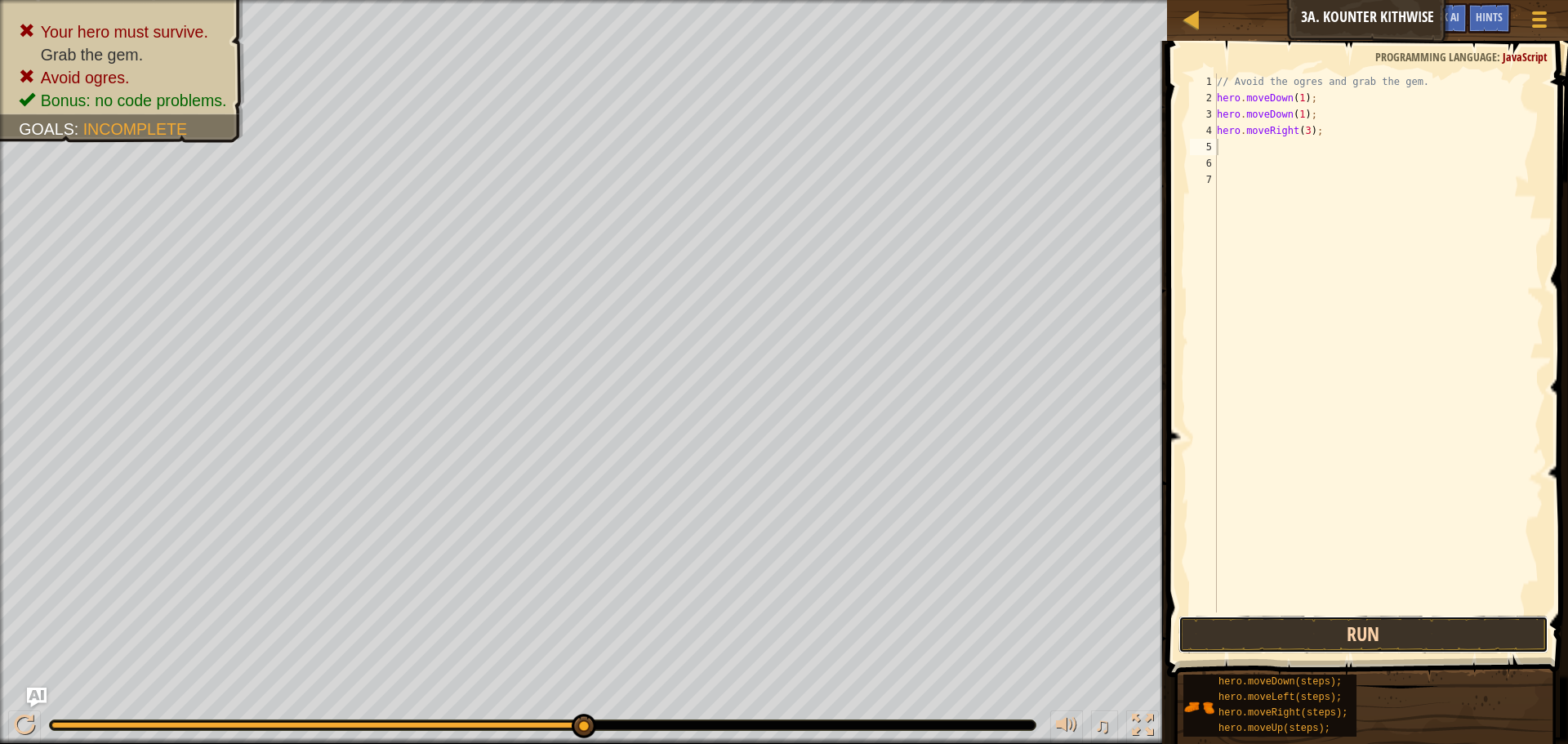
click at [1371, 625] on button "Run" at bounding box center [1363, 634] width 370 height 38
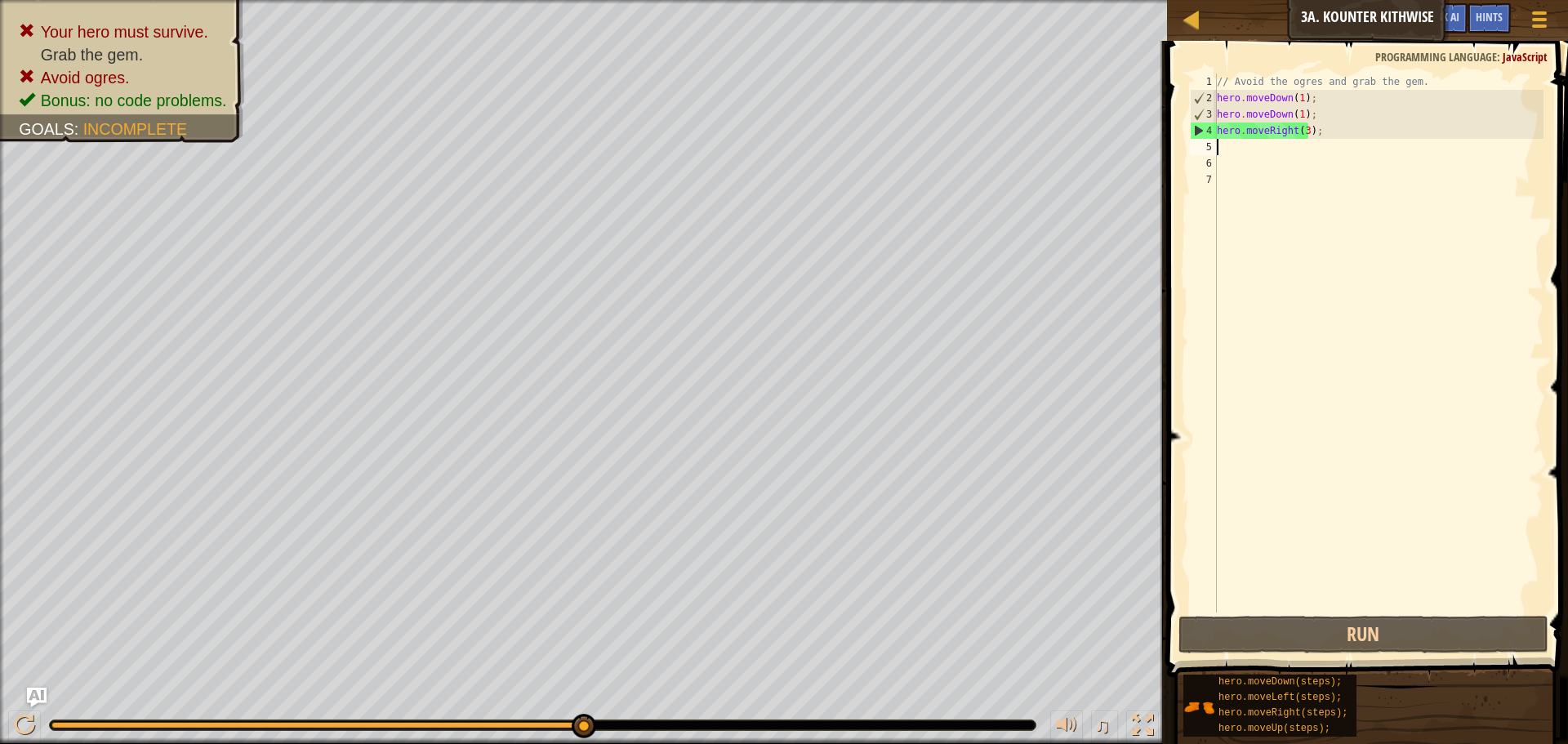
click at [1302, 130] on div "// Avoid the ogres and grab the gem. hero . moveDown ( 1 ) ; hero . moveDown ( …" at bounding box center [1378, 359] width 329 height 572
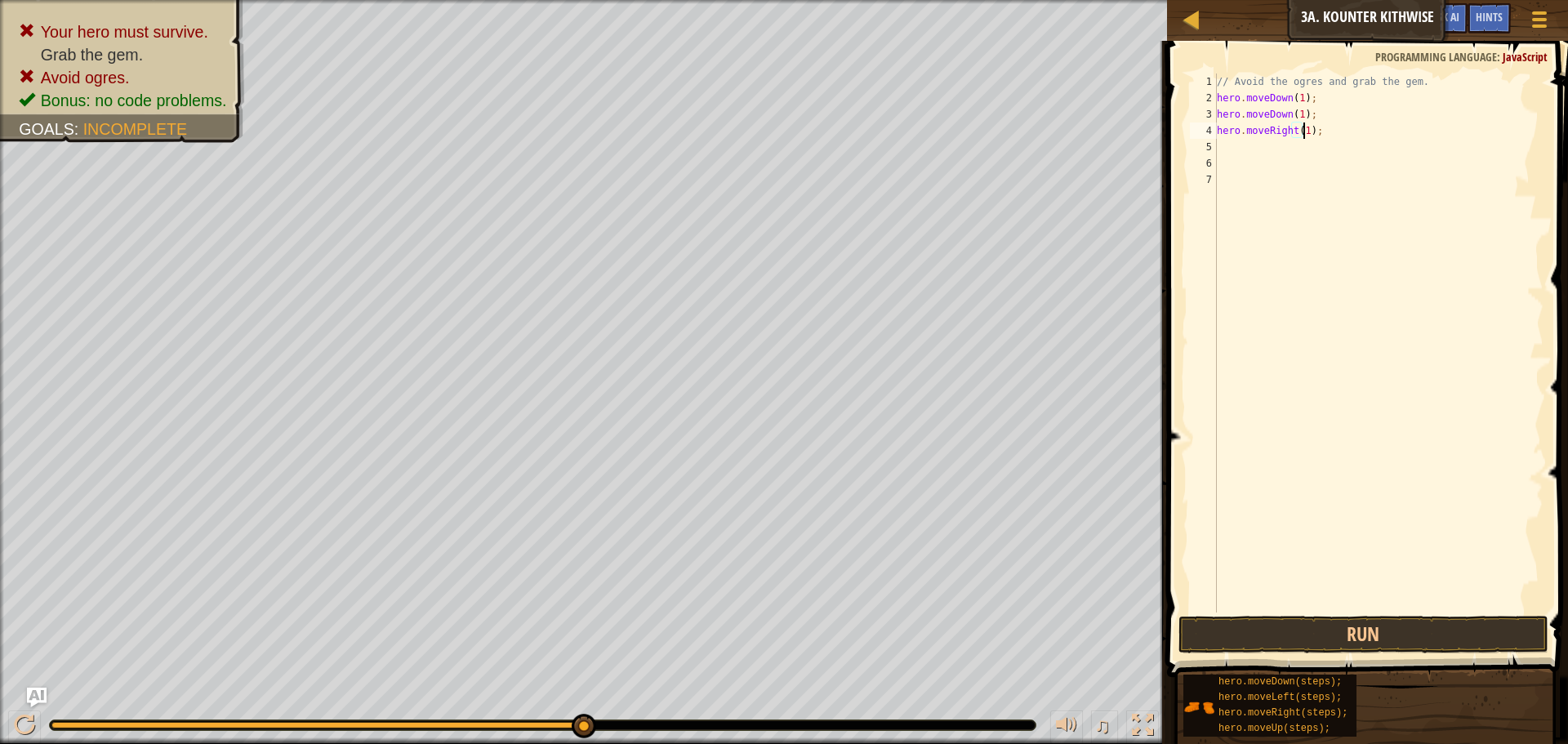
scroll to position [8, 8]
click at [1344, 622] on button "Run" at bounding box center [1363, 634] width 370 height 38
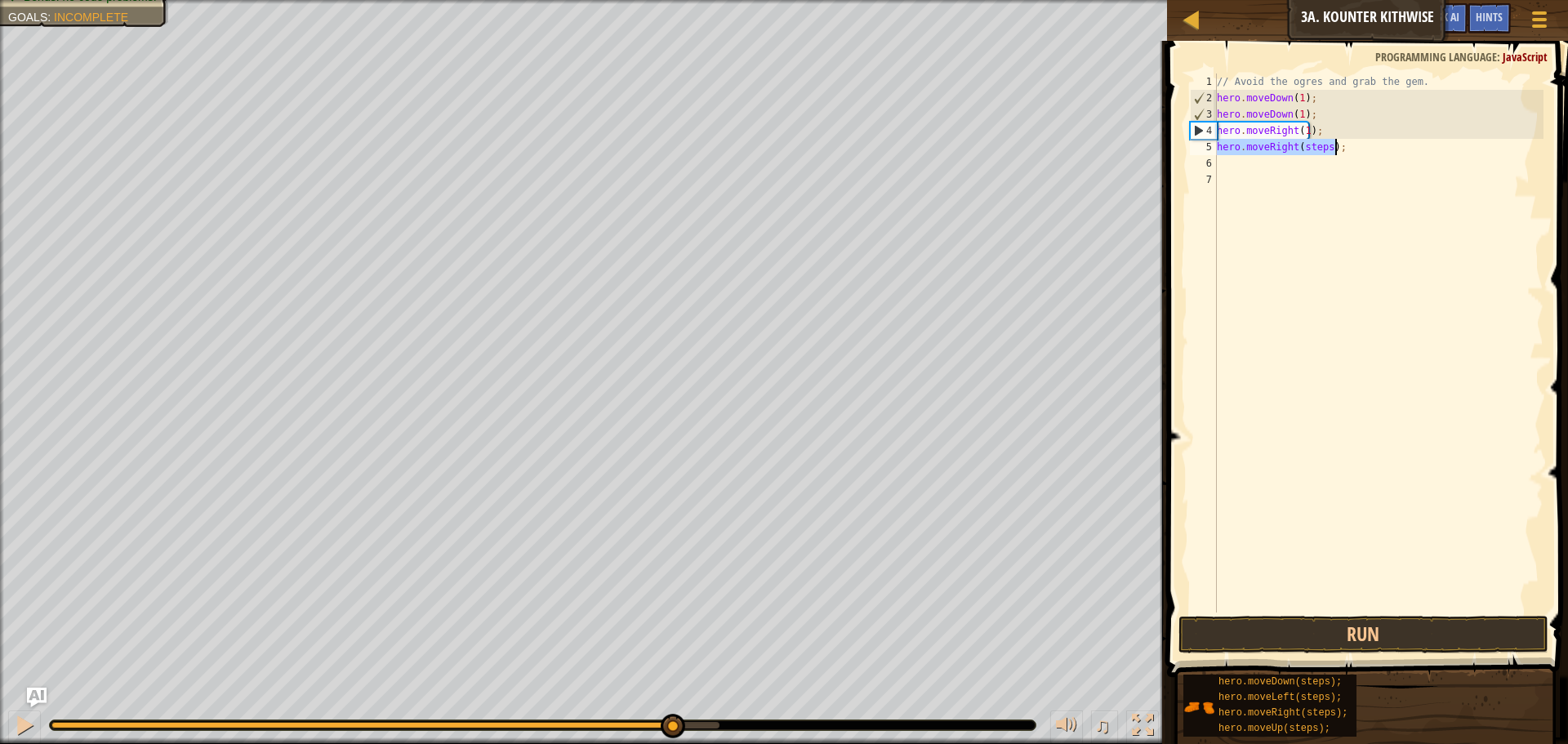
click at [1325, 145] on div "// Avoid the ogres and grab the gem. hero . moveDown ( 1 ) ; hero . moveDown ( …" at bounding box center [1378, 343] width 329 height 539
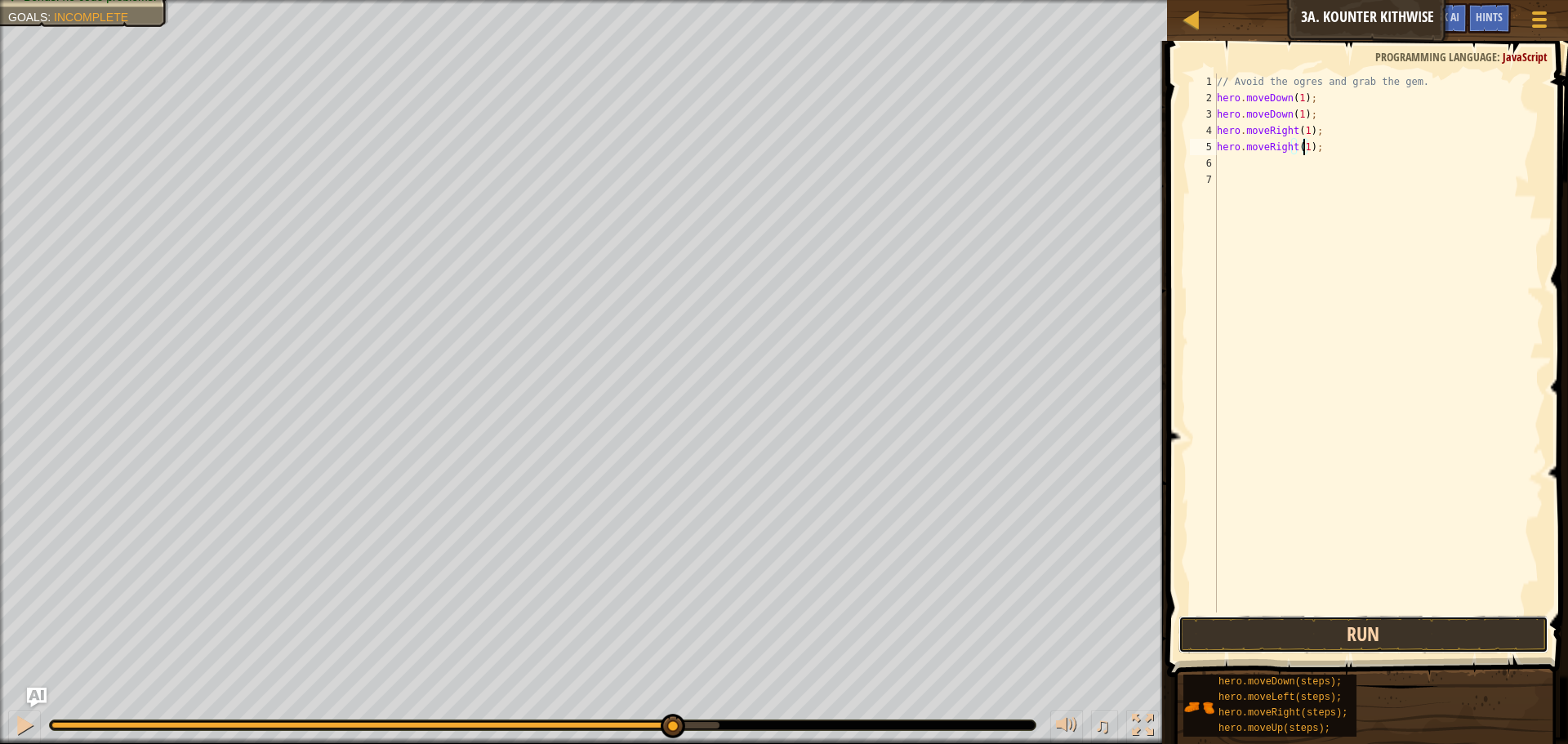
click at [1348, 630] on button "Run" at bounding box center [1363, 634] width 370 height 38
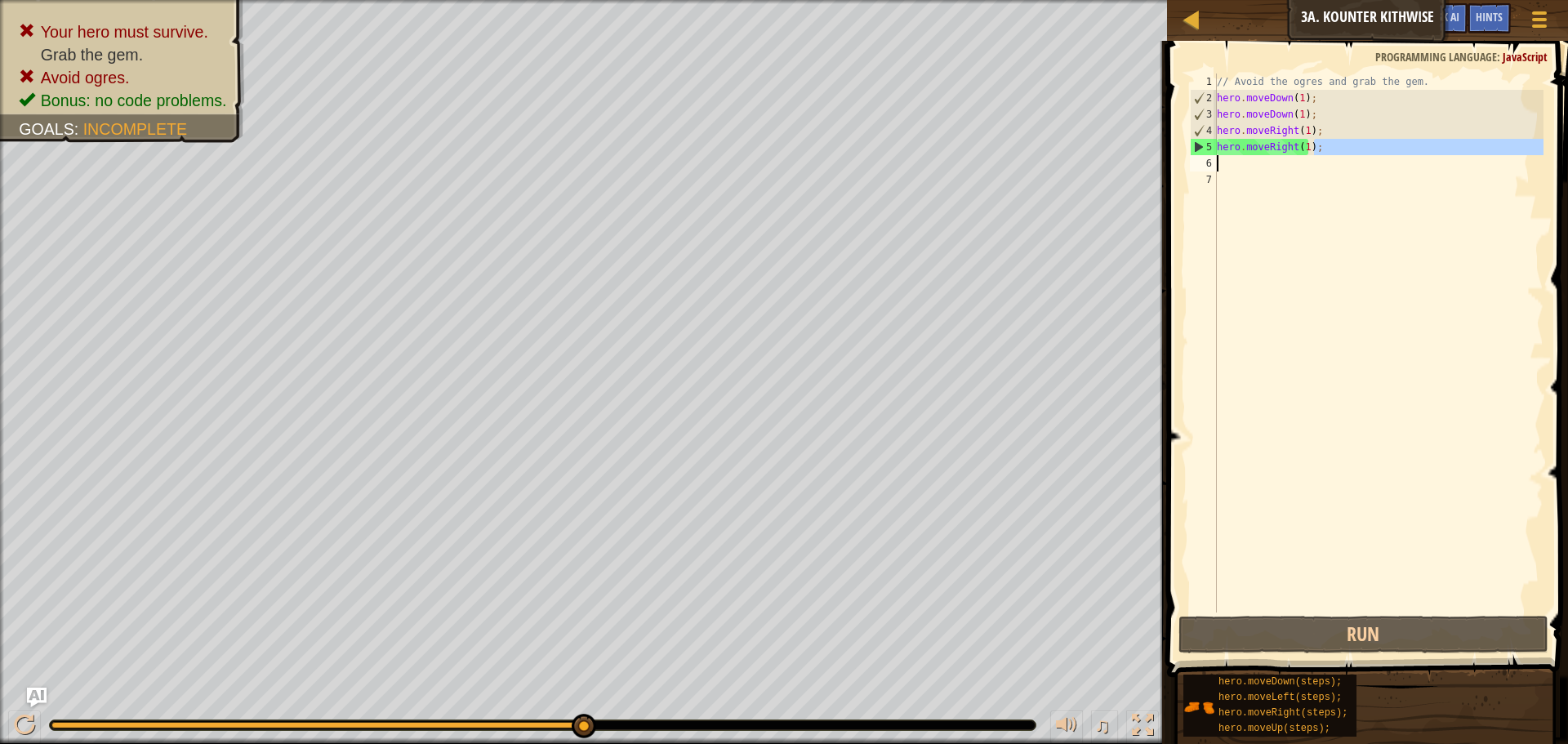
drag, startPoint x: 1321, startPoint y: 154, endPoint x: 1195, endPoint y: 166, distance: 126.6
click at [1195, 166] on div "hero.moveRight(1); 1 2 3 4 5 6 7 // Avoid the ogres and grab the gem. hero . mo…" at bounding box center [1364, 343] width 356 height 539
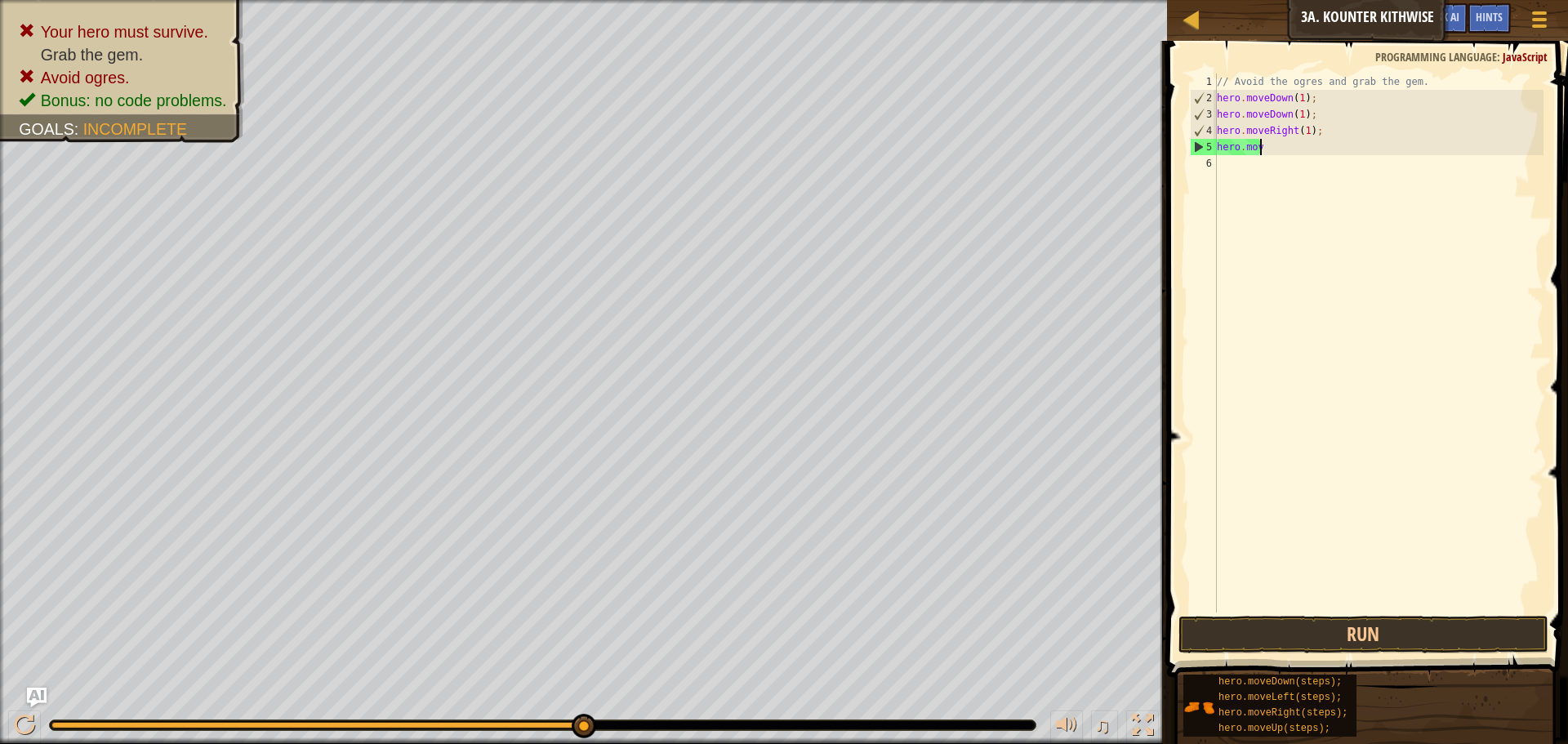
scroll to position [8, 2]
type textarea "h"
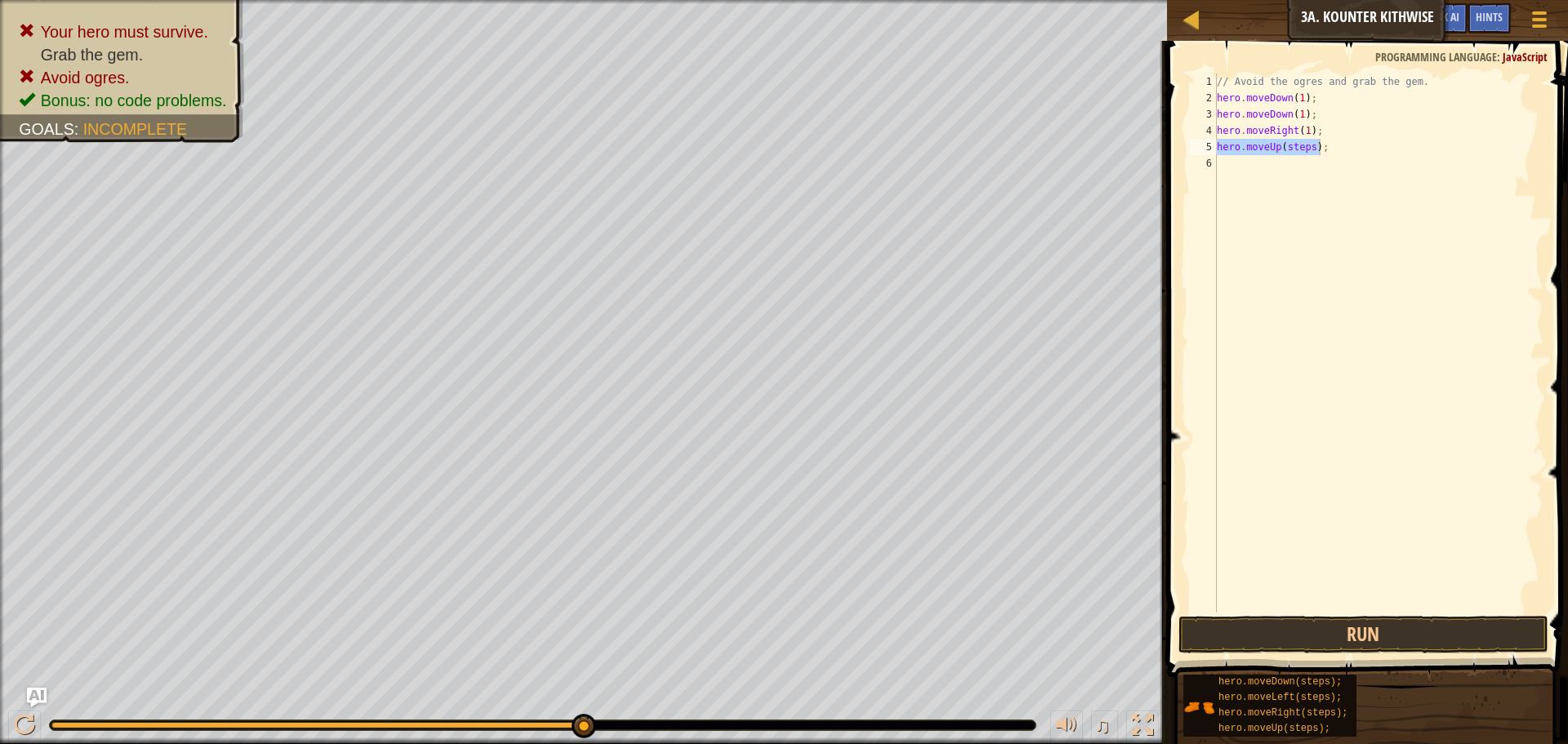
click at [1307, 146] on div "// Avoid the ogres and grab the gem. hero . moveDown ( 1 ) ; hero . moveDown ( …" at bounding box center [1378, 343] width 329 height 539
click at [1388, 632] on button "Run" at bounding box center [1363, 634] width 370 height 38
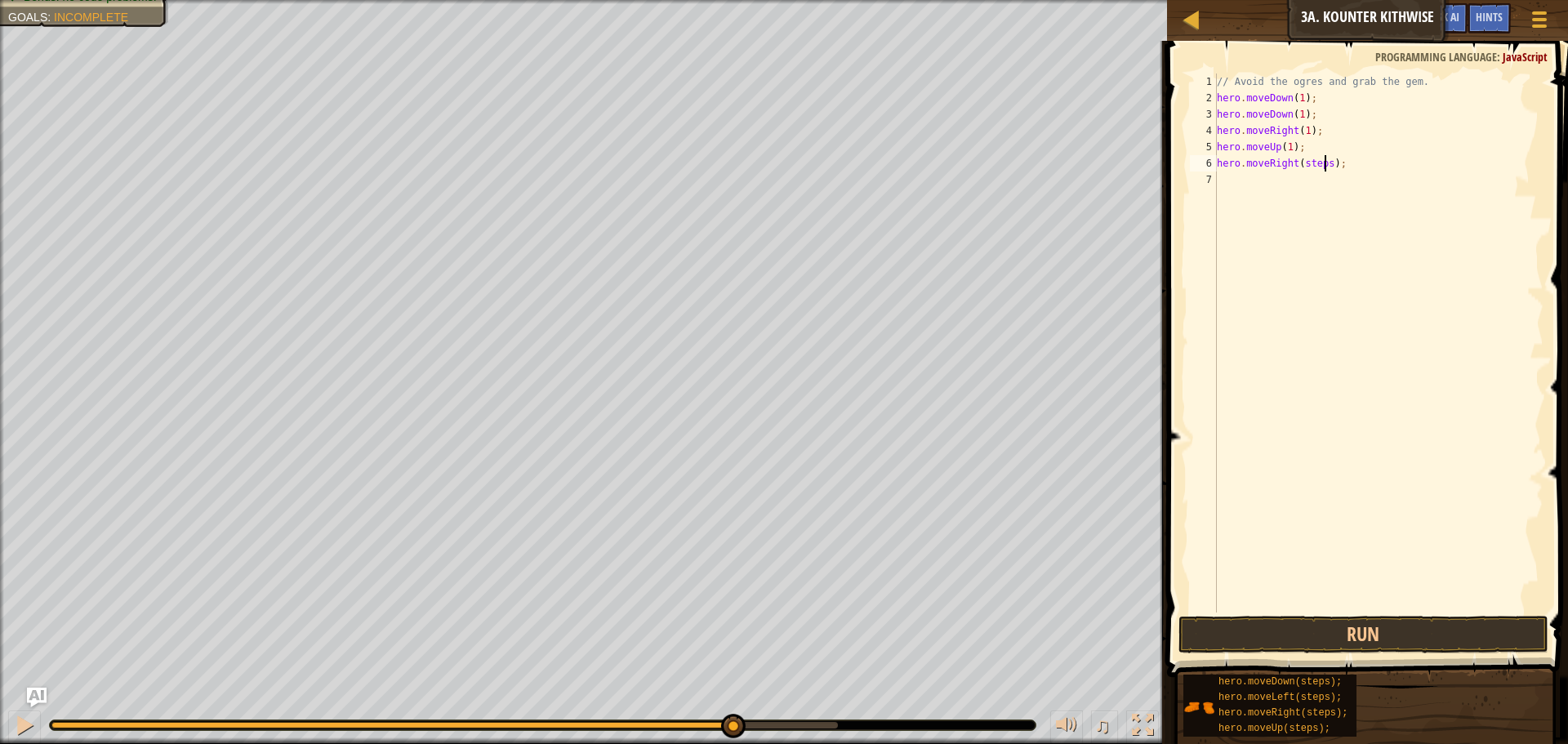
click at [1326, 167] on div "// Avoid the ogres and grab the gem. hero . moveDown ( 1 ) ; hero . moveDown ( …" at bounding box center [1378, 359] width 329 height 572
type textarea "hero.moveRight(1);"
click at [1387, 627] on button "Run" at bounding box center [1363, 634] width 370 height 38
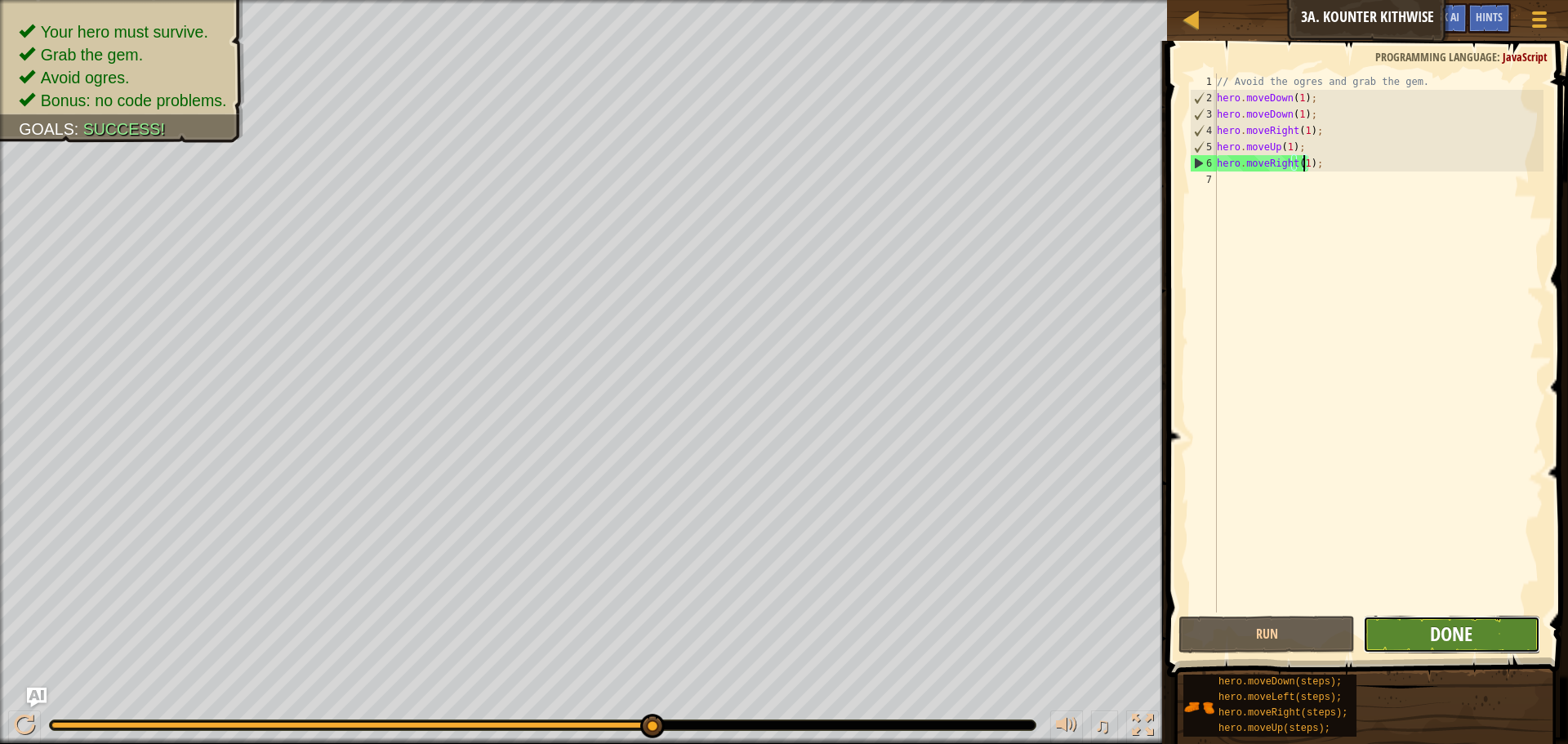
click at [1446, 642] on span "Done" at bounding box center [1451, 633] width 43 height 26
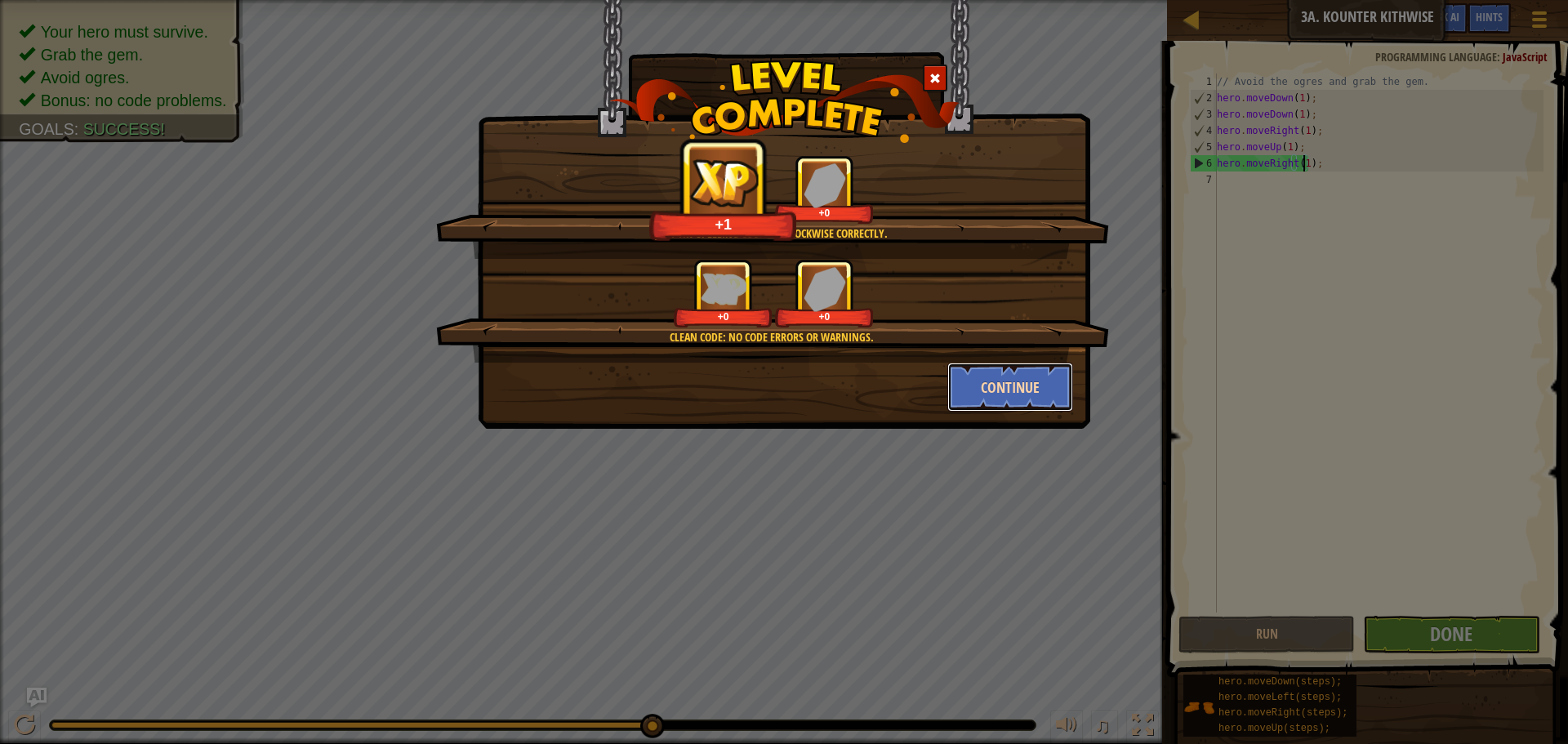
click at [1011, 398] on button "Continue" at bounding box center [1010, 386] width 127 height 49
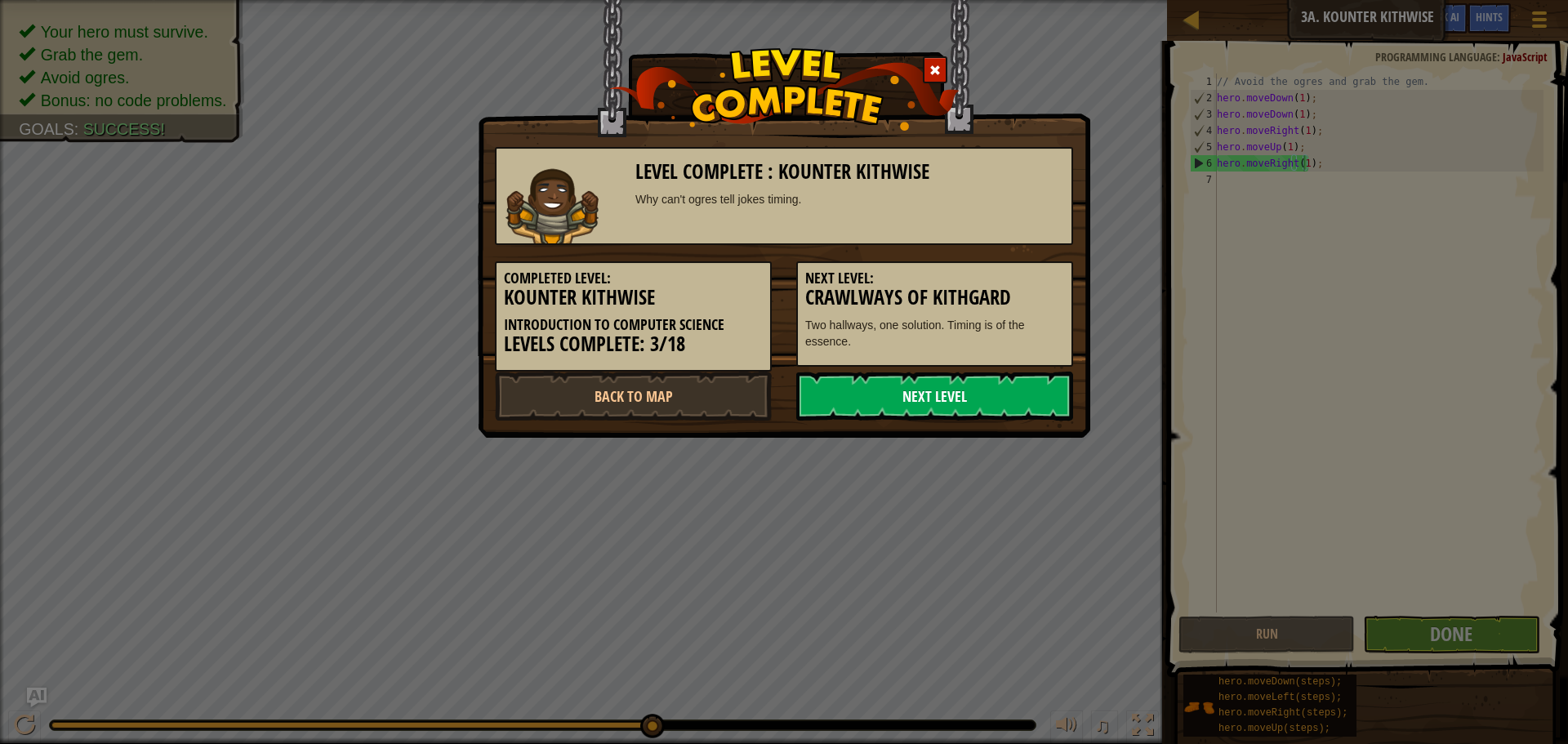
click at [1004, 396] on link "Next Level" at bounding box center [934, 396] width 277 height 49
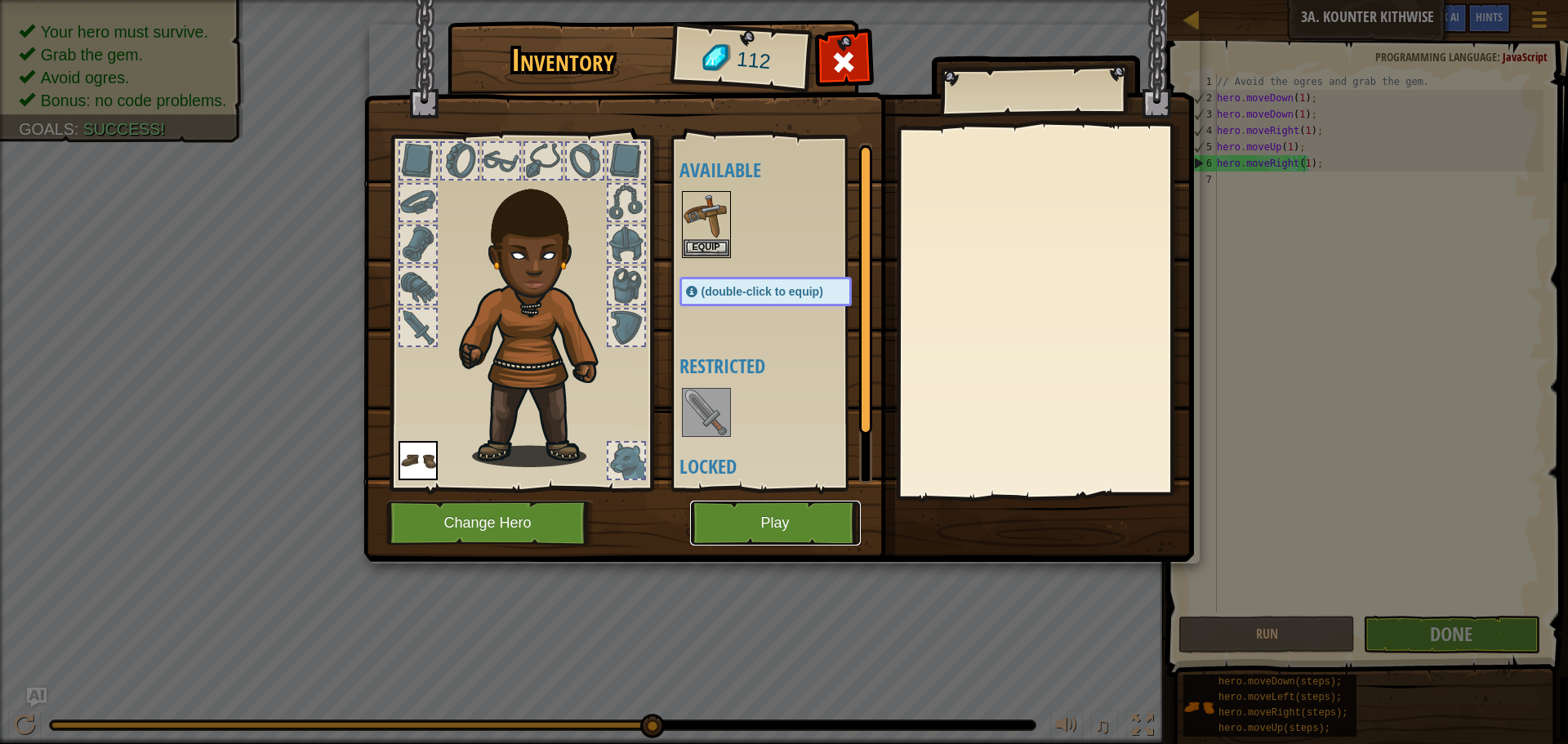
click at [819, 517] on button "Play" at bounding box center [775, 523] width 171 height 44
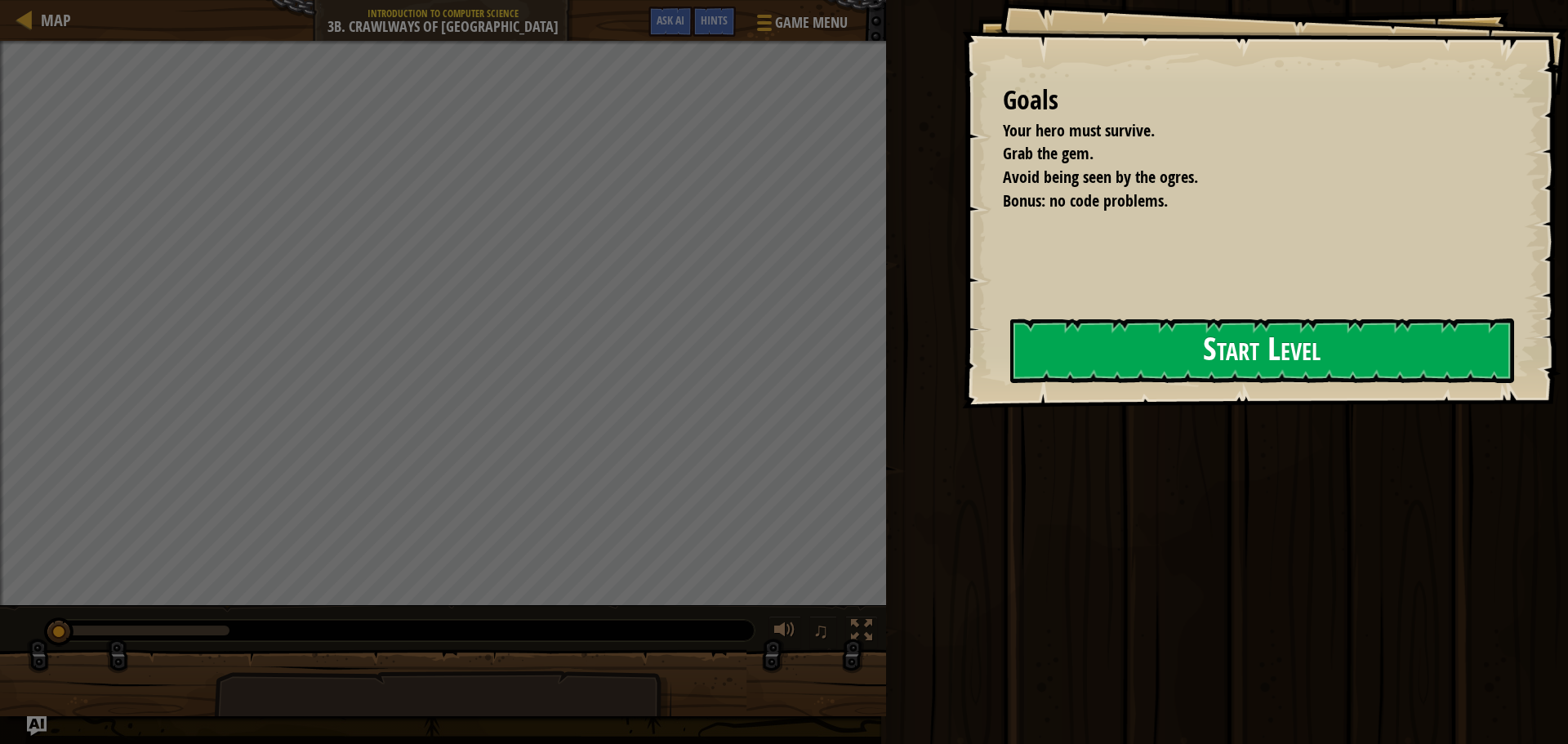
click at [1113, 339] on button "Start Level" at bounding box center [1262, 351] width 503 height 65
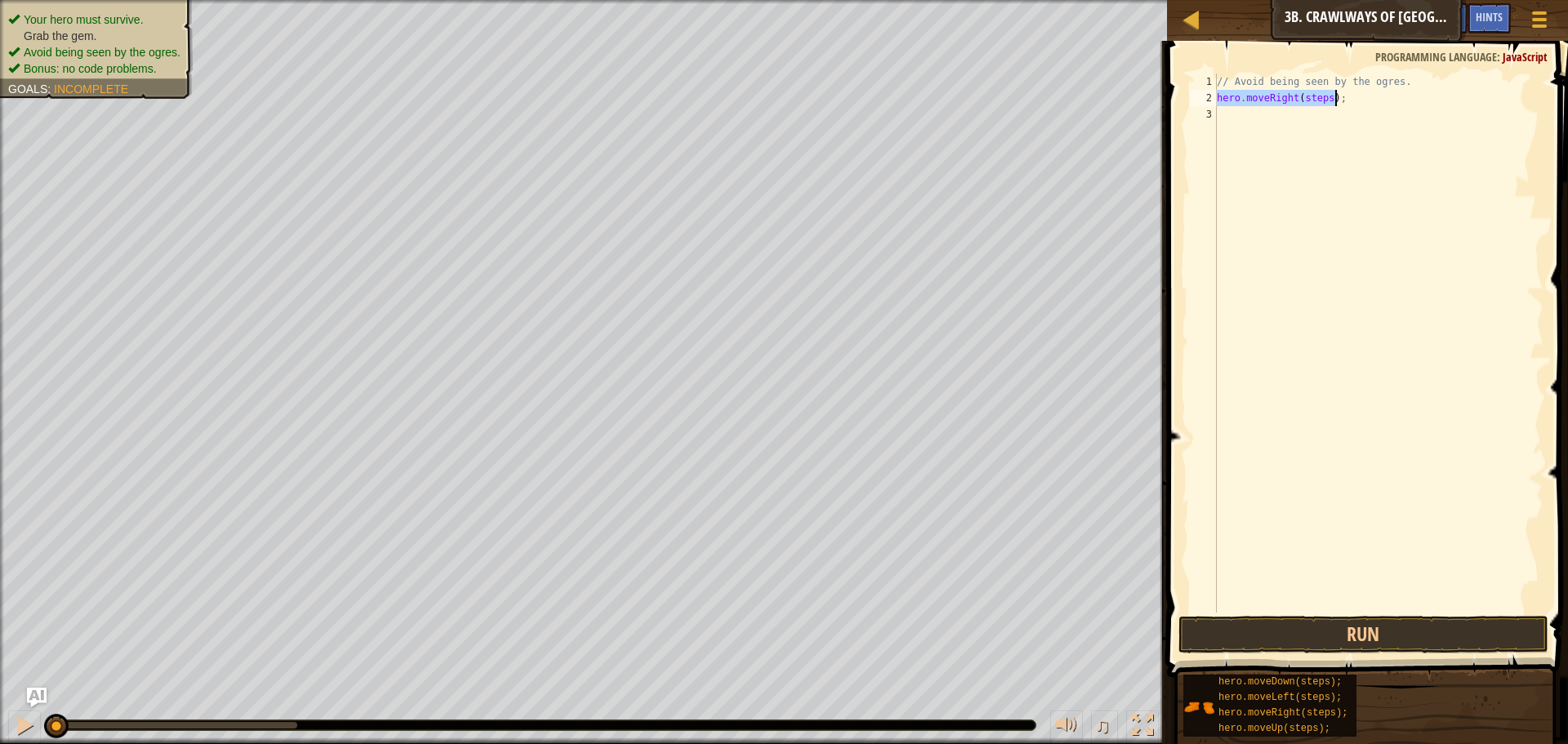
click at [1326, 100] on div "// Avoid being seen by the ogres. hero . moveRight ( steps ) ;" at bounding box center [1378, 343] width 329 height 539
type textarea "hero.moveRight(2);"
click at [1442, 640] on button "Run" at bounding box center [1363, 634] width 370 height 38
